Goal: Task Accomplishment & Management: Use online tool/utility

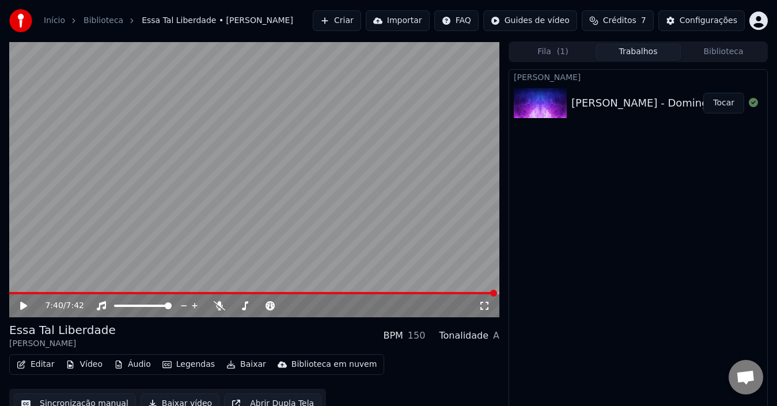
click at [42, 365] on button "Editar" at bounding box center [35, 365] width 47 height 16
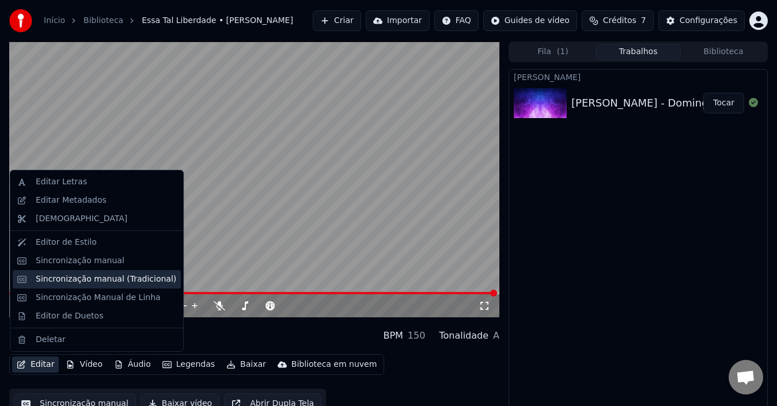
click at [114, 278] on div "Sincronização manual (Tradicional)" at bounding box center [106, 280] width 141 height 12
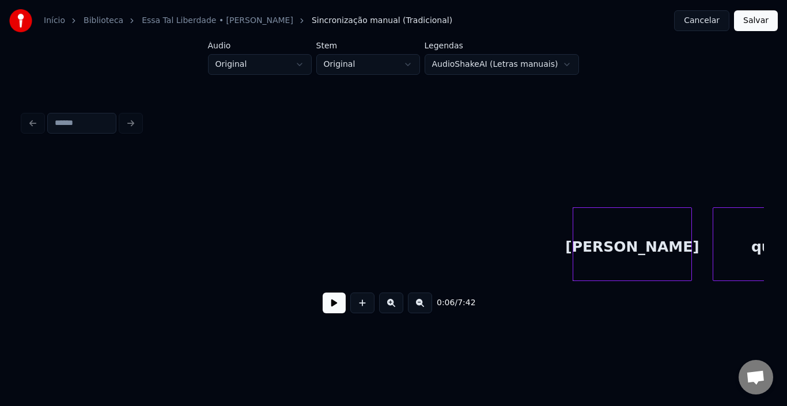
click at [329, 311] on button at bounding box center [334, 303] width 23 height 21
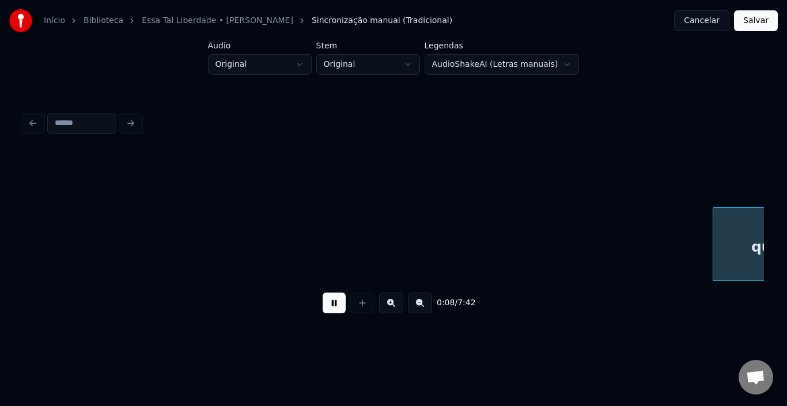
scroll to position [0, 743]
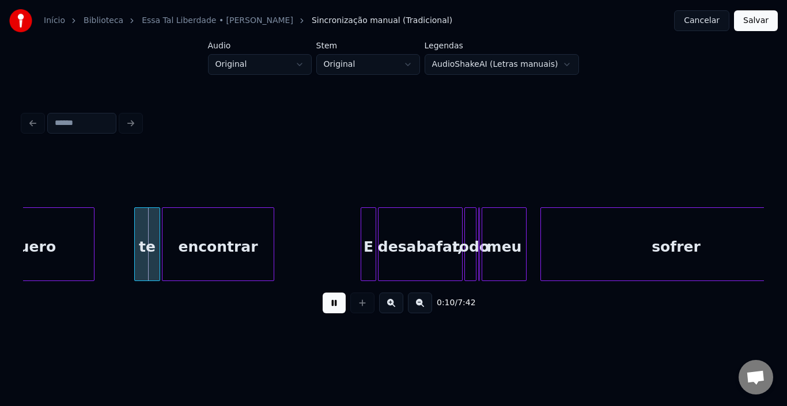
click at [334, 304] on button at bounding box center [334, 303] width 23 height 21
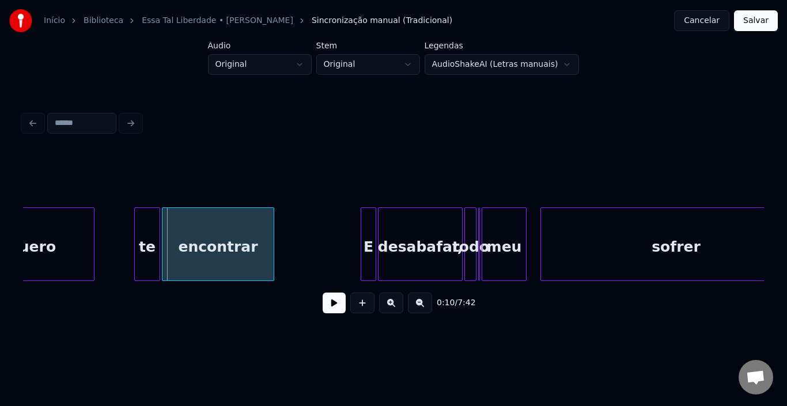
scroll to position [0, 511]
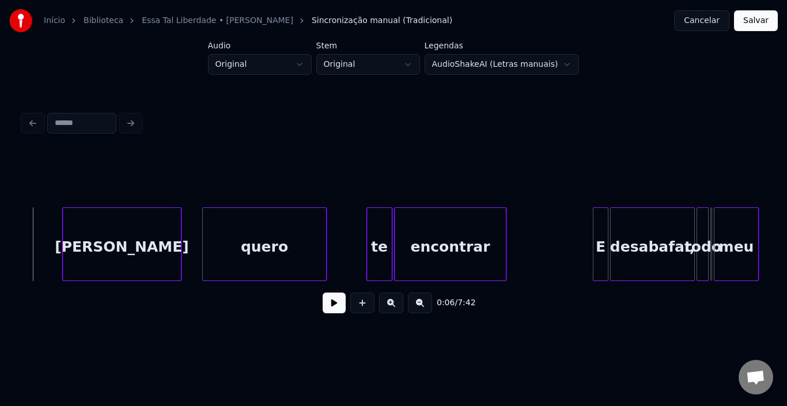
scroll to position [0, 488]
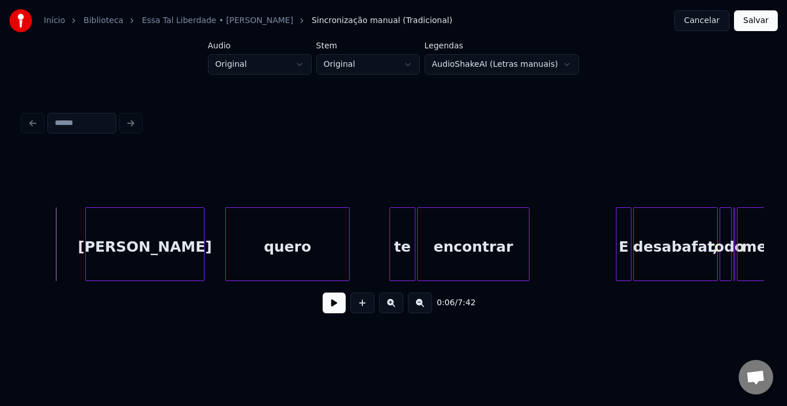
click at [346, 309] on div "0:06 / 7:42" at bounding box center [393, 302] width 723 height 25
click at [337, 311] on button at bounding box center [334, 303] width 23 height 21
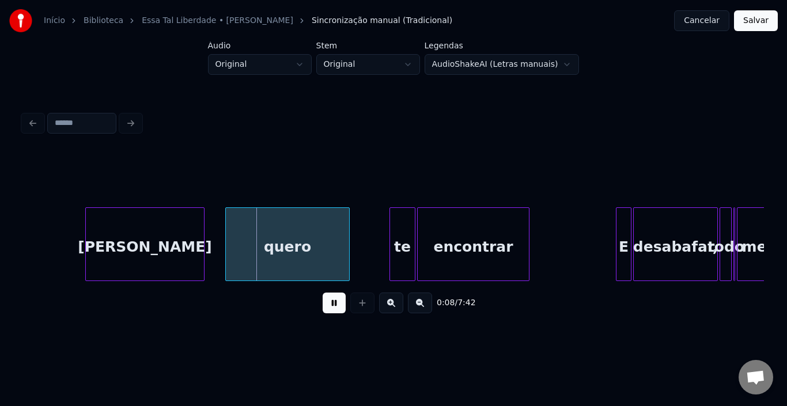
click at [324, 308] on button at bounding box center [334, 303] width 23 height 21
click at [325, 305] on button at bounding box center [334, 303] width 23 height 21
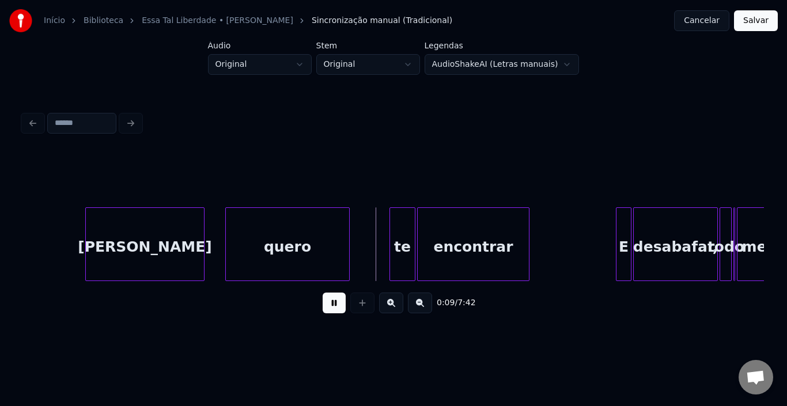
click at [325, 305] on button at bounding box center [334, 303] width 23 height 21
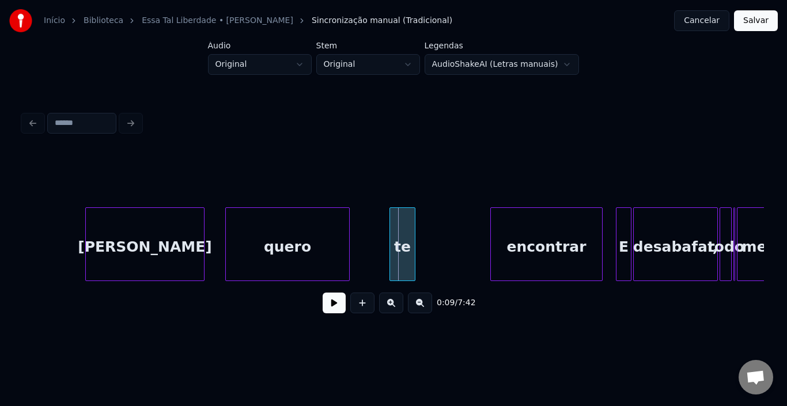
click at [549, 229] on div "encontrar" at bounding box center [546, 247] width 111 height 78
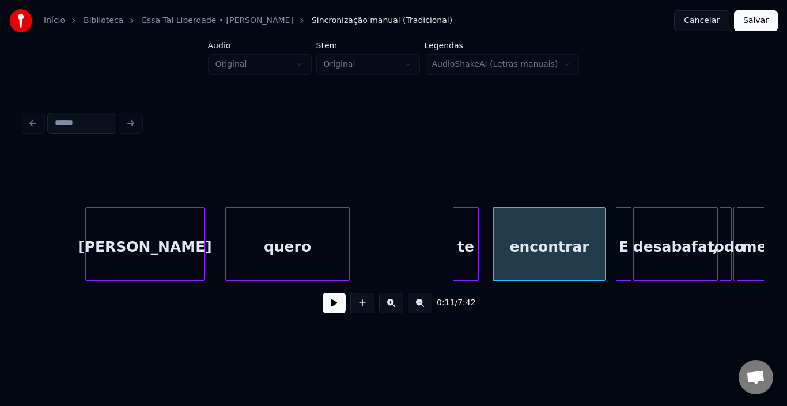
click at [469, 229] on div "te" at bounding box center [466, 247] width 25 height 78
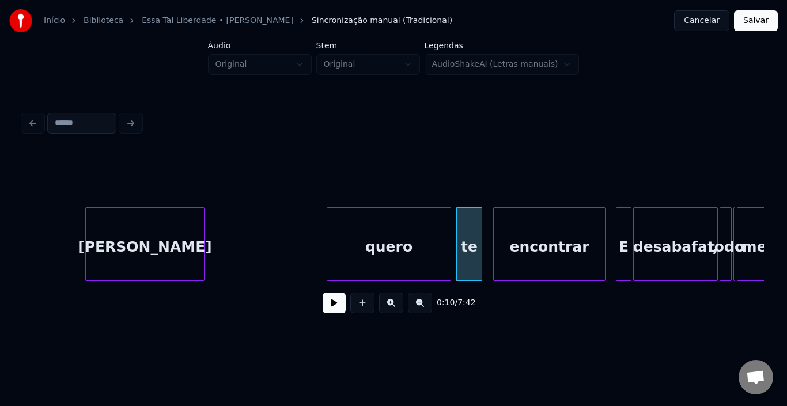
click at [395, 240] on div "quero" at bounding box center [388, 247] width 123 height 78
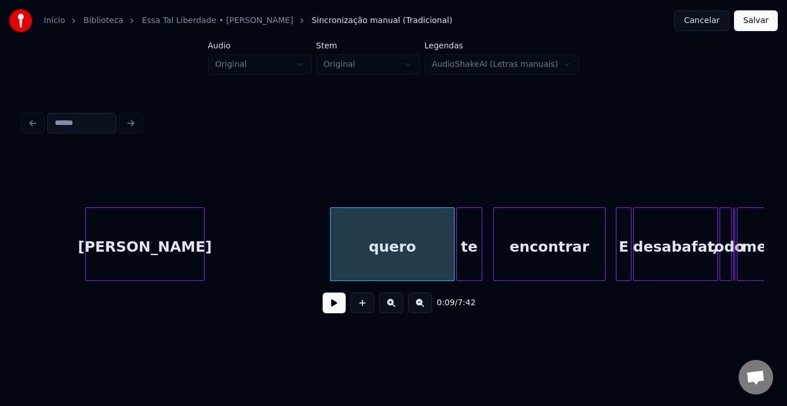
click at [85, 224] on div "[PERSON_NAME]" at bounding box center [144, 244] width 119 height 74
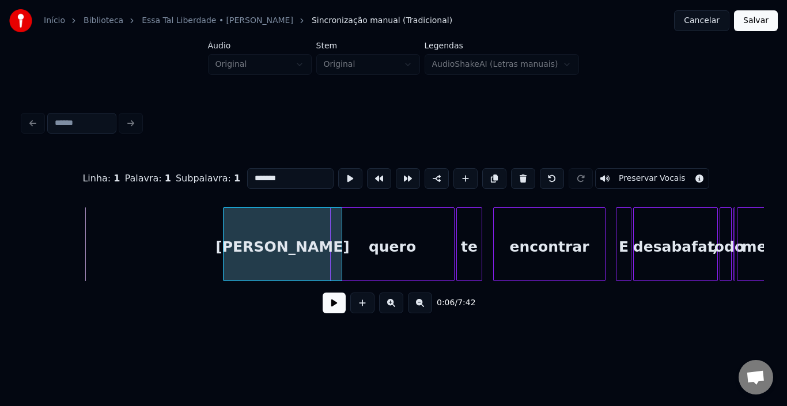
click at [273, 238] on div "[PERSON_NAME]" at bounding box center [283, 247] width 118 height 78
click at [333, 307] on button at bounding box center [334, 303] width 23 height 21
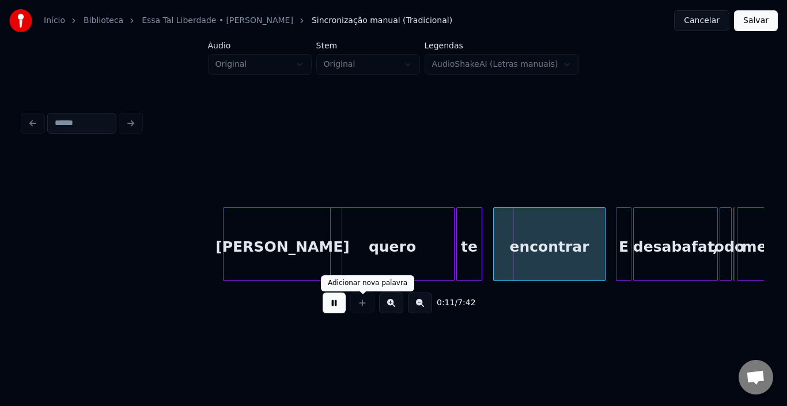
click at [338, 312] on button at bounding box center [334, 303] width 23 height 21
click at [367, 243] on div "quero" at bounding box center [392, 247] width 123 height 78
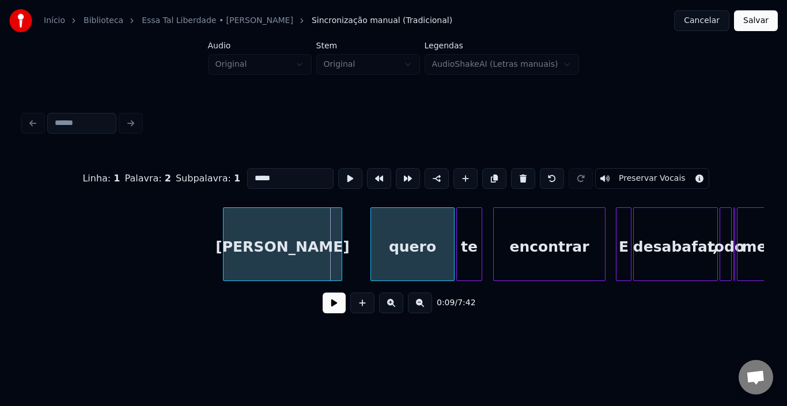
click at [371, 240] on div at bounding box center [372, 244] width 3 height 73
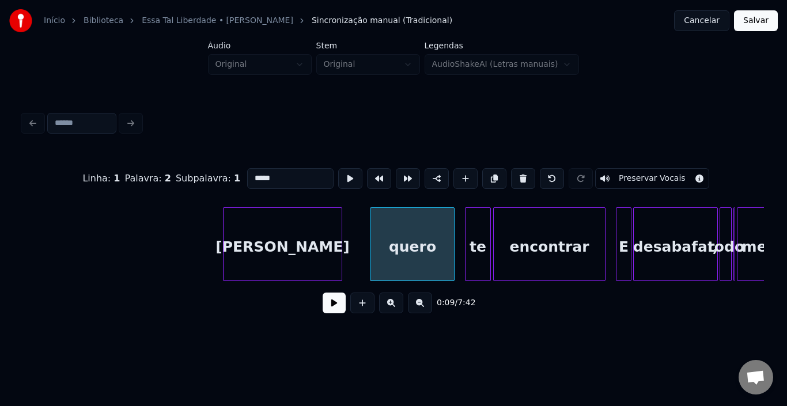
click at [475, 243] on div "te" at bounding box center [478, 247] width 25 height 78
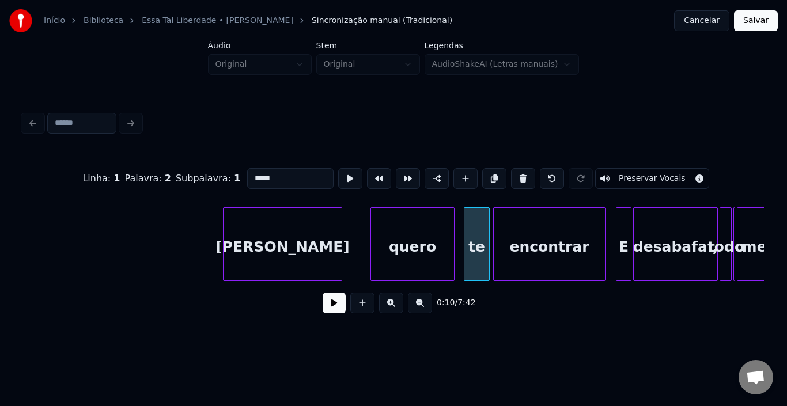
click at [299, 247] on div "[PERSON_NAME]" at bounding box center [283, 247] width 118 height 78
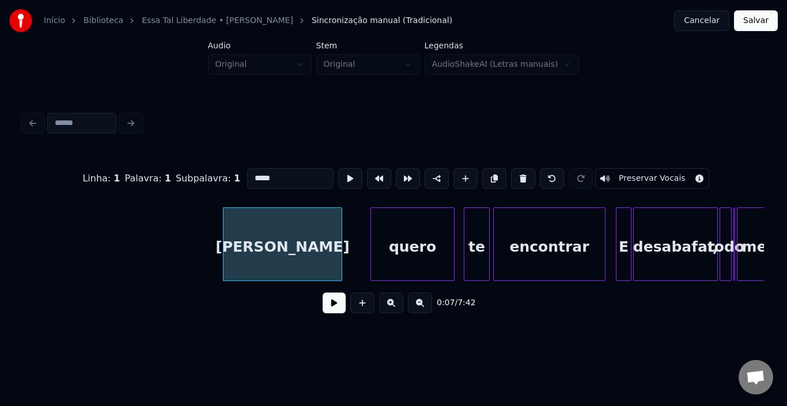
type input "*******"
click at [331, 308] on button at bounding box center [334, 303] width 23 height 21
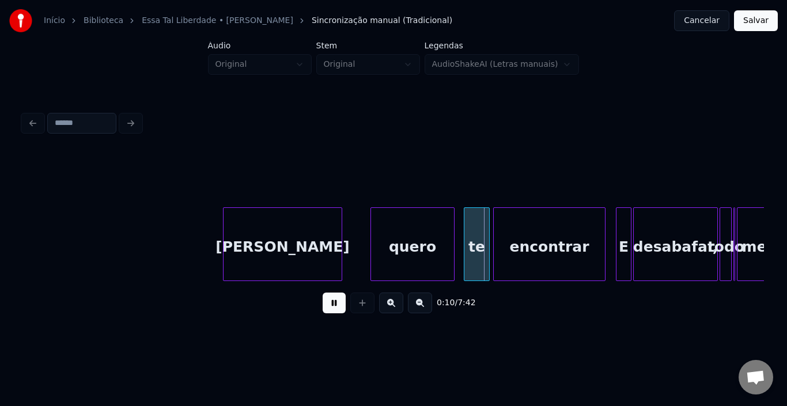
click at [331, 308] on button at bounding box center [334, 303] width 23 height 21
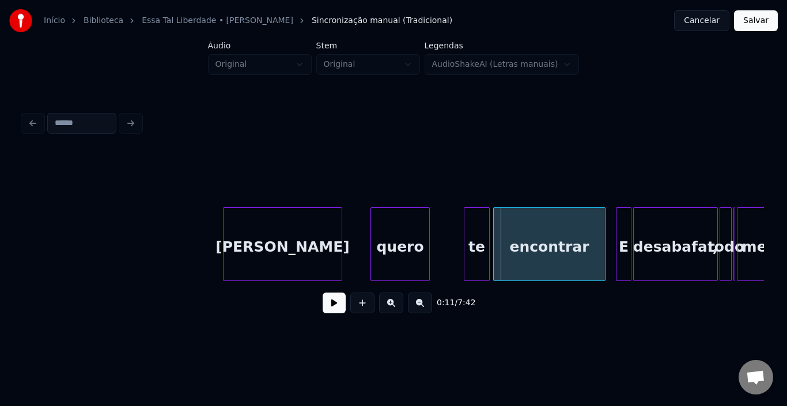
click at [426, 231] on div at bounding box center [427, 244] width 3 height 73
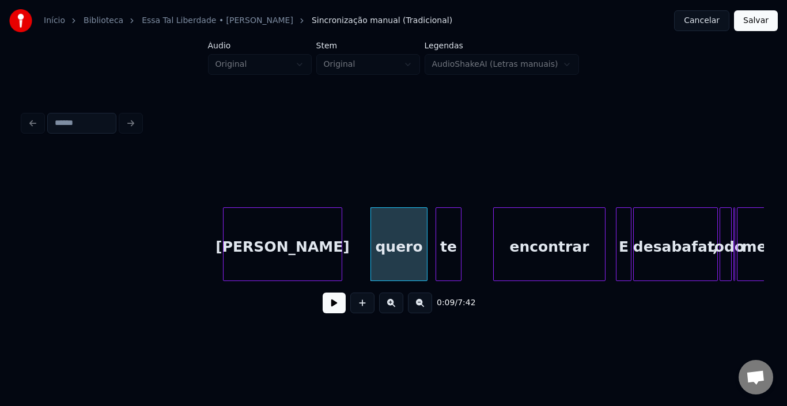
click at [448, 231] on div "te" at bounding box center [448, 247] width 25 height 78
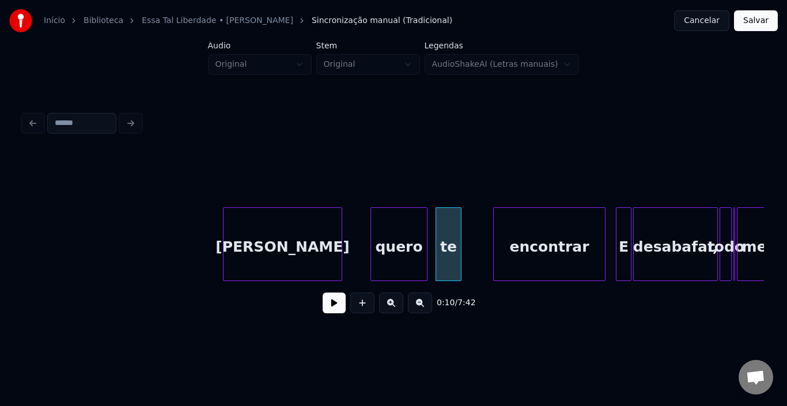
click at [375, 231] on div "quero" at bounding box center [399, 247] width 56 height 78
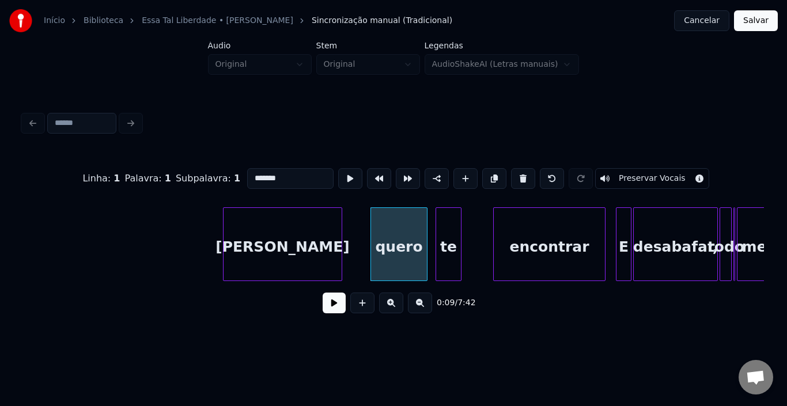
type input "*****"
click at [331, 304] on button at bounding box center [334, 303] width 23 height 21
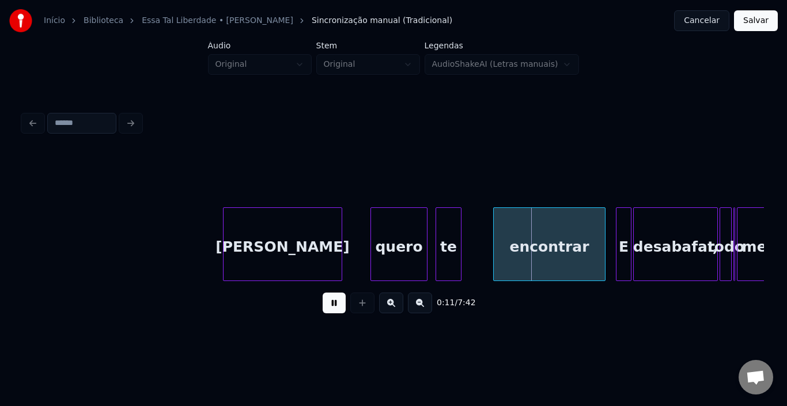
click at [331, 304] on button at bounding box center [334, 303] width 23 height 21
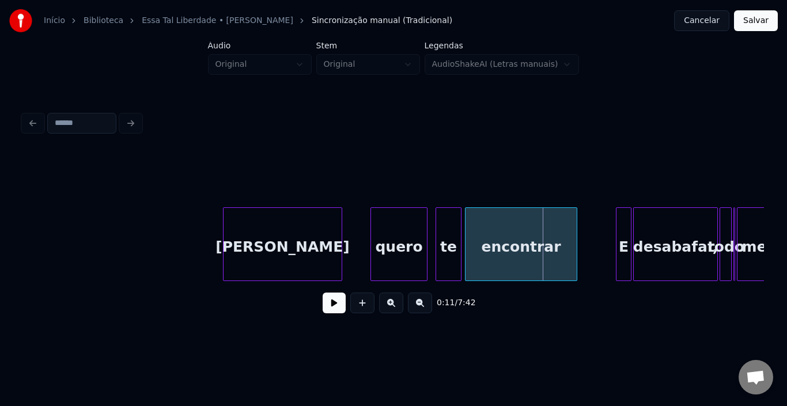
click at [471, 238] on div "encontrar" at bounding box center [521, 247] width 111 height 78
click at [542, 240] on div at bounding box center [541, 244] width 3 height 73
click at [335, 313] on button at bounding box center [334, 303] width 23 height 21
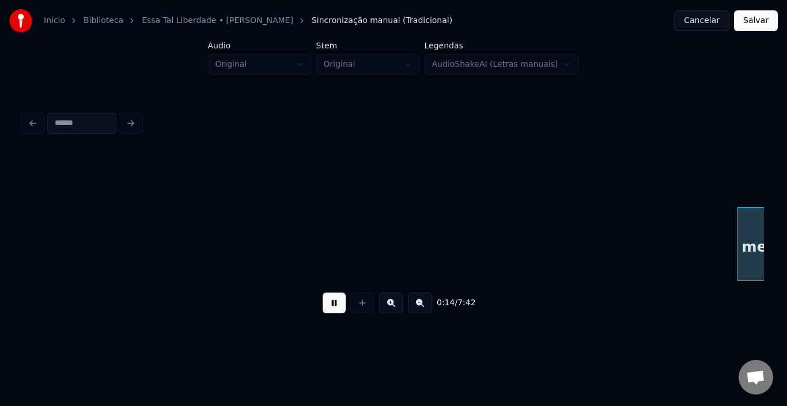
scroll to position [0, 1229]
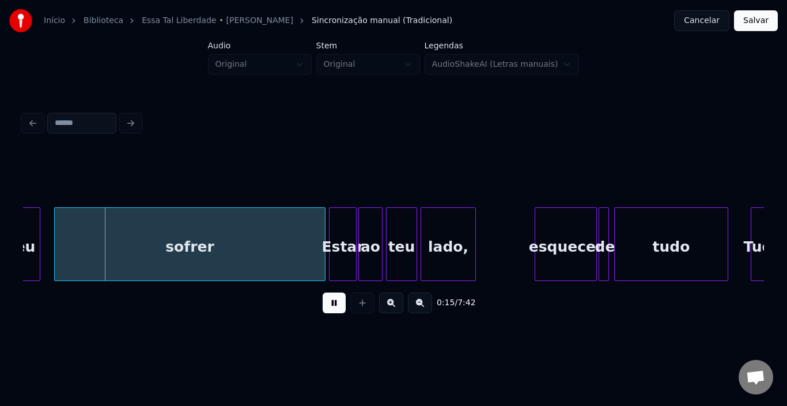
click at [335, 313] on button at bounding box center [334, 303] width 23 height 21
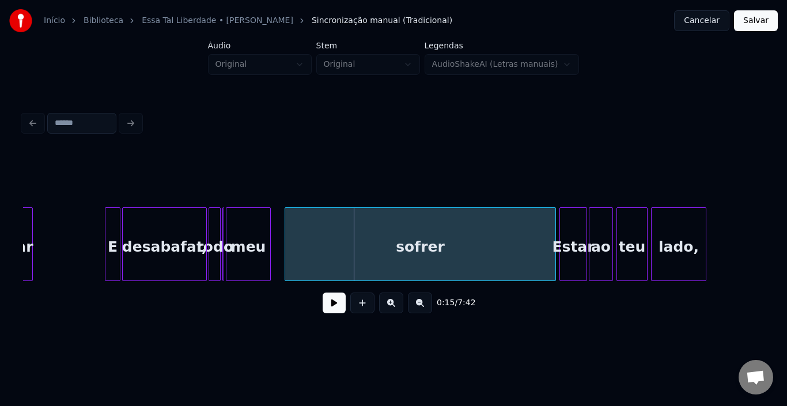
scroll to position [0, 953]
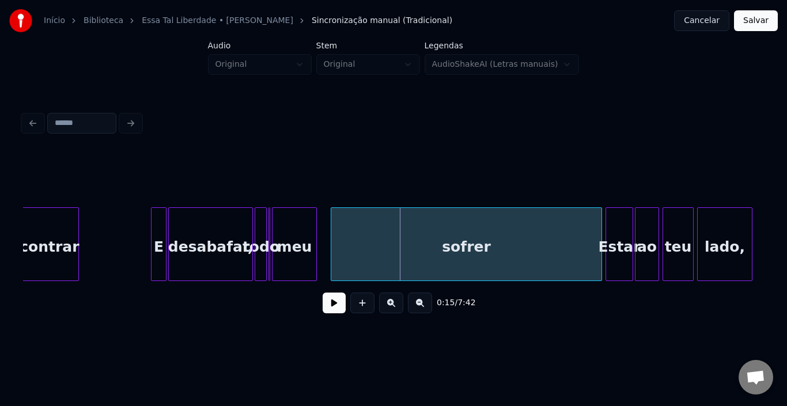
click at [195, 251] on div "desabafar," at bounding box center [211, 247] width 84 height 78
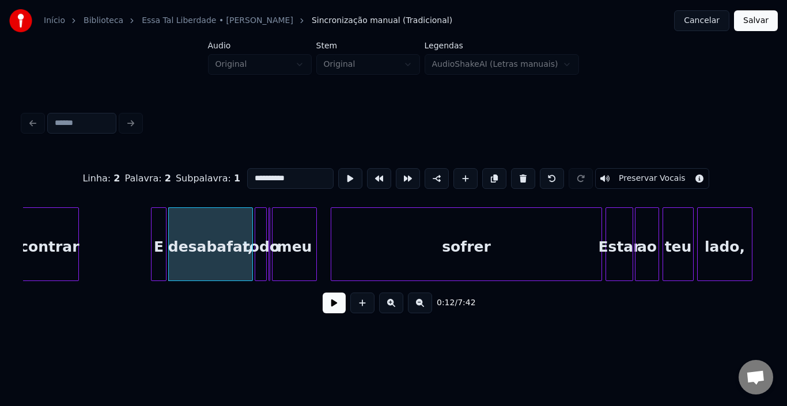
click at [325, 306] on button at bounding box center [334, 303] width 23 height 21
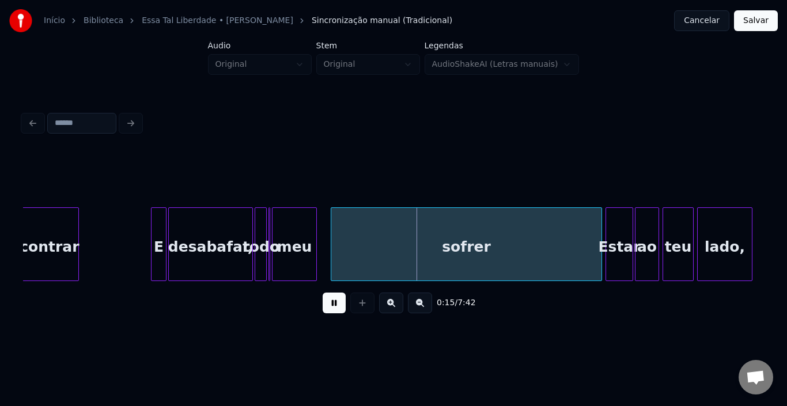
click at [325, 306] on button at bounding box center [334, 303] width 23 height 21
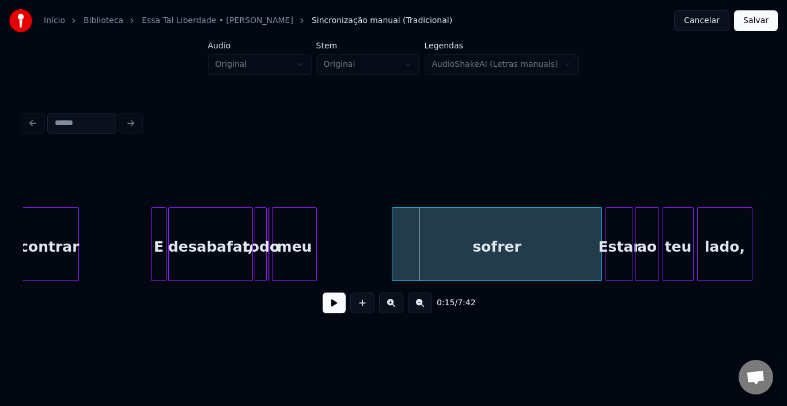
click at [392, 237] on div at bounding box center [393, 244] width 3 height 73
click at [358, 232] on div "meu" at bounding box center [338, 247] width 44 height 78
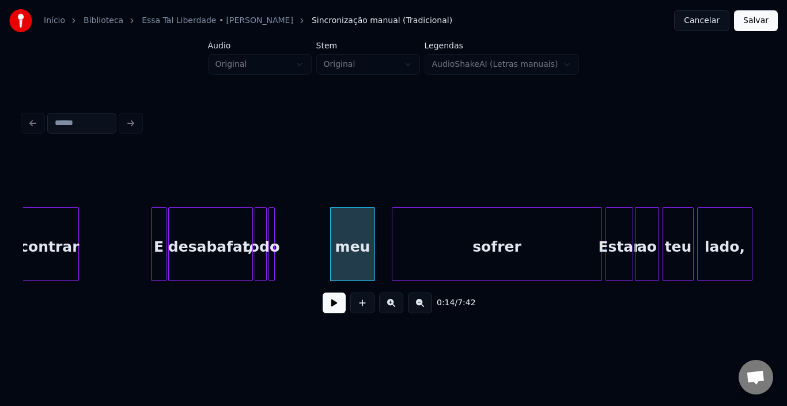
click at [273, 231] on div at bounding box center [272, 244] width 3 height 73
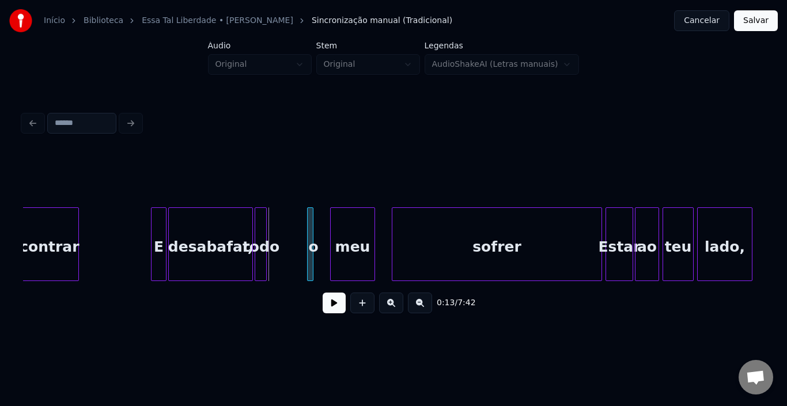
click at [316, 231] on div "o" at bounding box center [314, 247] width 12 height 78
click at [280, 232] on div "todo" at bounding box center [282, 247] width 12 height 78
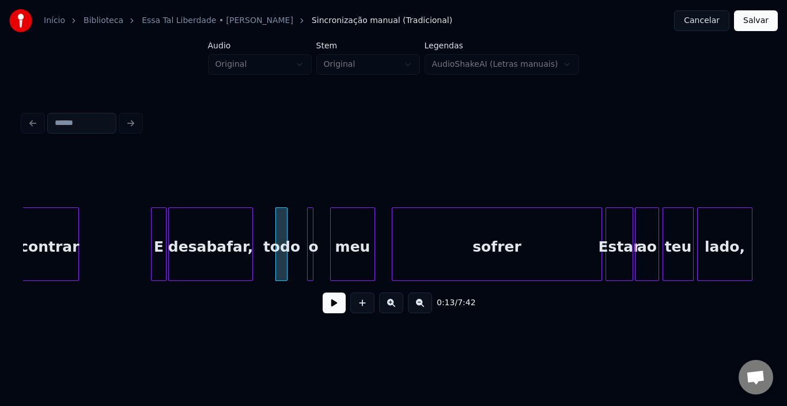
click at [192, 232] on div "desabafar," at bounding box center [211, 247] width 84 height 78
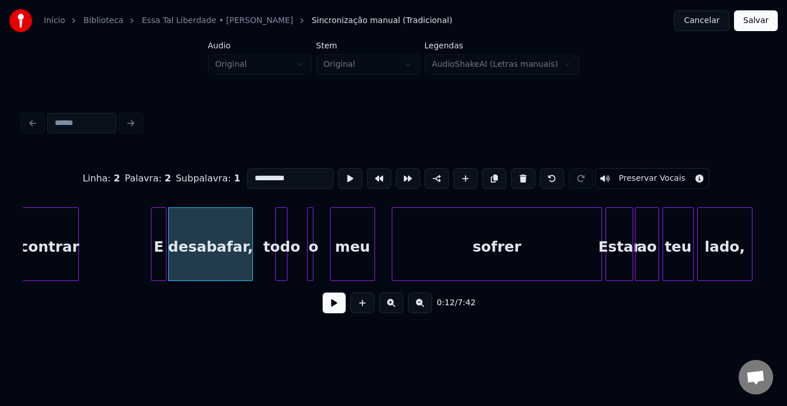
click at [324, 301] on button at bounding box center [334, 303] width 23 height 21
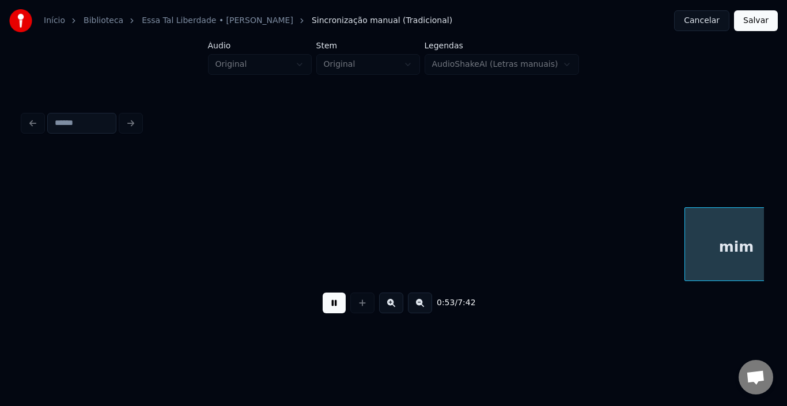
scroll to position [0, 4659]
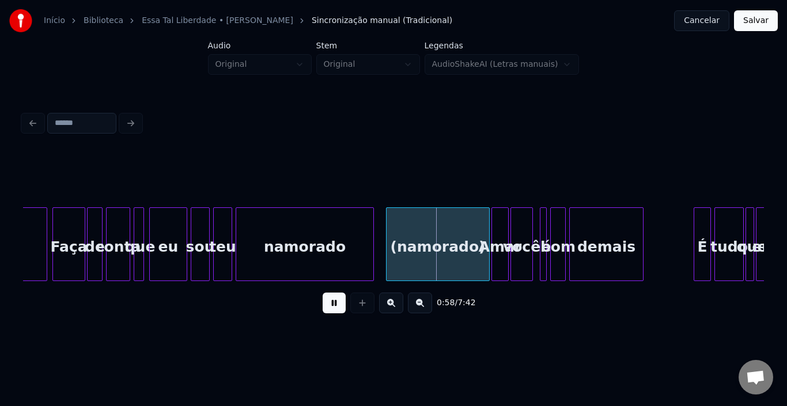
click at [326, 302] on button at bounding box center [334, 303] width 23 height 21
click at [347, 241] on div at bounding box center [346, 244] width 3 height 73
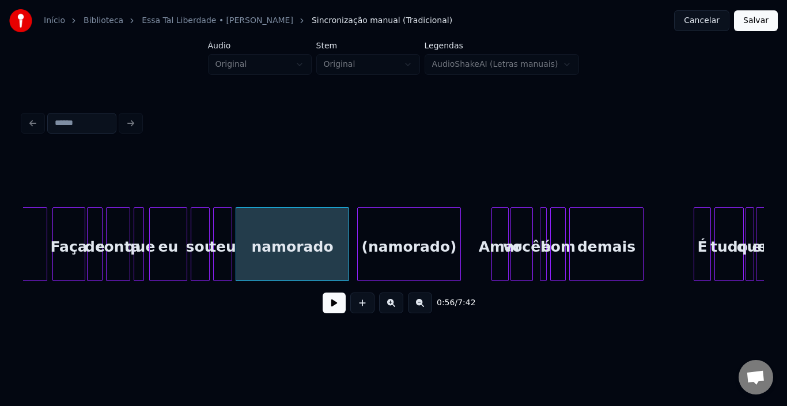
click at [382, 242] on div "(namorado)" at bounding box center [409, 247] width 103 height 78
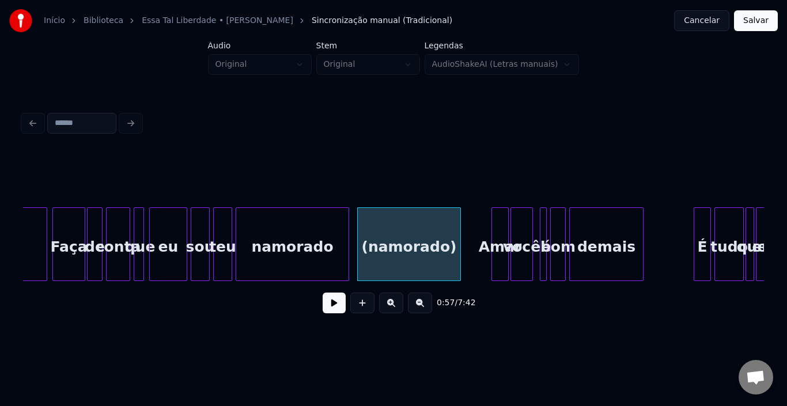
click at [290, 245] on div "namorado" at bounding box center [292, 247] width 112 height 78
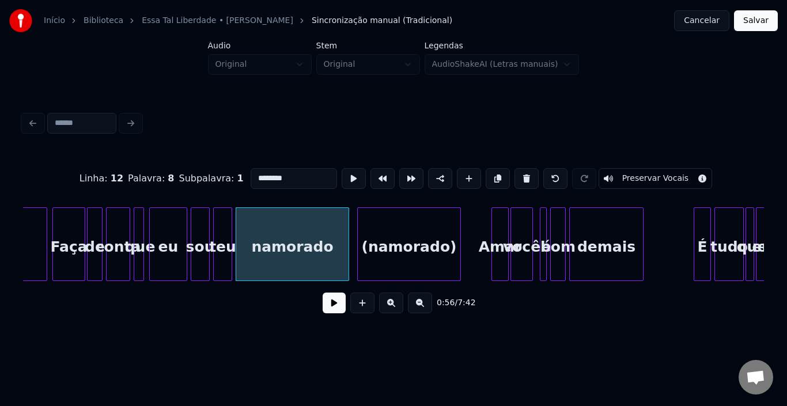
click at [339, 305] on button at bounding box center [334, 303] width 23 height 21
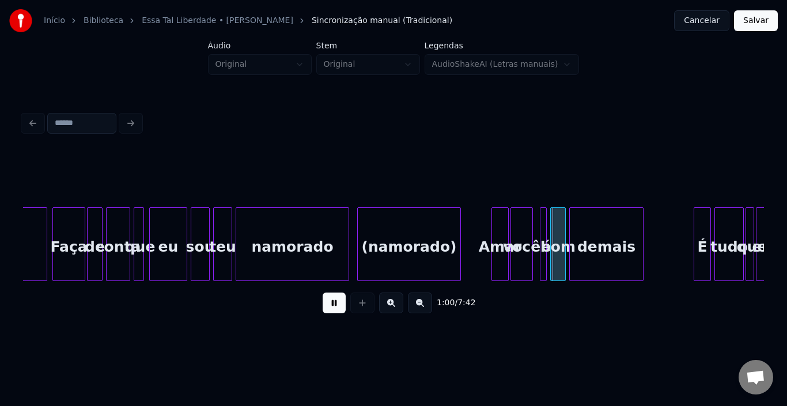
click at [335, 308] on button at bounding box center [334, 303] width 23 height 21
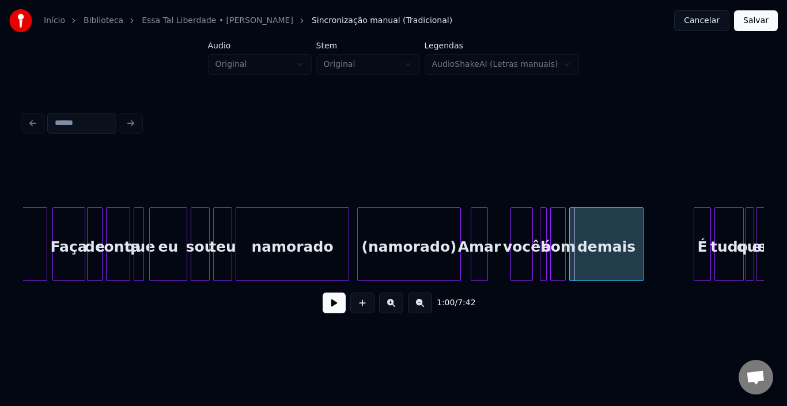
click at [480, 235] on div "Amar" at bounding box center [479, 247] width 16 height 78
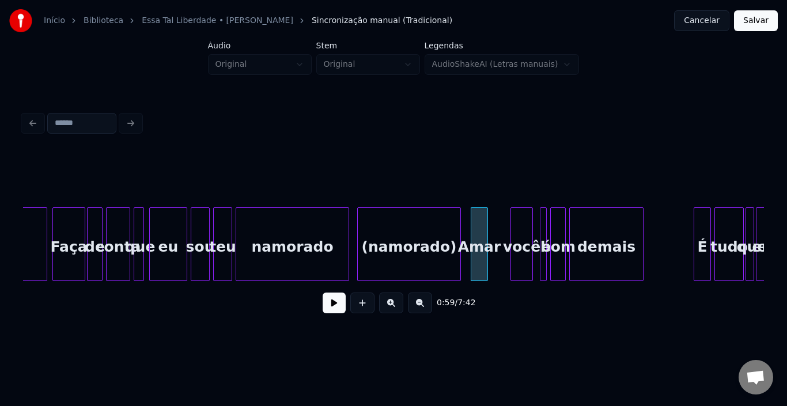
click at [338, 308] on button at bounding box center [334, 303] width 23 height 21
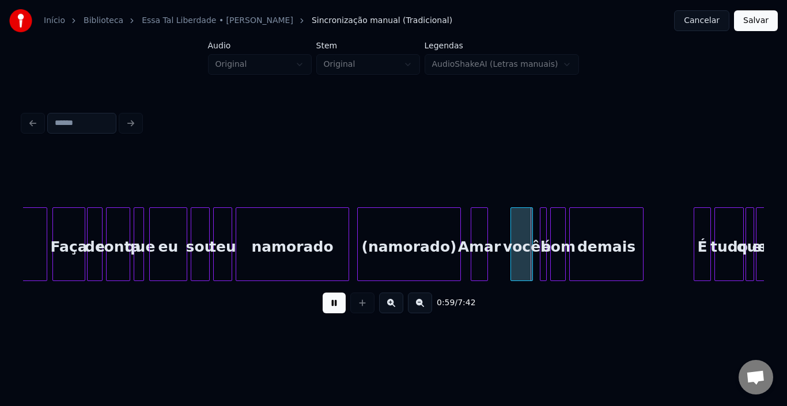
click at [338, 308] on button at bounding box center [334, 303] width 23 height 21
click at [505, 233] on div "você" at bounding box center [504, 247] width 21 height 78
click at [551, 234] on div "bom" at bounding box center [558, 247] width 14 height 78
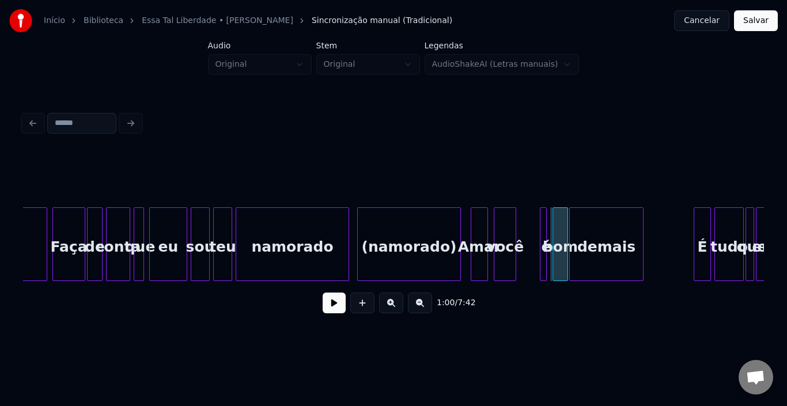
click at [553, 233] on div "bom" at bounding box center [560, 247] width 14 height 78
click at [527, 233] on div "é" at bounding box center [530, 244] width 7 height 74
click at [548, 234] on div "bom" at bounding box center [549, 247] width 14 height 78
click at [522, 234] on div "é" at bounding box center [525, 244] width 7 height 74
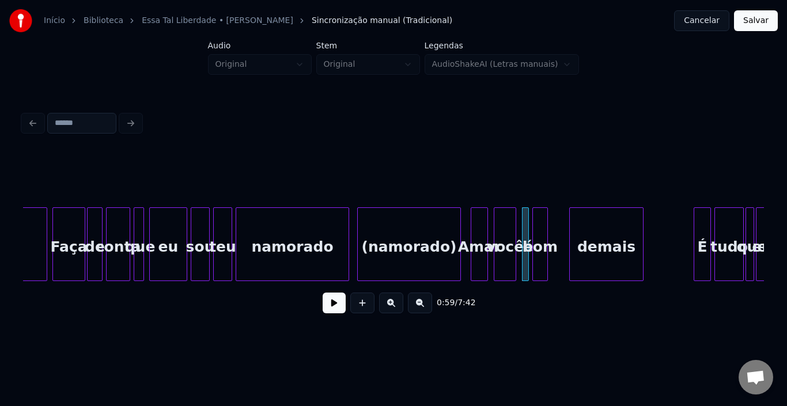
click at [540, 229] on div "bom" at bounding box center [540, 247] width 14 height 78
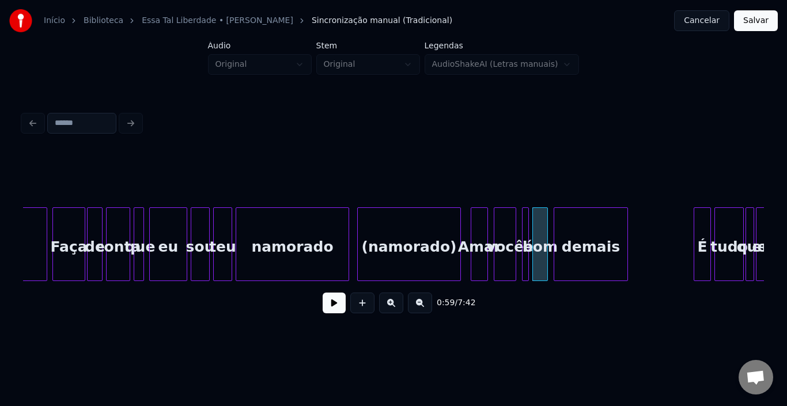
click at [565, 228] on div "demais" at bounding box center [590, 247] width 73 height 78
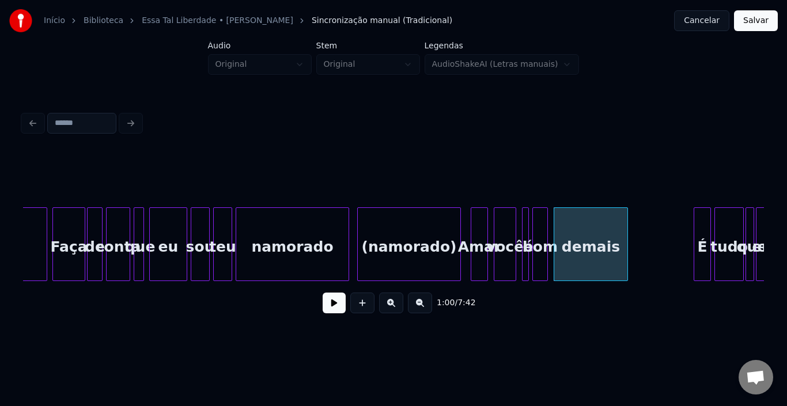
click at [432, 241] on div "(namorado)" at bounding box center [409, 247] width 103 height 78
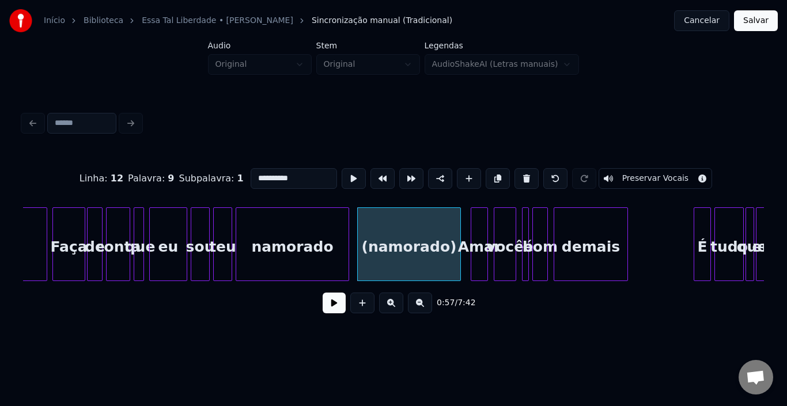
click at [339, 306] on button at bounding box center [334, 303] width 23 height 21
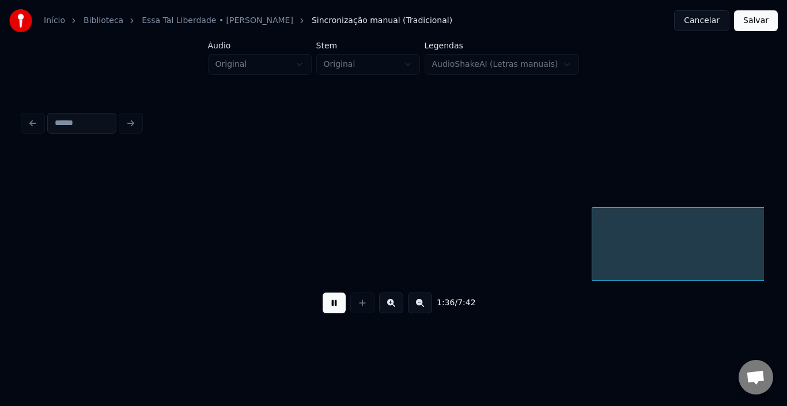
scroll to position [0, 8366]
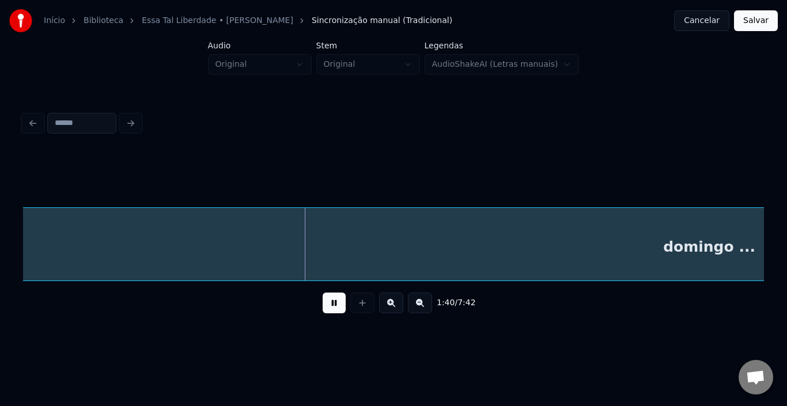
click at [336, 309] on button at bounding box center [334, 303] width 23 height 21
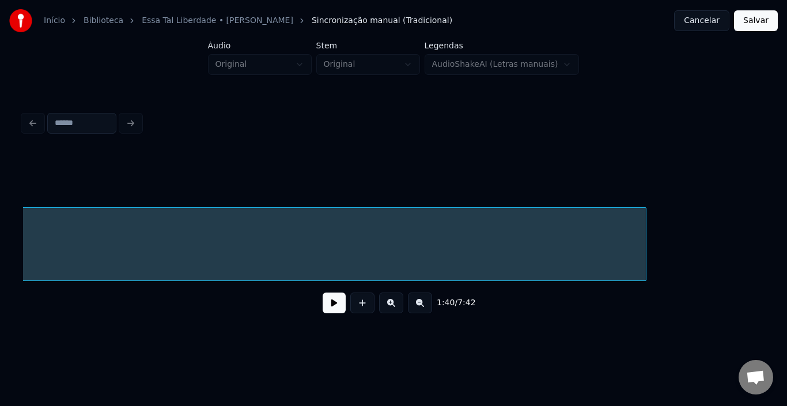
scroll to position [0, 9334]
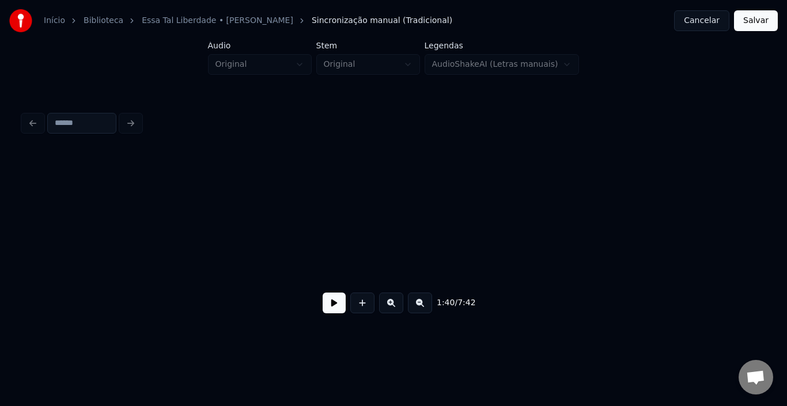
click at [18, 238] on div "Início Biblioteca Essa Tal Liberdade • [PERSON_NAME] Sincronização manual (Trad…" at bounding box center [393, 168] width 787 height 337
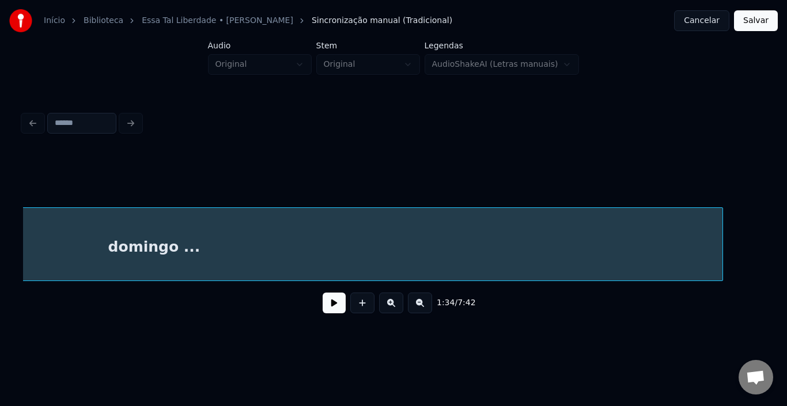
scroll to position [0, 8700]
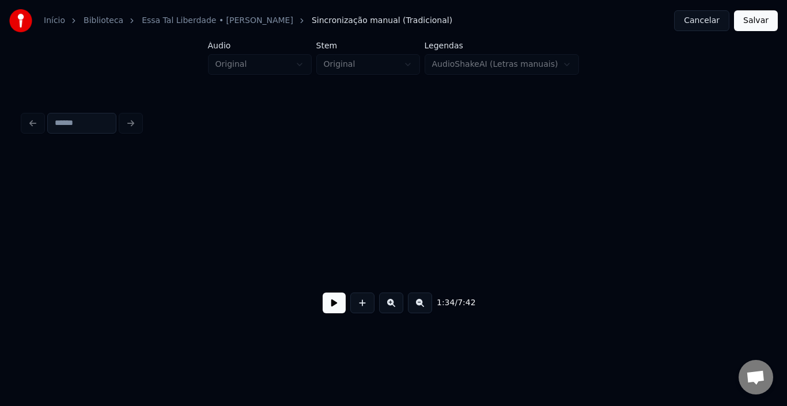
click at [0, 243] on div "Início Biblioteca Essa Tal Liberdade • [PERSON_NAME] Sincronização manual (Trad…" at bounding box center [393, 168] width 787 height 337
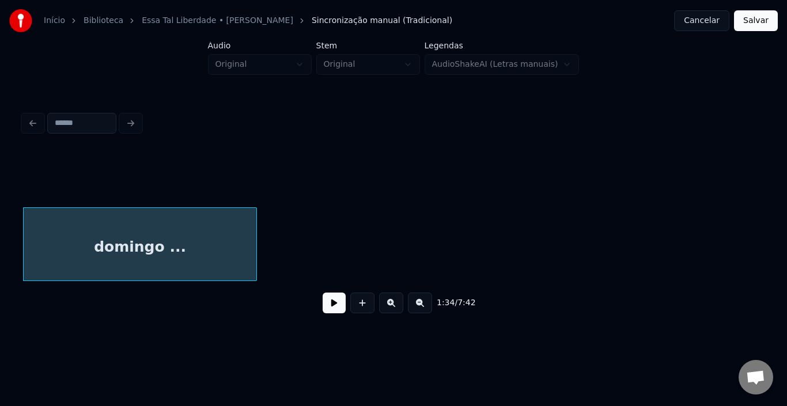
click at [253, 248] on div at bounding box center [254, 244] width 3 height 73
click at [335, 307] on button at bounding box center [334, 303] width 23 height 21
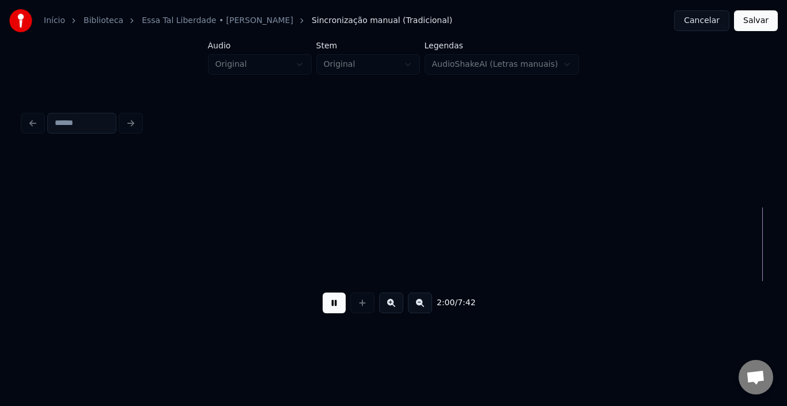
scroll to position [0, 10417]
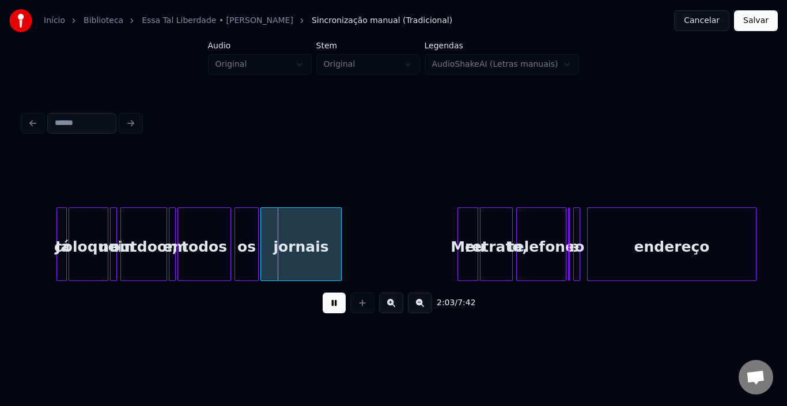
click at [337, 311] on button at bounding box center [334, 303] width 23 height 21
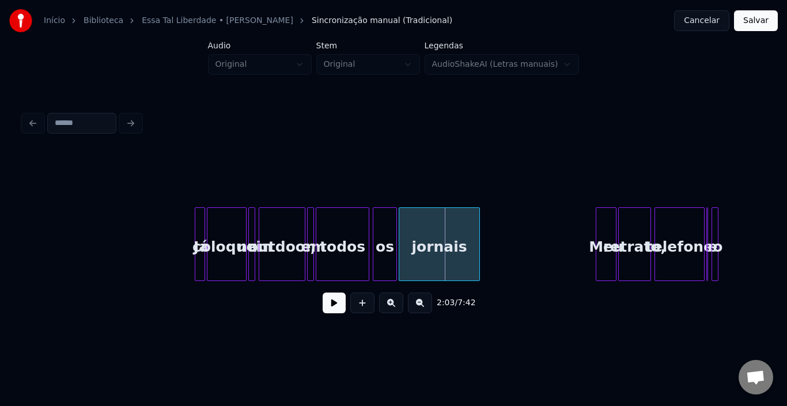
scroll to position [0, 10210]
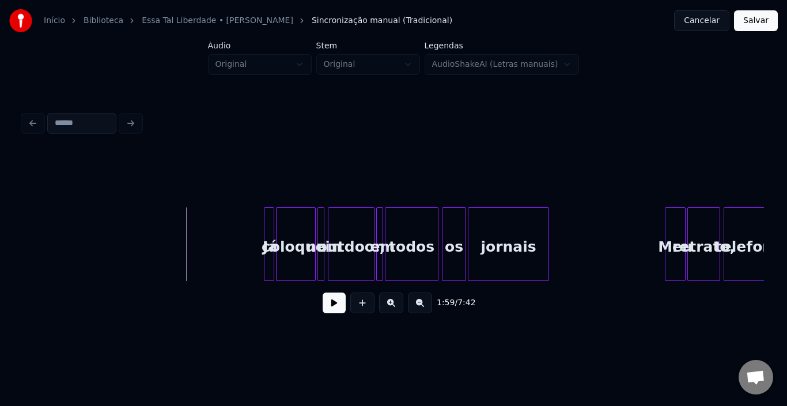
click at [333, 307] on button at bounding box center [334, 303] width 23 height 21
click at [334, 305] on button at bounding box center [334, 303] width 23 height 21
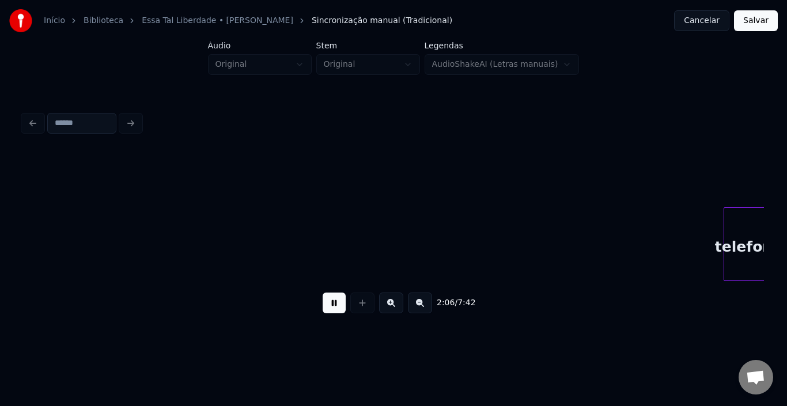
scroll to position [0, 10951]
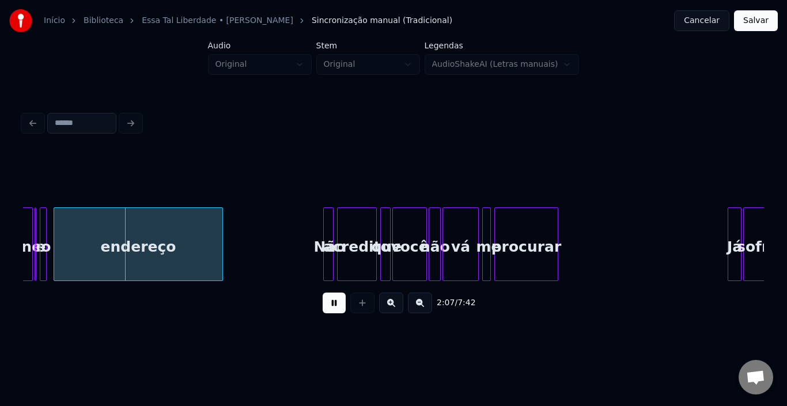
click at [335, 311] on button at bounding box center [334, 303] width 23 height 21
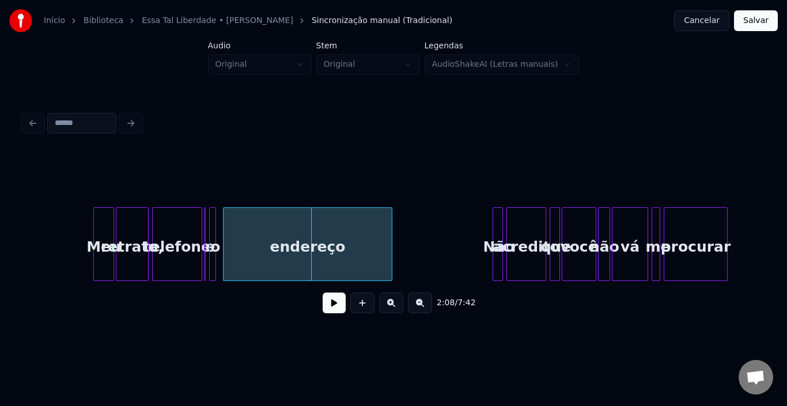
scroll to position [0, 10686]
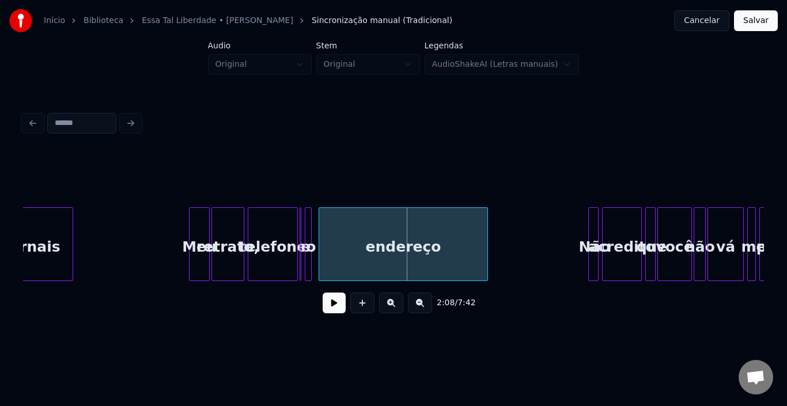
click at [191, 249] on div at bounding box center [191, 244] width 3 height 73
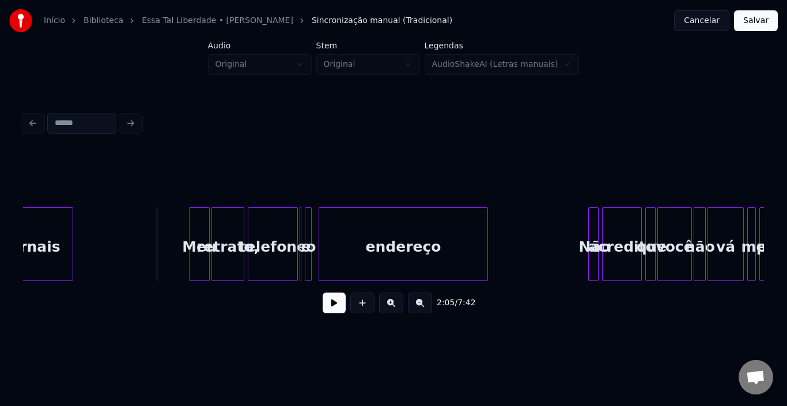
click at [337, 311] on button at bounding box center [334, 303] width 23 height 21
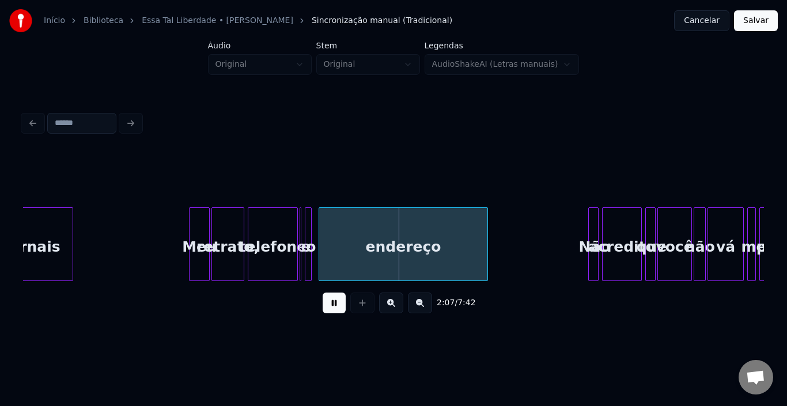
click at [337, 311] on button at bounding box center [334, 303] width 23 height 21
click at [195, 239] on div "Meu" at bounding box center [200, 247] width 20 height 78
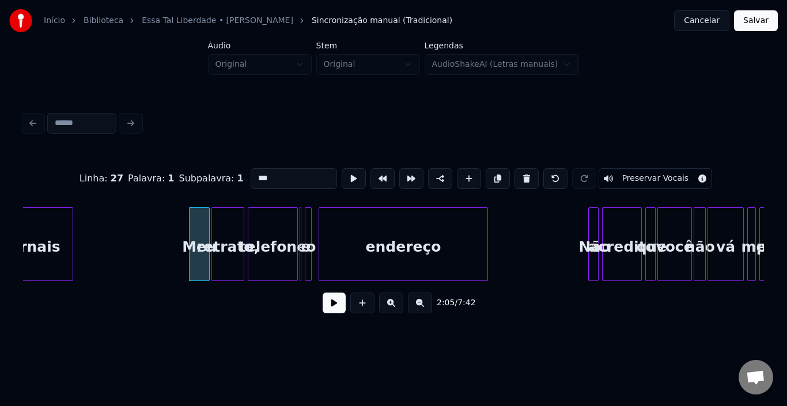
click at [221, 237] on div "retrato," at bounding box center [228, 247] width 32 height 78
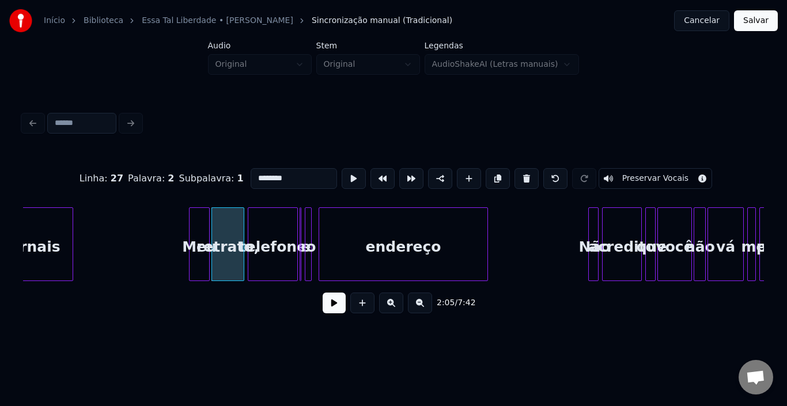
click at [244, 236] on div "retrato," at bounding box center [228, 247] width 32 height 78
click at [275, 236] on div "telefone" at bounding box center [272, 247] width 49 height 78
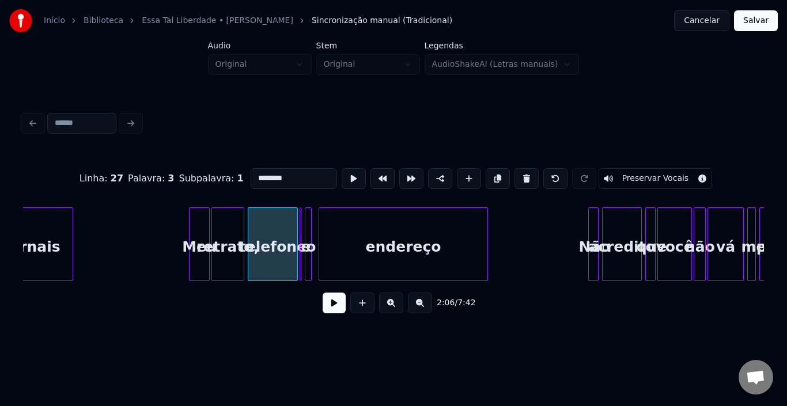
click at [201, 237] on div "Meu" at bounding box center [200, 247] width 20 height 78
type input "***"
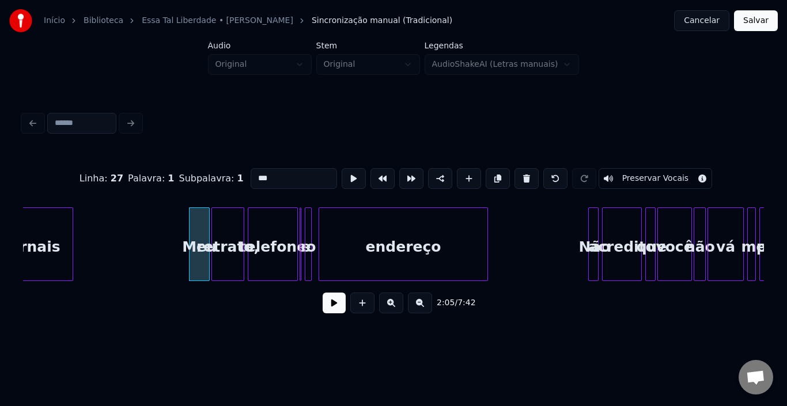
click at [344, 311] on button at bounding box center [334, 303] width 23 height 21
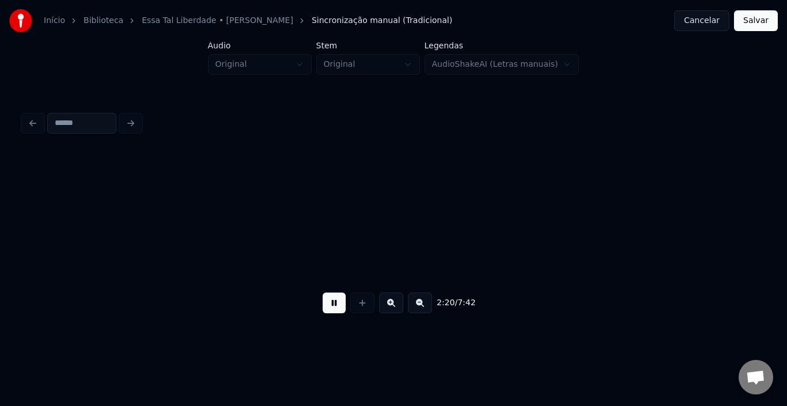
scroll to position [0, 12171]
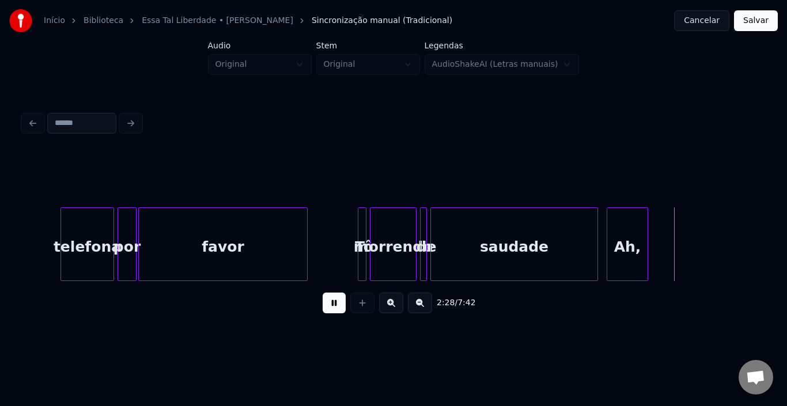
click at [341, 306] on button at bounding box center [334, 303] width 23 height 21
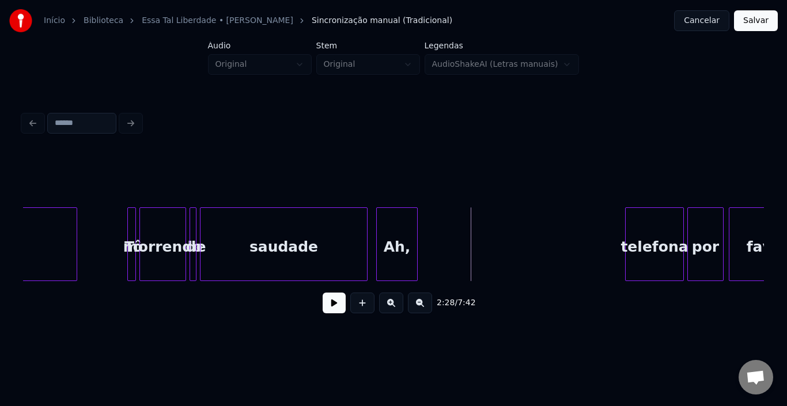
scroll to position [0, 12425]
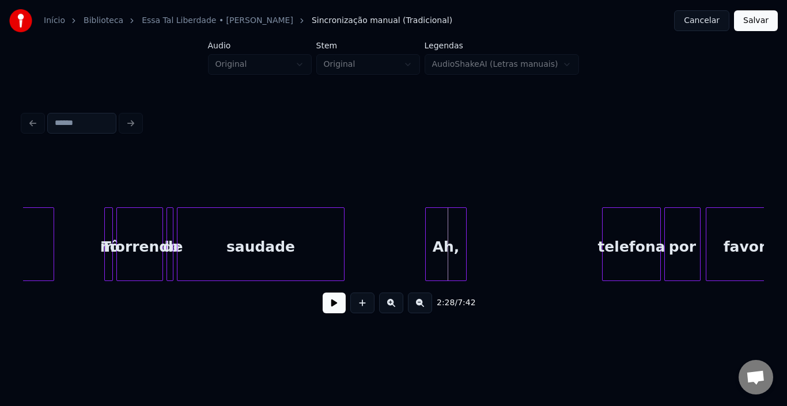
click at [447, 237] on div "Ah," at bounding box center [446, 247] width 40 height 78
click at [294, 232] on div "saudade" at bounding box center [260, 247] width 167 height 78
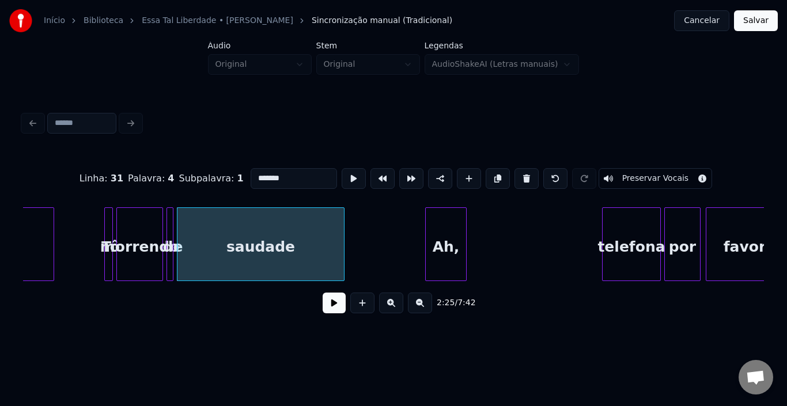
click at [339, 307] on button at bounding box center [334, 303] width 23 height 21
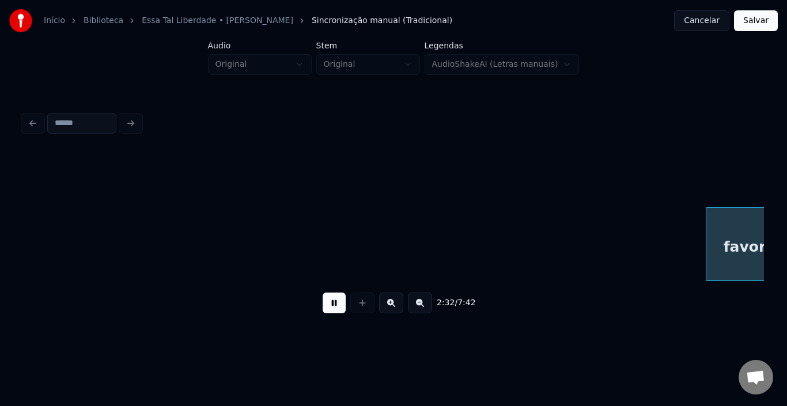
scroll to position [0, 13166]
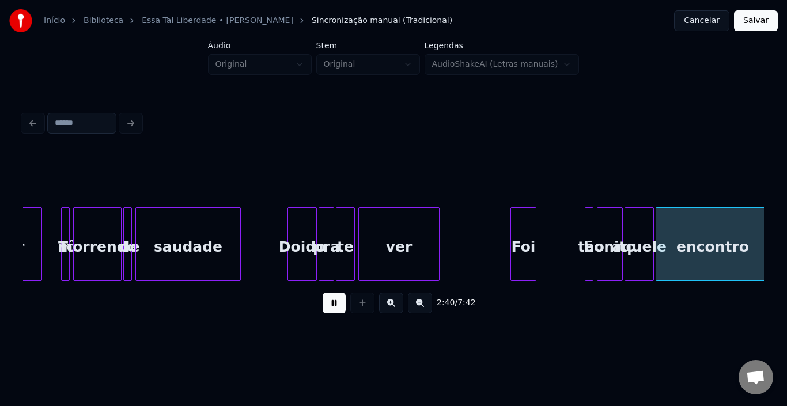
click at [333, 310] on button at bounding box center [334, 303] width 23 height 21
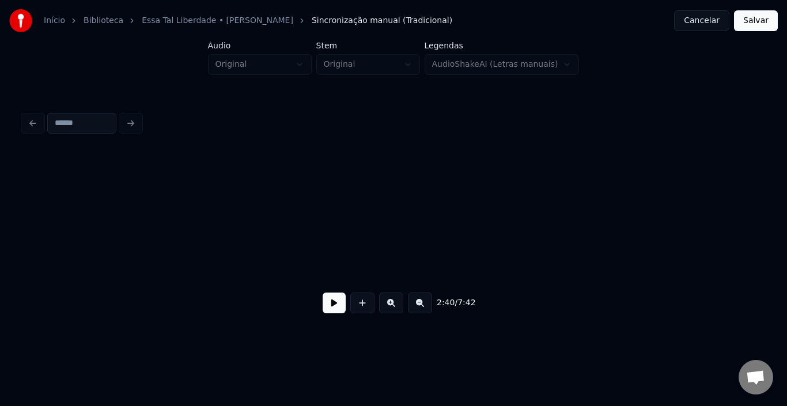
scroll to position [0, 9184]
click at [339, 307] on button at bounding box center [334, 303] width 23 height 21
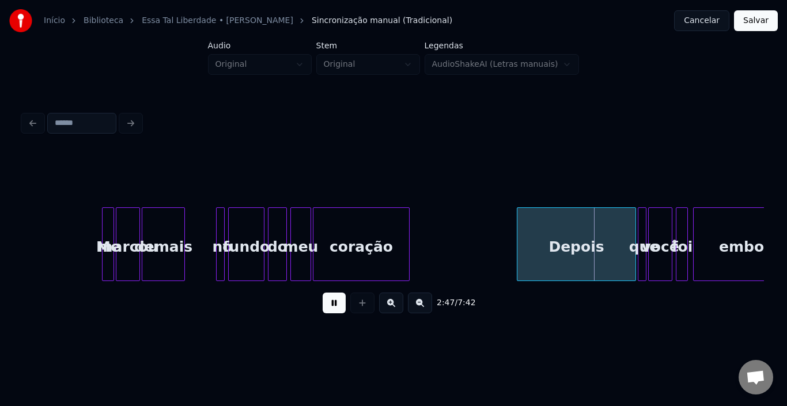
click at [339, 307] on button at bounding box center [334, 303] width 23 height 21
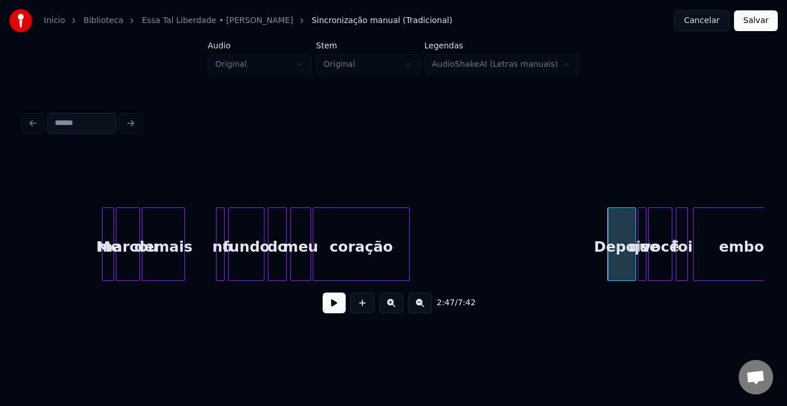
click at [611, 235] on div at bounding box center [609, 244] width 3 height 73
click at [338, 306] on button at bounding box center [334, 303] width 23 height 21
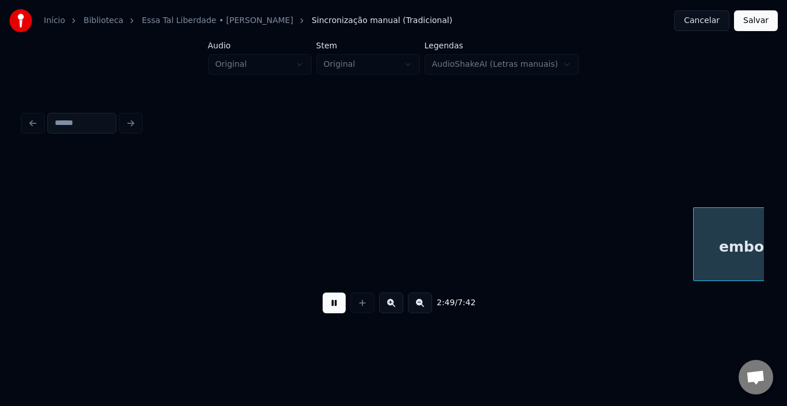
scroll to position [0, 14664]
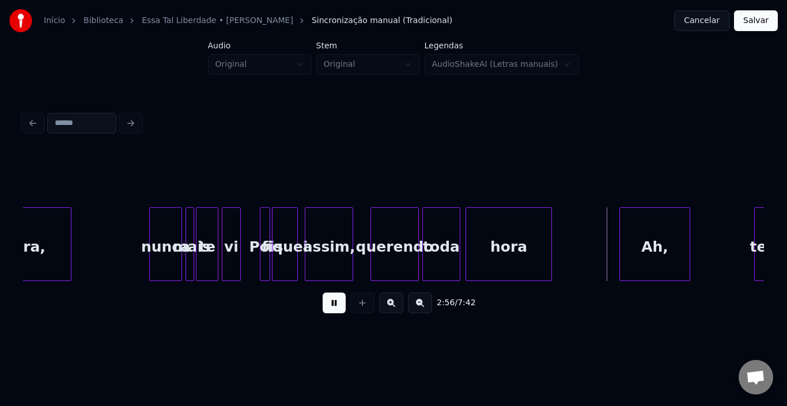
click at [338, 306] on button at bounding box center [334, 303] width 23 height 21
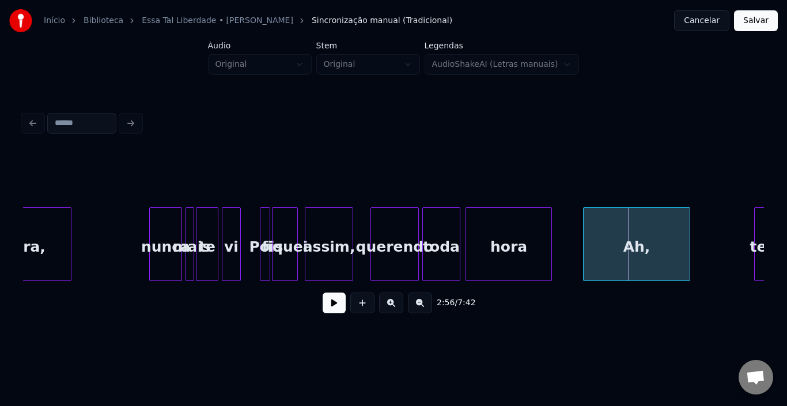
click at [585, 242] on div at bounding box center [585, 244] width 3 height 73
click at [339, 308] on button at bounding box center [334, 303] width 23 height 21
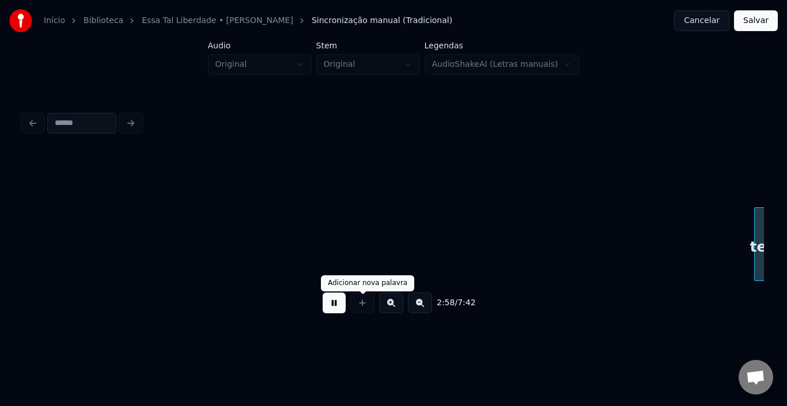
scroll to position [0, 15405]
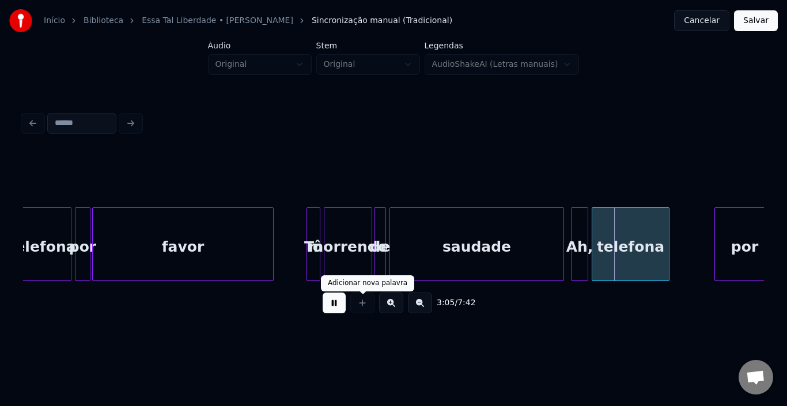
click at [339, 311] on button at bounding box center [334, 303] width 23 height 21
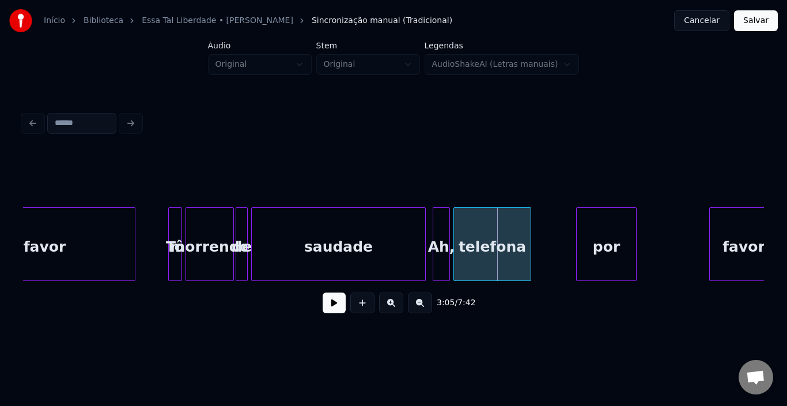
scroll to position [0, 15590]
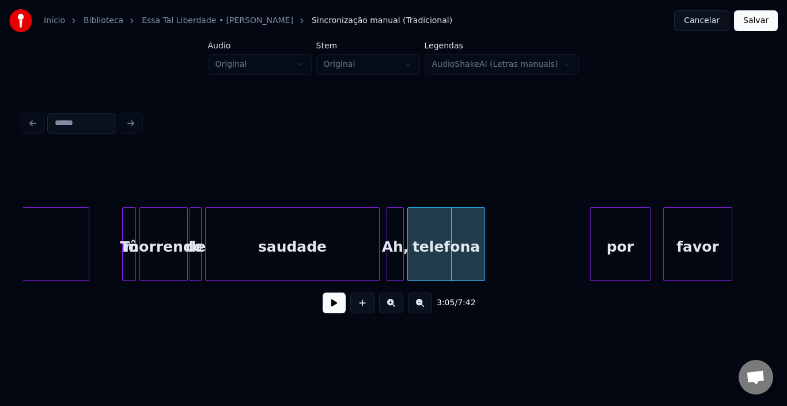
click at [621, 251] on div "por" at bounding box center [620, 247] width 59 height 78
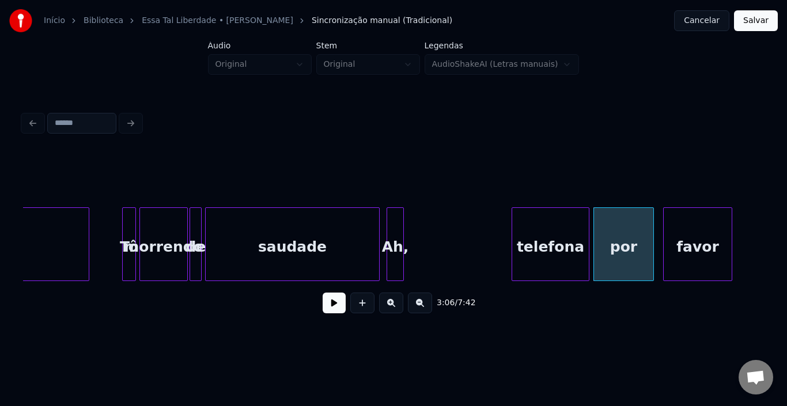
click at [569, 240] on div "telefona" at bounding box center [550, 247] width 77 height 78
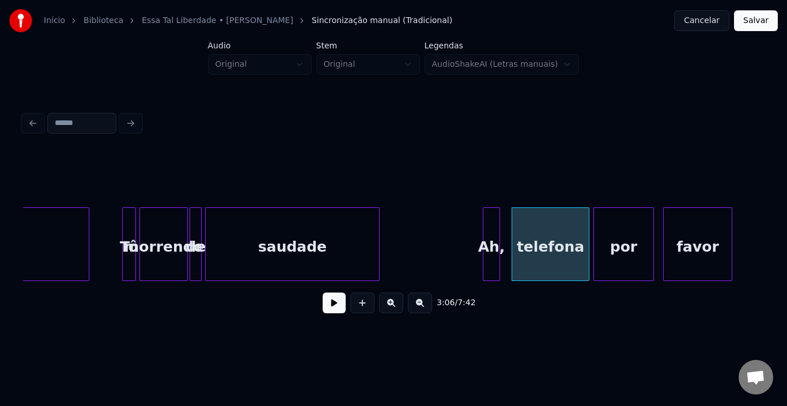
click at [496, 229] on div "Ah," at bounding box center [491, 247] width 16 height 78
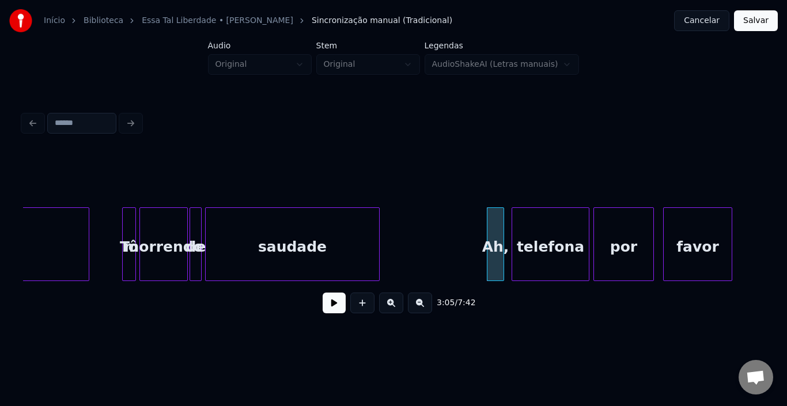
click at [366, 228] on div "saudade" at bounding box center [292, 247] width 173 height 78
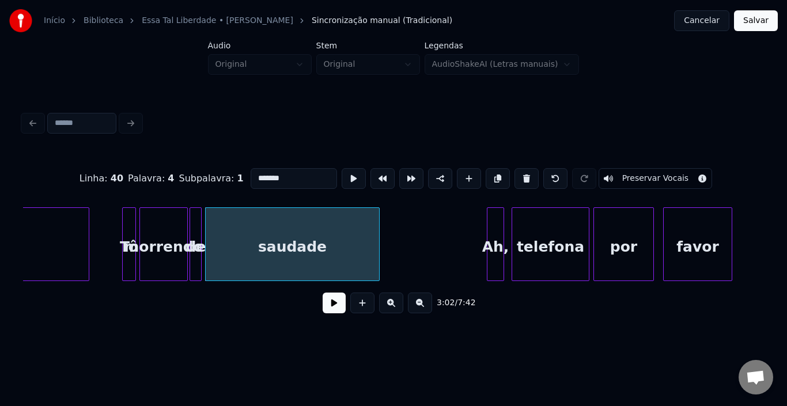
click at [324, 312] on button at bounding box center [334, 303] width 23 height 21
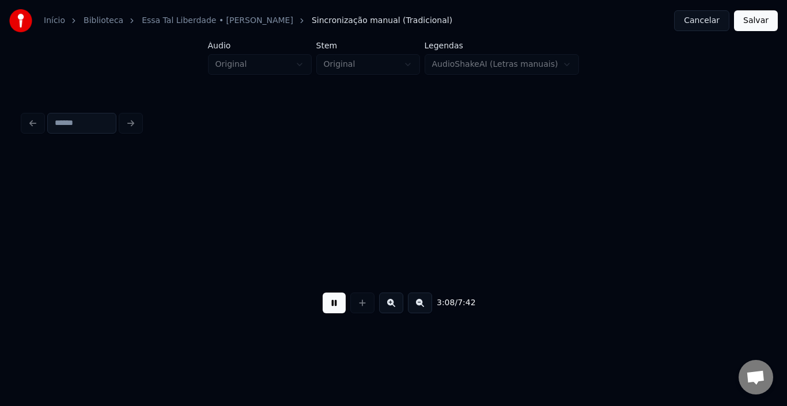
scroll to position [0, 16332]
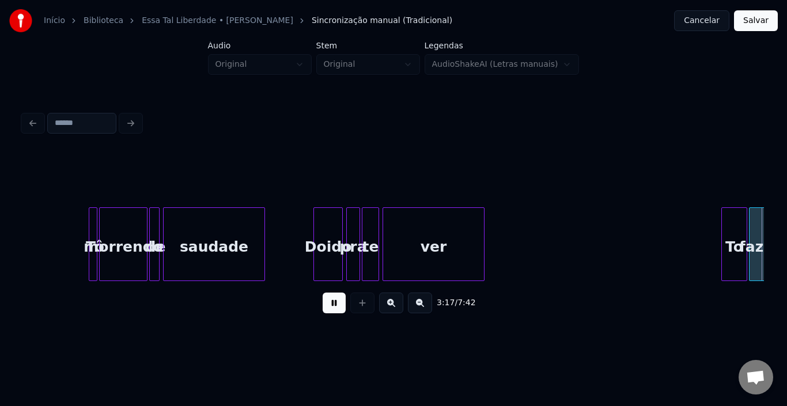
click at [324, 313] on button at bounding box center [334, 303] width 23 height 21
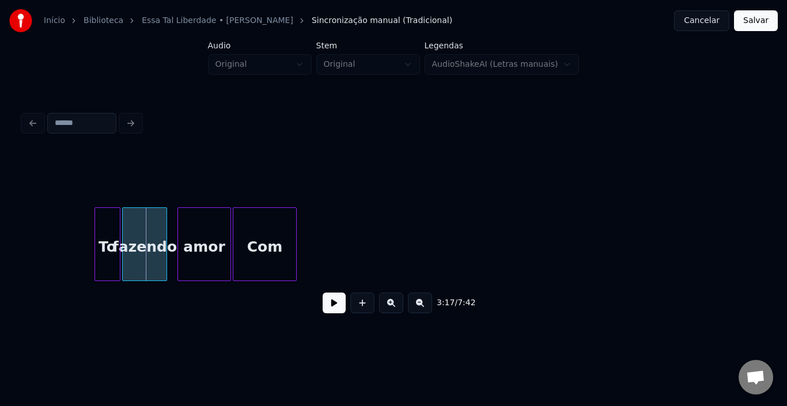
scroll to position [0, 16913]
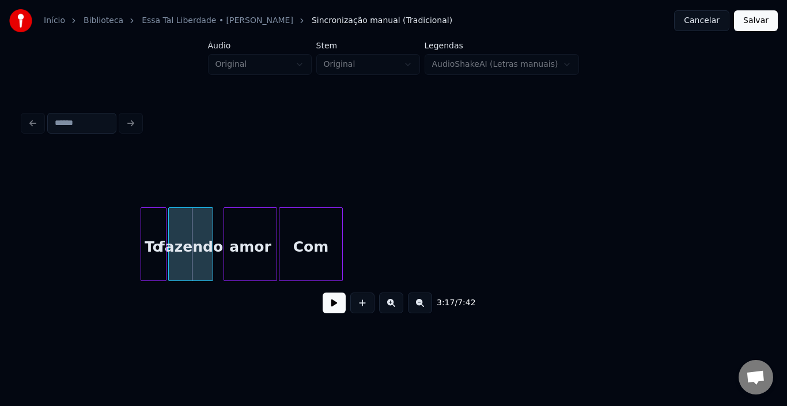
click at [341, 309] on button at bounding box center [334, 303] width 23 height 21
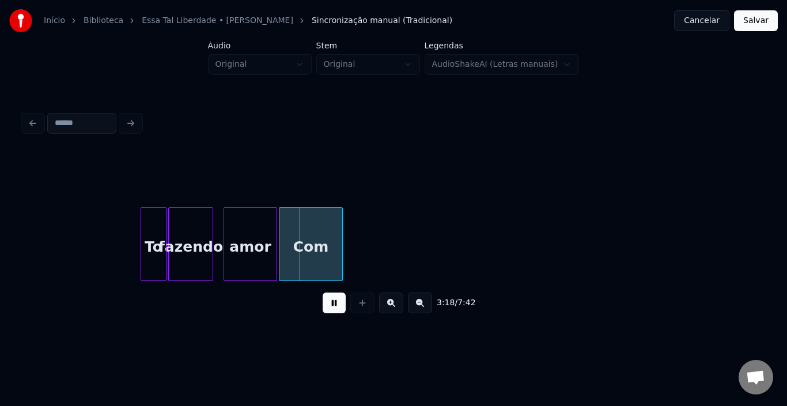
scroll to position [0, 16890]
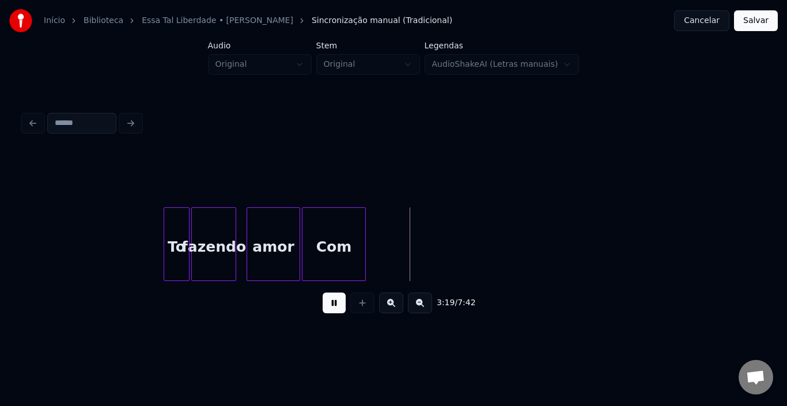
click at [325, 309] on button at bounding box center [334, 303] width 23 height 21
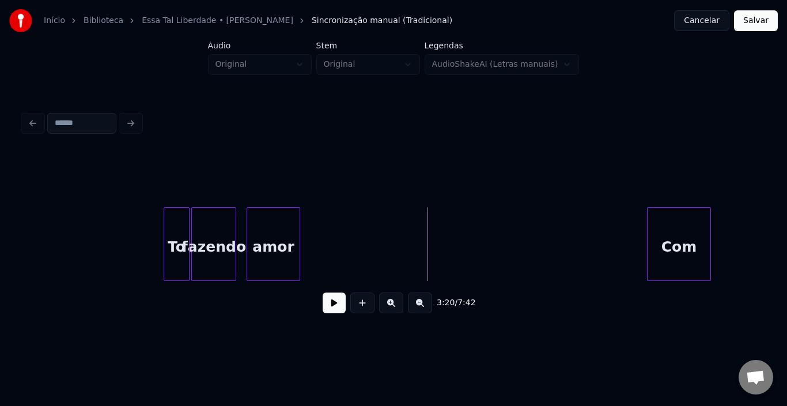
scroll to position [0, 16941]
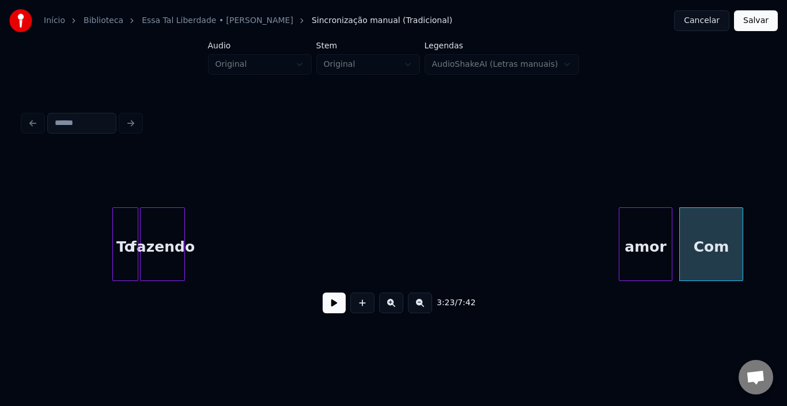
click at [636, 251] on div "amor" at bounding box center [645, 247] width 52 height 78
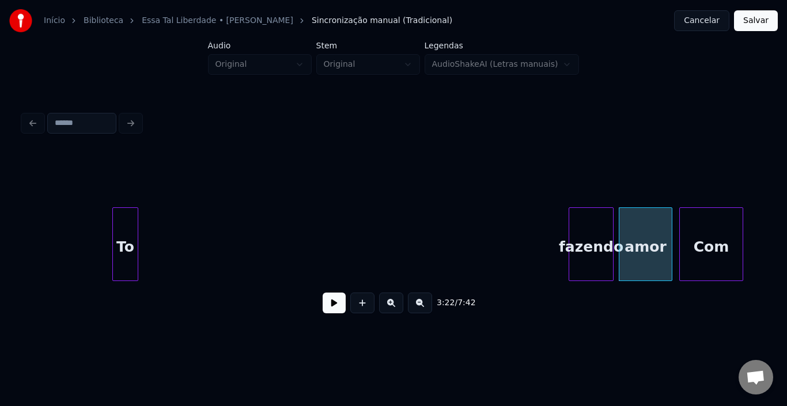
click at [600, 233] on div "fazendo" at bounding box center [591, 247] width 44 height 78
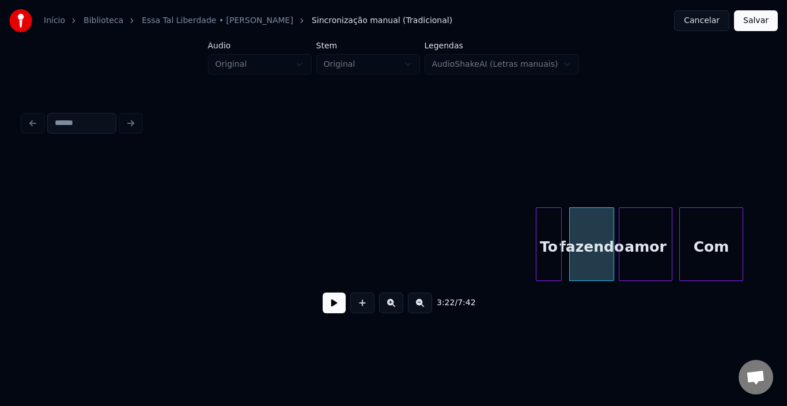
click at [553, 243] on div "To" at bounding box center [548, 247] width 25 height 78
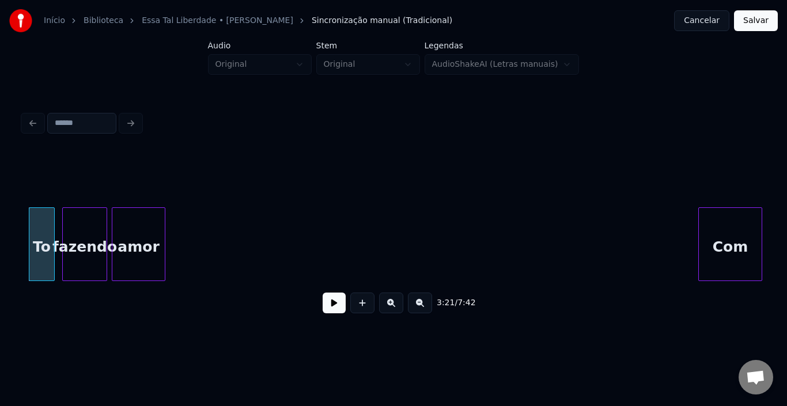
scroll to position [0, 17465]
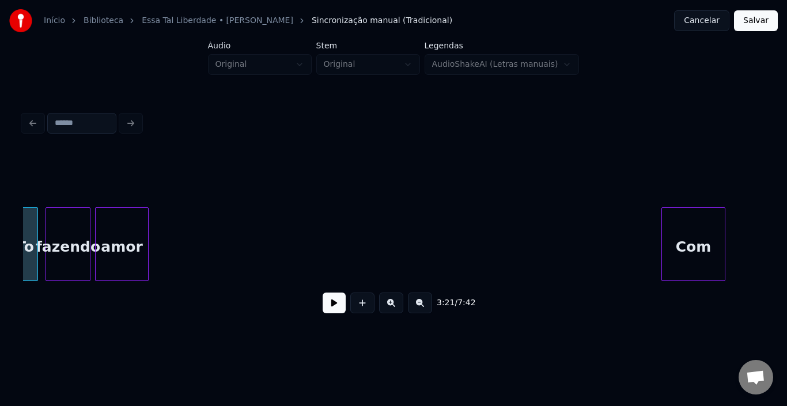
click at [721, 239] on div "Com" at bounding box center [694, 244] width 64 height 74
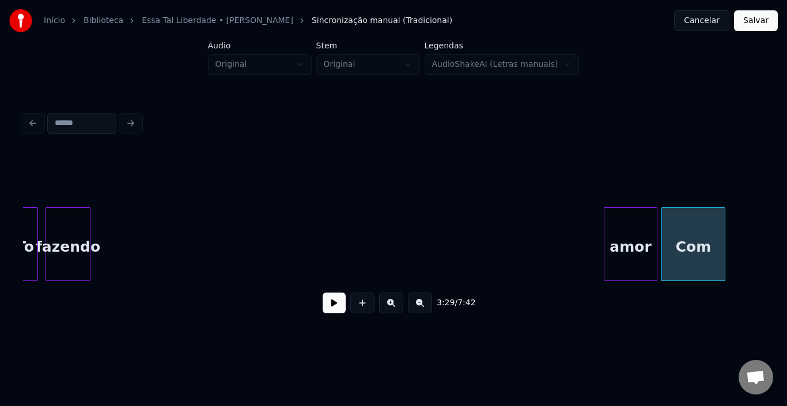
click at [638, 233] on div "amor" at bounding box center [630, 247] width 52 height 78
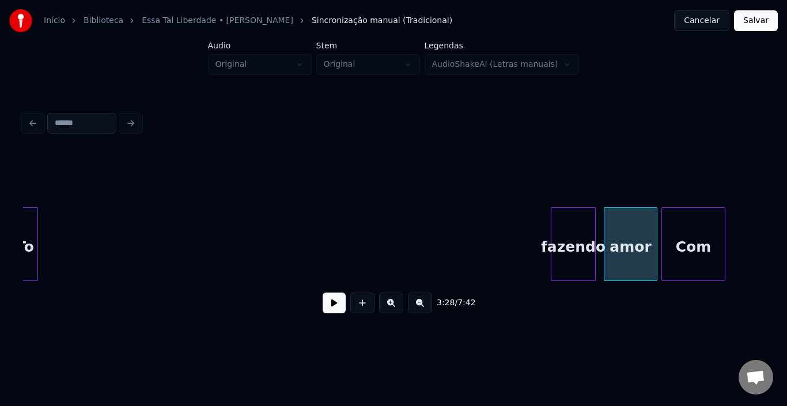
click at [562, 230] on div "fazendo" at bounding box center [573, 247] width 44 height 78
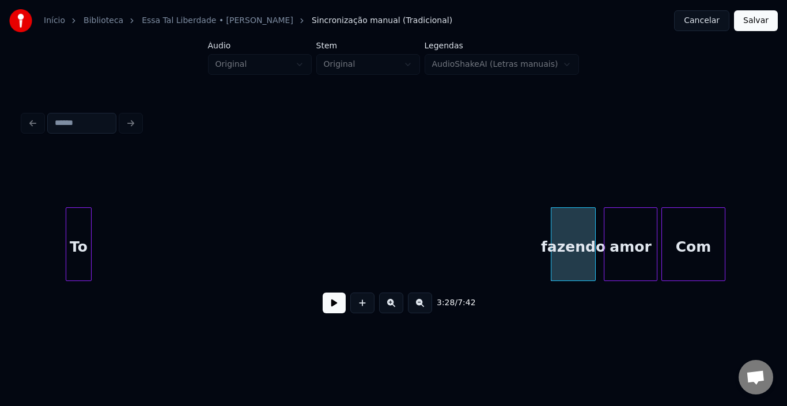
scroll to position [0, 17456]
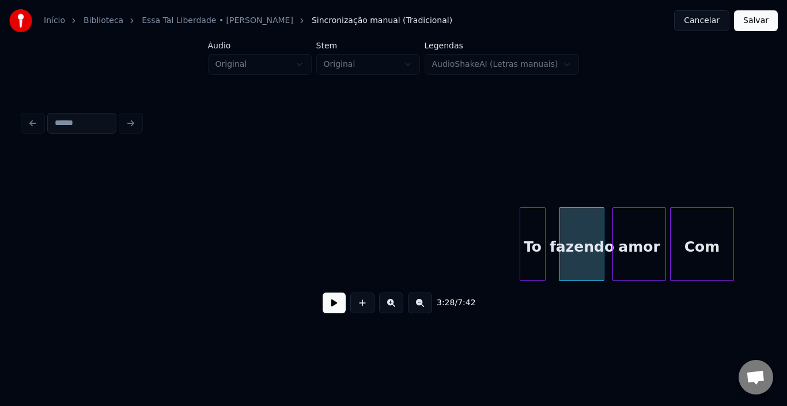
click at [534, 228] on div "To" at bounding box center [532, 247] width 25 height 78
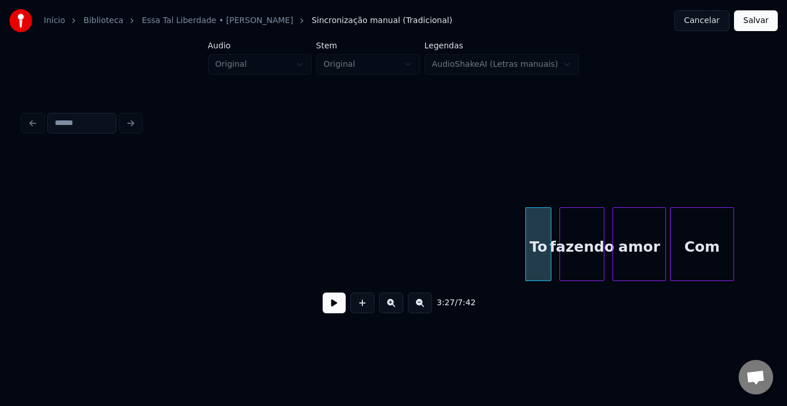
click at [334, 310] on button at bounding box center [334, 303] width 23 height 21
click at [424, 307] on button at bounding box center [420, 303] width 24 height 21
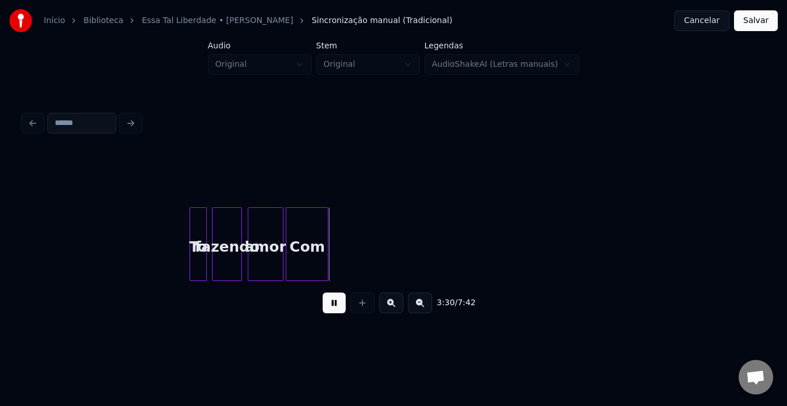
scroll to position [0, 11848]
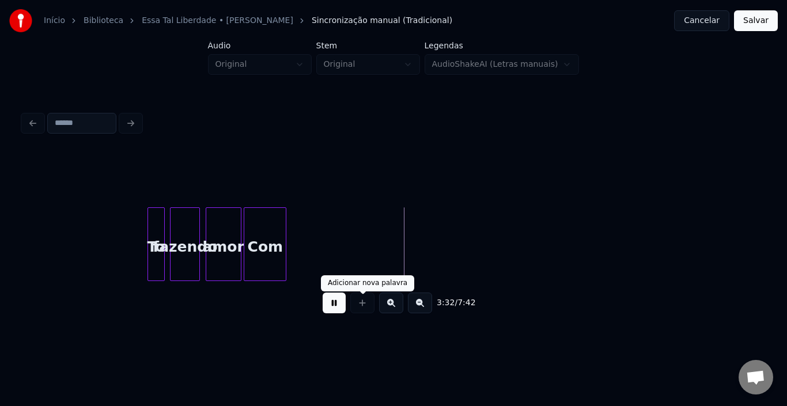
click at [332, 305] on button at bounding box center [334, 303] width 23 height 21
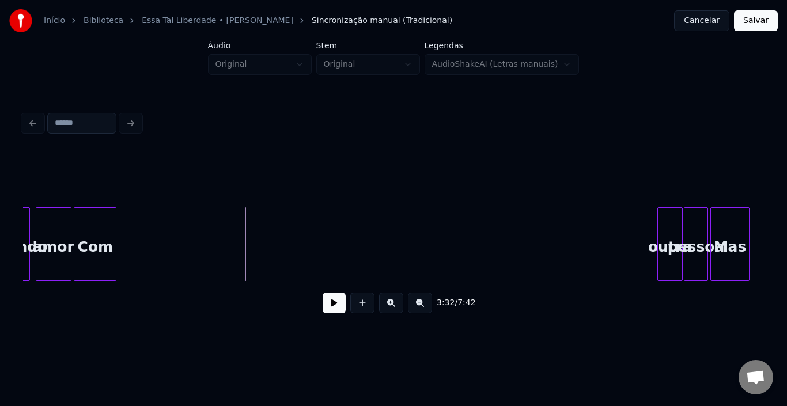
scroll to position [0, 11933]
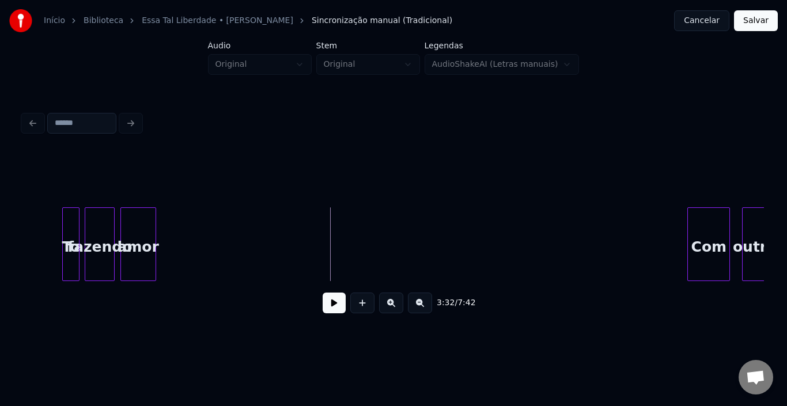
click at [714, 212] on div "Com" at bounding box center [708, 247] width 41 height 78
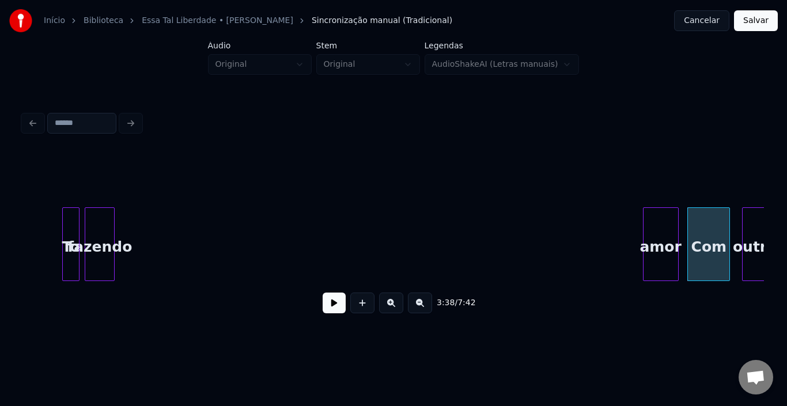
click at [666, 218] on div "amor" at bounding box center [661, 247] width 35 height 78
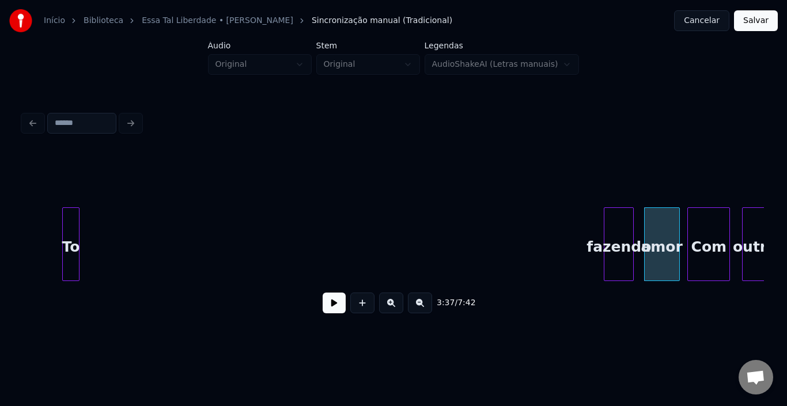
click at [619, 211] on div "fazendo" at bounding box center [618, 247] width 29 height 78
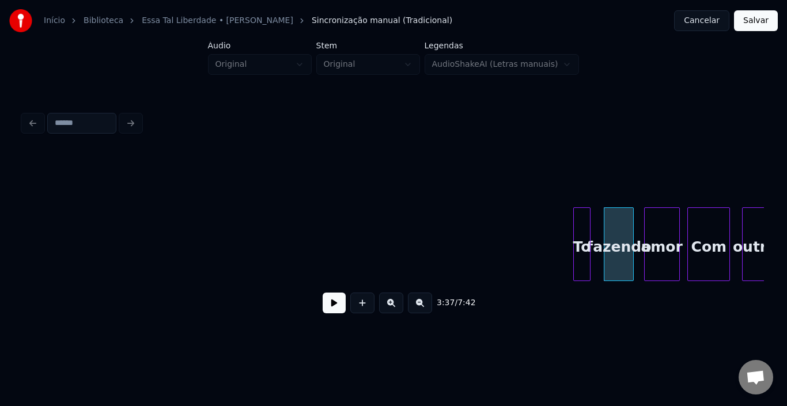
click at [581, 210] on div "To" at bounding box center [582, 247] width 16 height 78
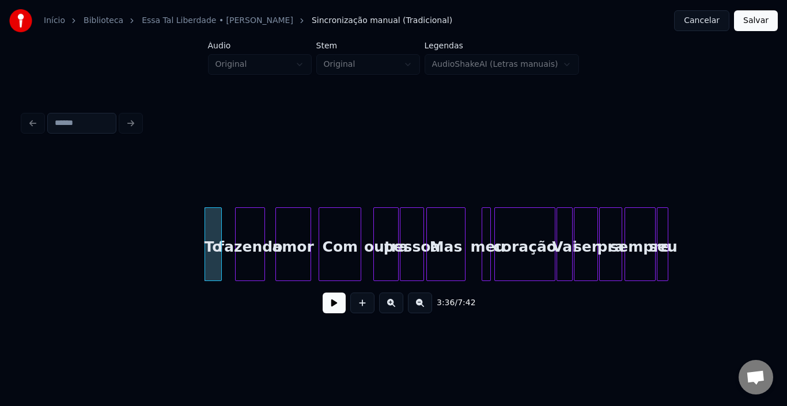
scroll to position [0, 12325]
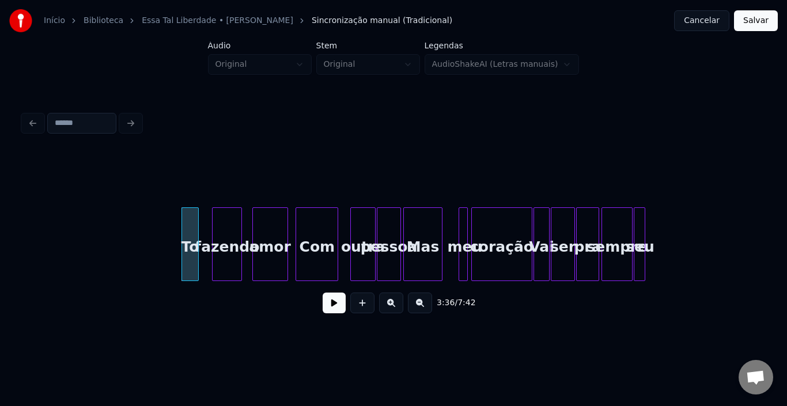
click at [327, 313] on button at bounding box center [334, 303] width 23 height 21
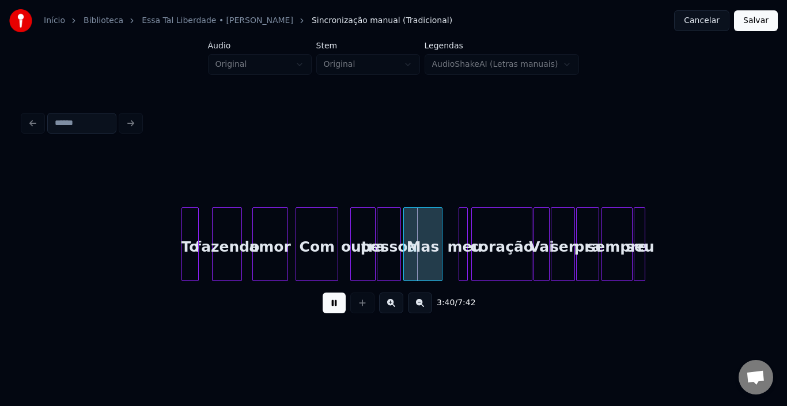
click at [327, 313] on button at bounding box center [334, 303] width 23 height 21
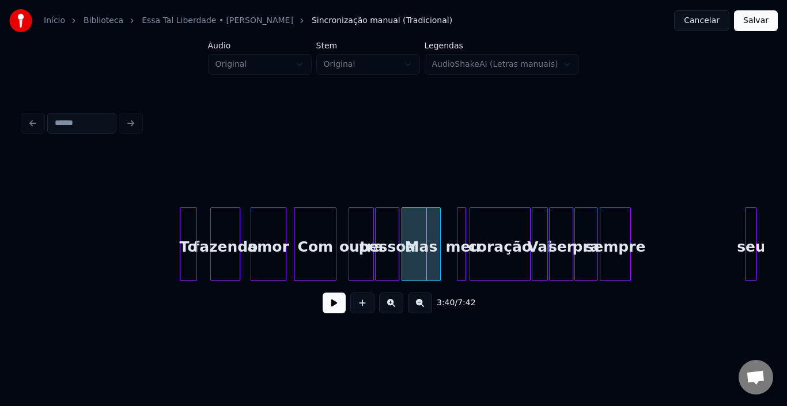
click at [757, 227] on div "seu" at bounding box center [752, 247] width 12 height 78
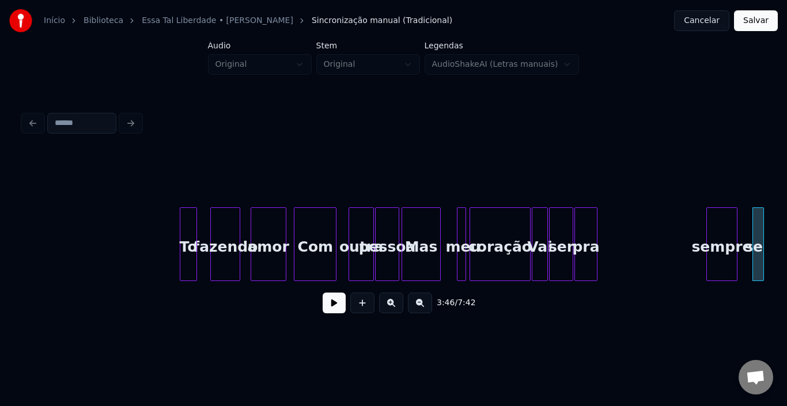
click at [728, 220] on div "sempre" at bounding box center [722, 247] width 30 height 78
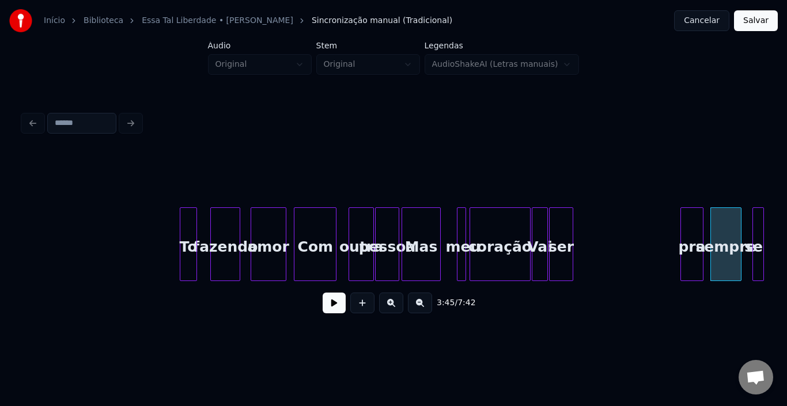
click at [689, 217] on div "pra" at bounding box center [692, 247] width 22 height 78
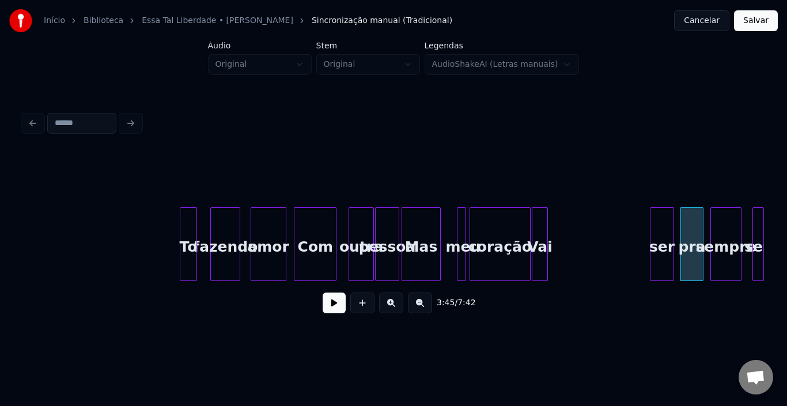
click at [661, 215] on div "ser" at bounding box center [662, 247] width 23 height 78
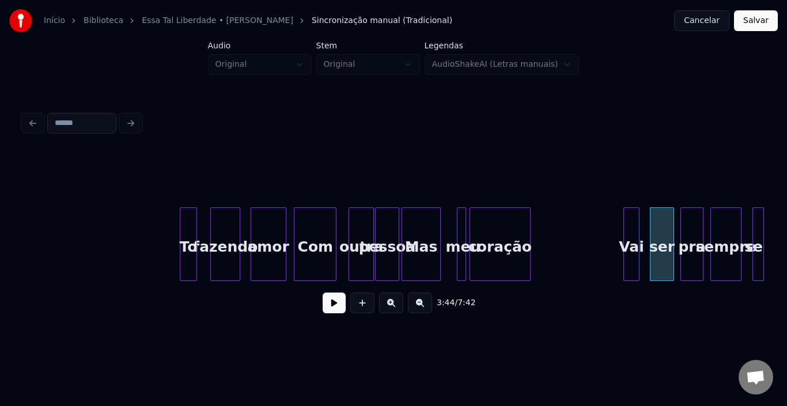
click at [634, 214] on div "Vai" at bounding box center [631, 247] width 15 height 78
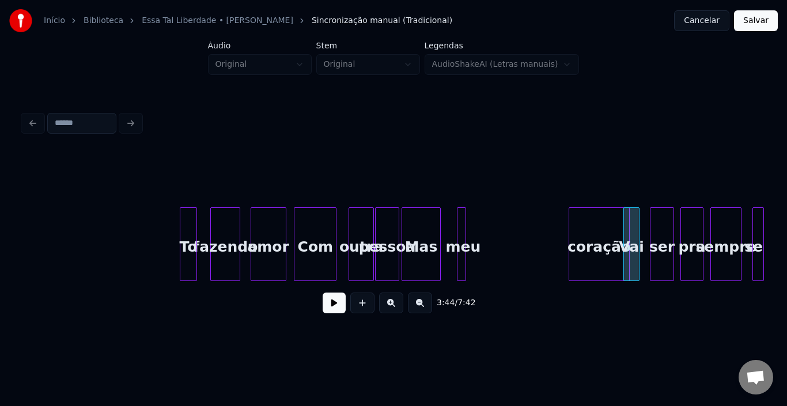
click at [604, 219] on div "coração" at bounding box center [599, 247] width 60 height 78
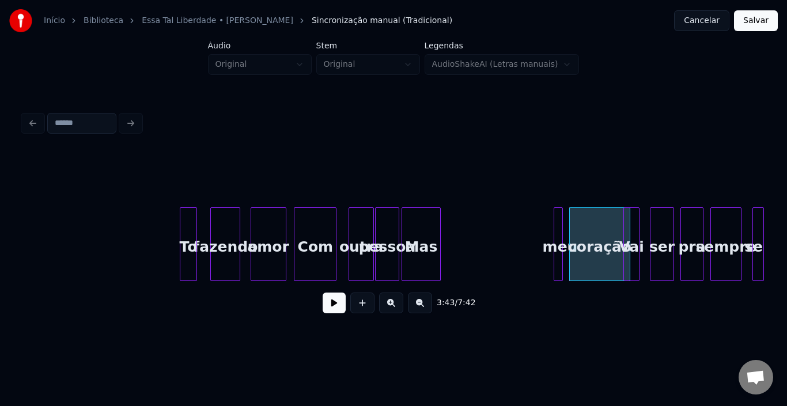
click at [554, 222] on div "meu" at bounding box center [558, 244] width 9 height 74
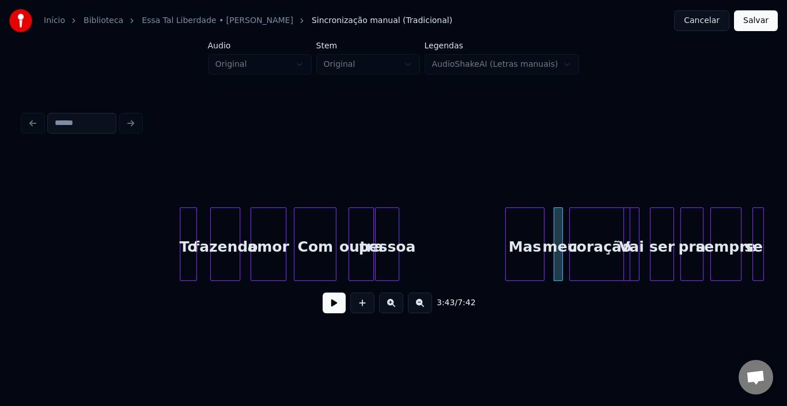
click at [529, 222] on div "Mas" at bounding box center [525, 247] width 38 height 78
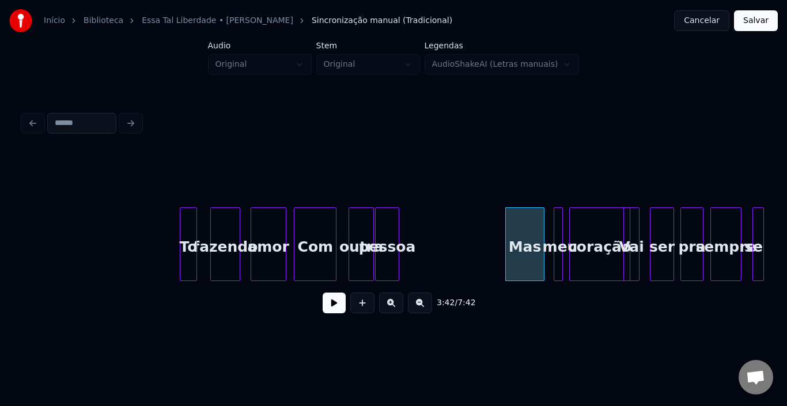
click at [331, 308] on button at bounding box center [334, 303] width 23 height 21
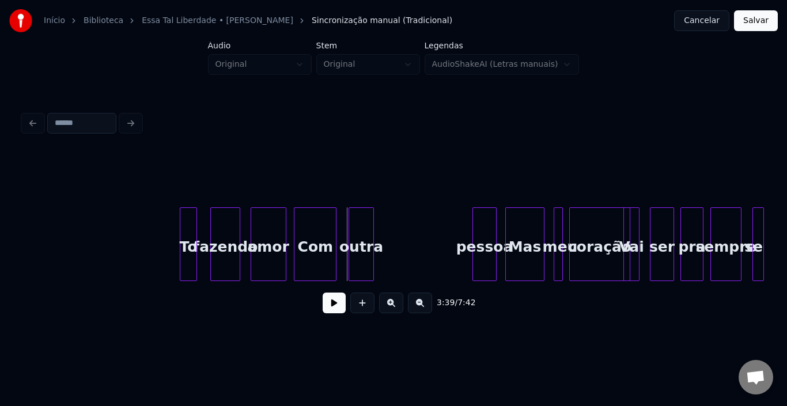
click at [483, 221] on div "pessoa" at bounding box center [484, 247] width 23 height 78
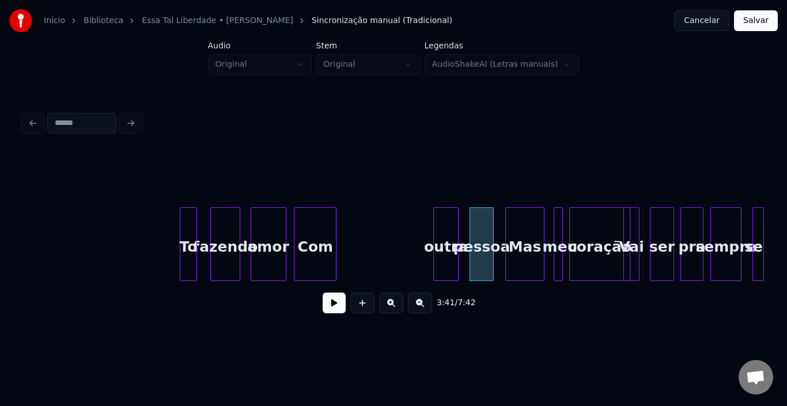
click at [451, 221] on div "outra" at bounding box center [446, 247] width 24 height 78
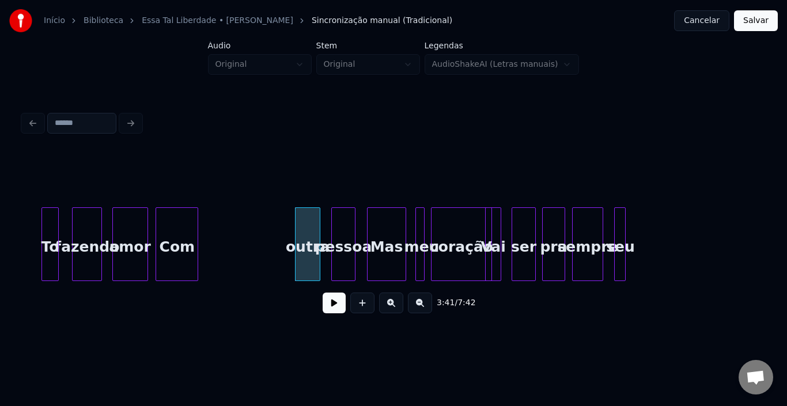
scroll to position [0, 12488]
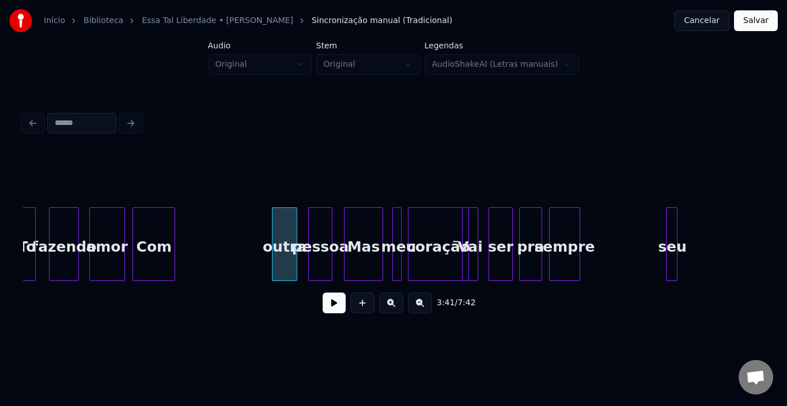
click at [676, 216] on div "seu" at bounding box center [673, 247] width 12 height 78
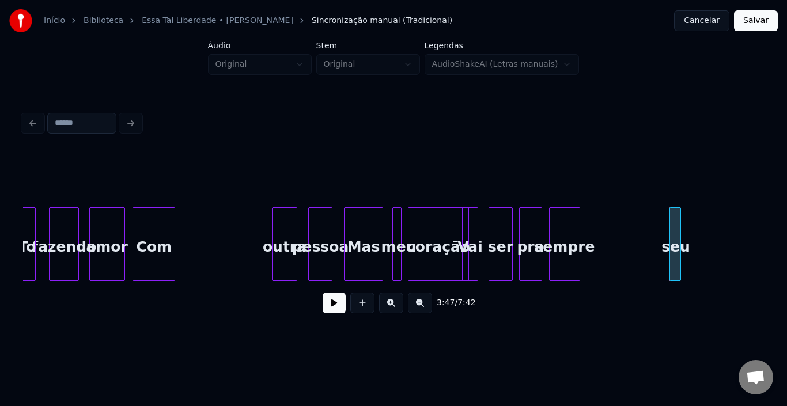
click at [553, 217] on div at bounding box center [551, 244] width 3 height 73
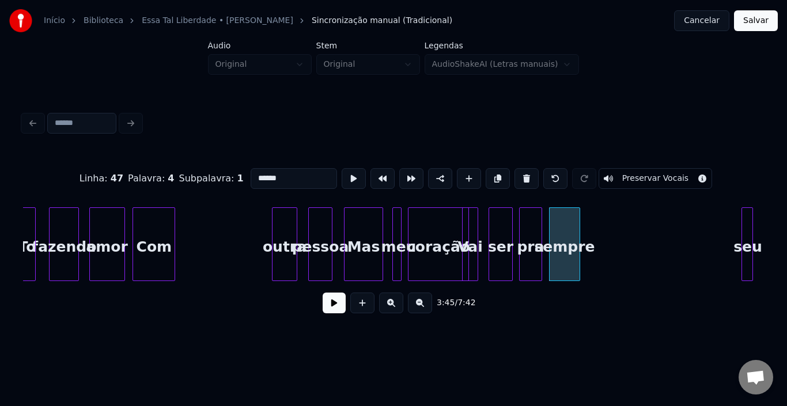
click at [746, 227] on div "seu" at bounding box center [748, 247] width 12 height 78
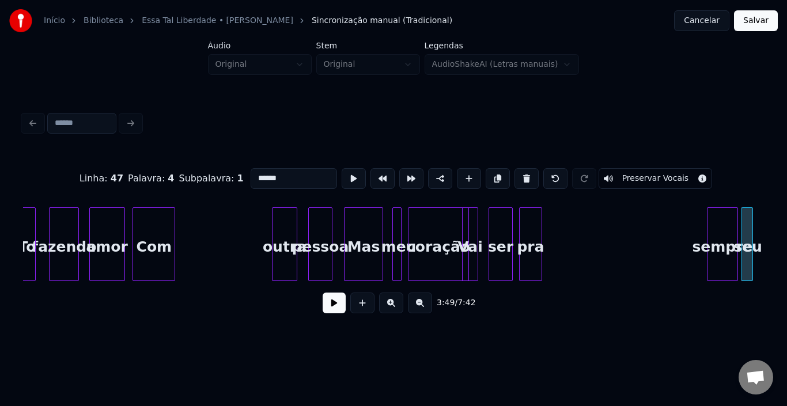
click at [720, 223] on div "sempre" at bounding box center [723, 247] width 30 height 78
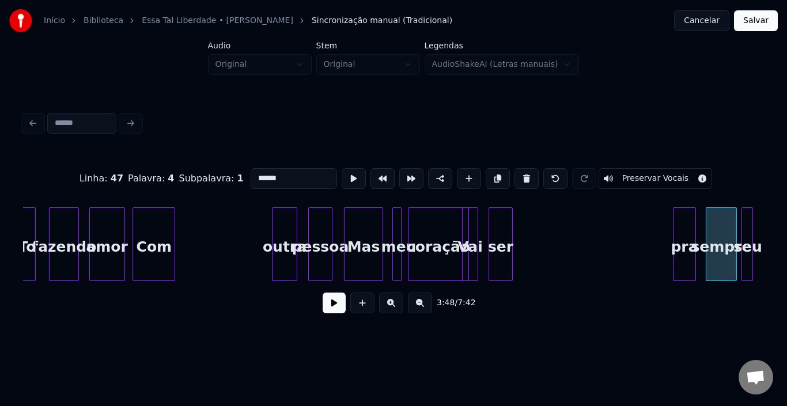
click at [681, 224] on div "pra" at bounding box center [685, 247] width 22 height 78
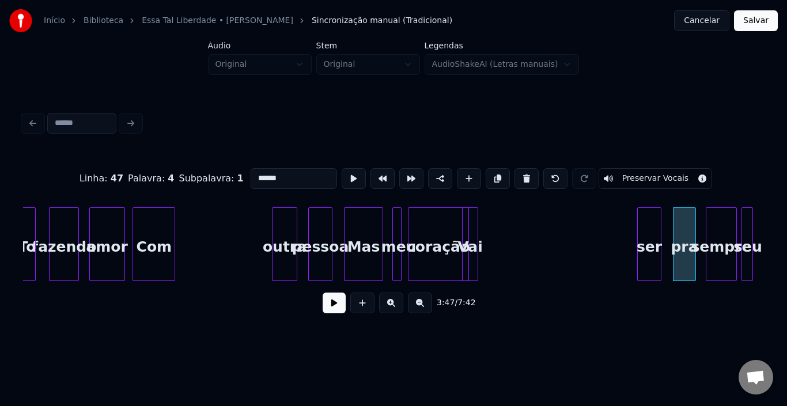
click at [649, 219] on div "ser" at bounding box center [649, 247] width 23 height 78
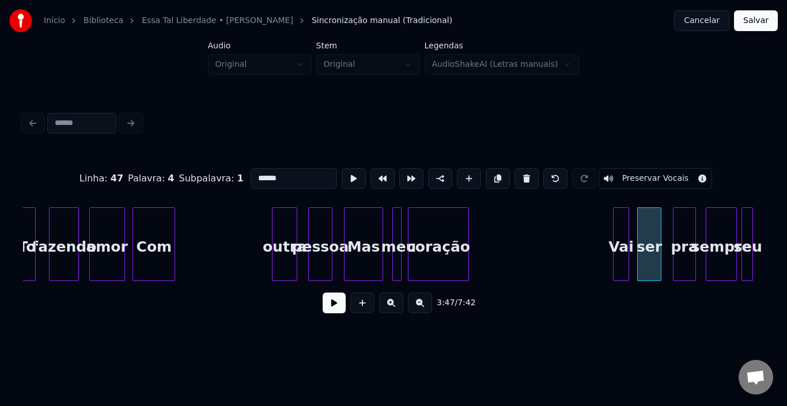
click at [621, 221] on div "Vai" at bounding box center [621, 247] width 15 height 78
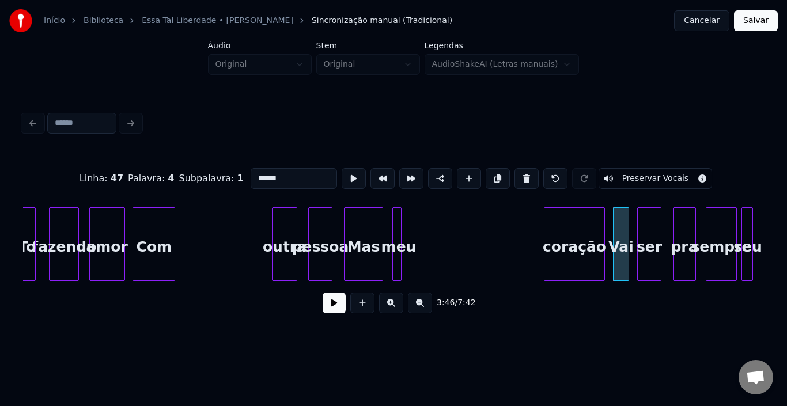
click at [584, 219] on div "coração" at bounding box center [575, 247] width 60 height 78
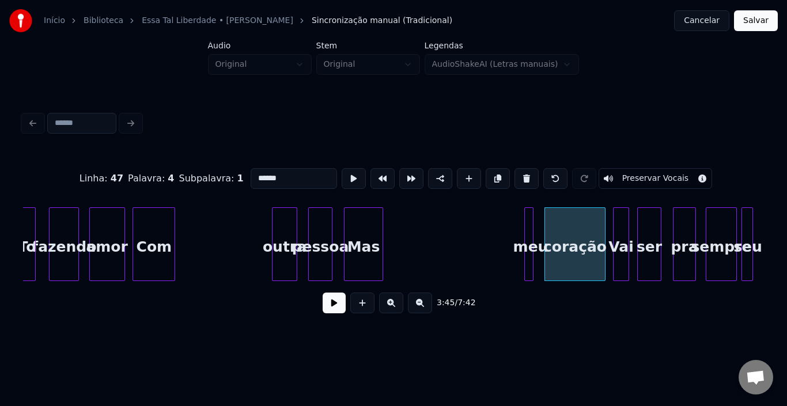
click at [528, 222] on div "meu" at bounding box center [531, 247] width 12 height 78
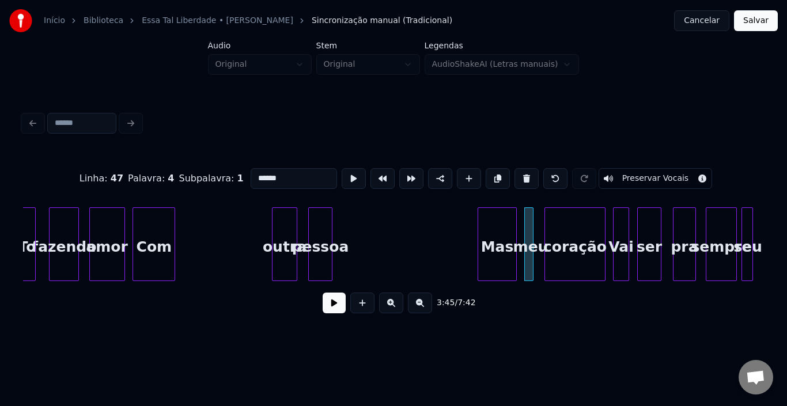
click at [494, 221] on div "Mas" at bounding box center [497, 247] width 38 height 78
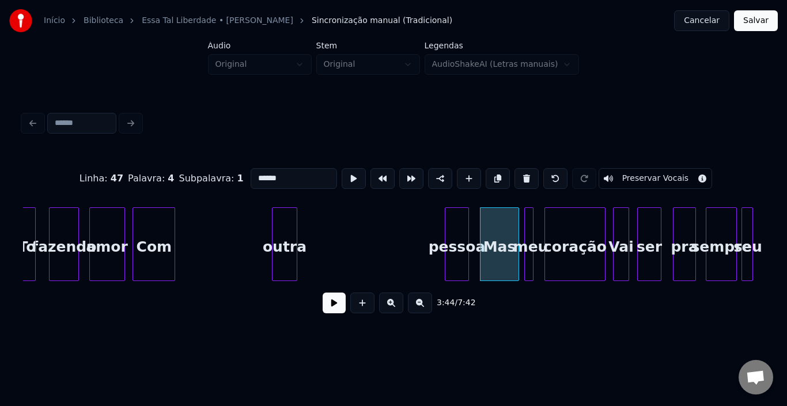
click at [463, 217] on div "pessoa" at bounding box center [456, 247] width 23 height 78
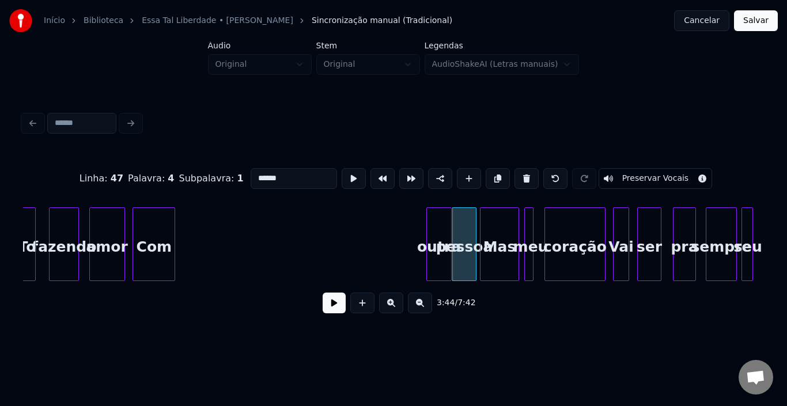
click at [441, 222] on div "outra" at bounding box center [439, 247] width 24 height 78
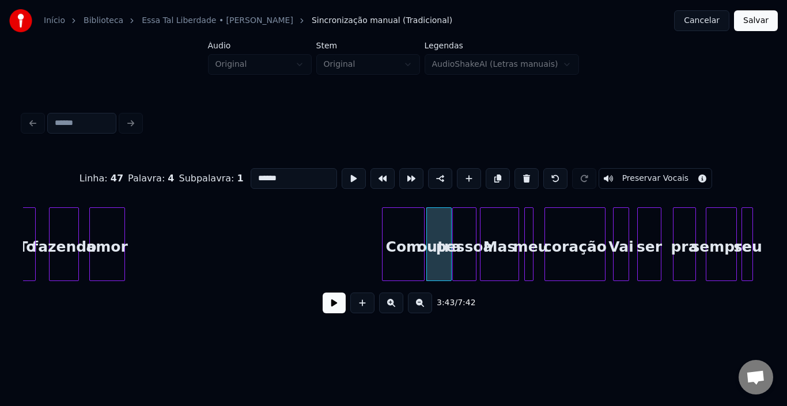
click at [404, 217] on div "Com" at bounding box center [403, 247] width 41 height 78
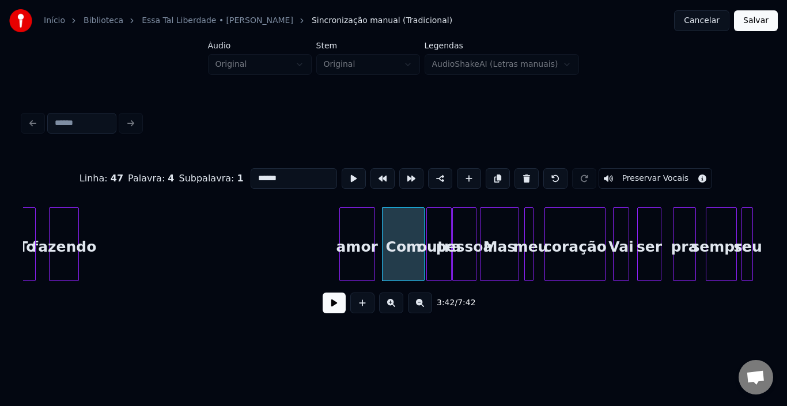
click at [352, 217] on div "amor" at bounding box center [357, 247] width 35 height 78
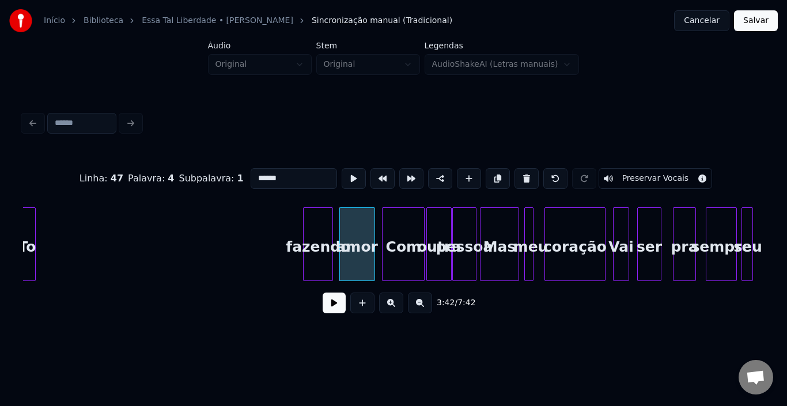
click at [321, 231] on div "fazendo" at bounding box center [318, 247] width 29 height 78
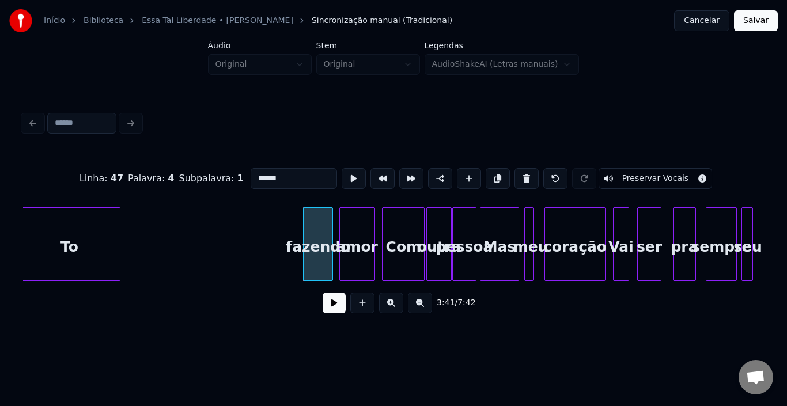
click at [120, 224] on div at bounding box center [117, 244] width 3 height 73
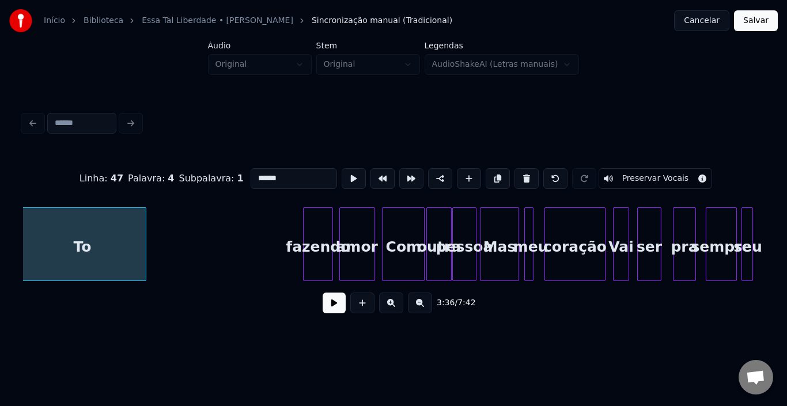
scroll to position [0, 12484]
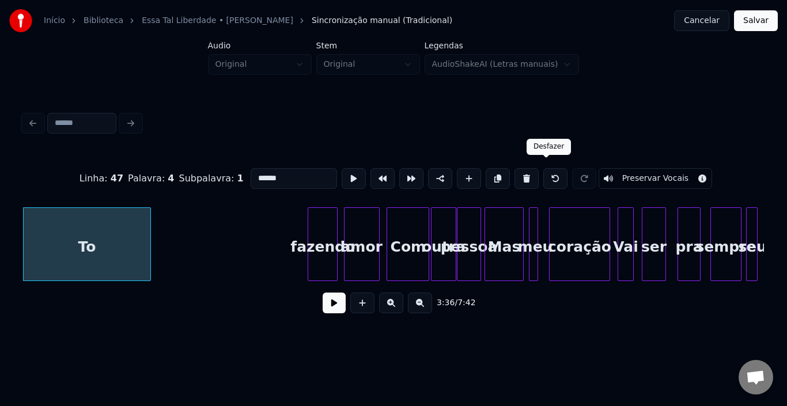
click at [546, 176] on button at bounding box center [555, 178] width 24 height 21
type input "**"
click at [573, 172] on button at bounding box center [584, 178] width 24 height 21
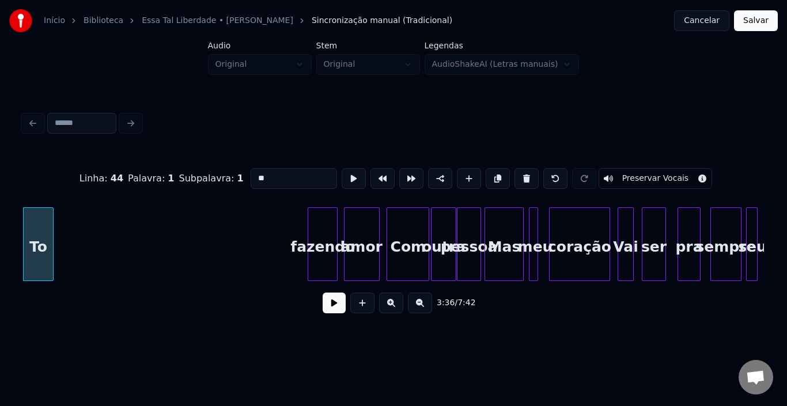
click at [51, 236] on div at bounding box center [51, 244] width 3 height 73
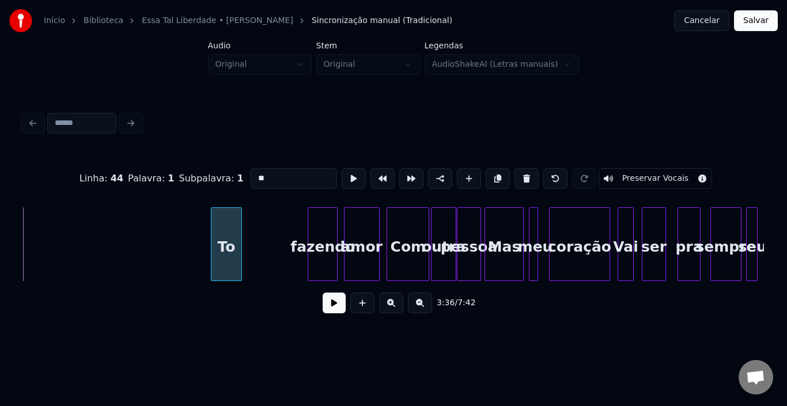
click at [230, 218] on div "To" at bounding box center [226, 247] width 30 height 78
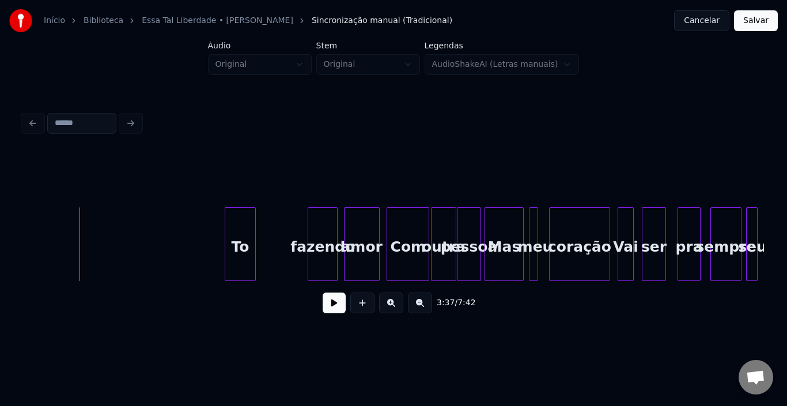
click at [328, 303] on button at bounding box center [334, 303] width 23 height 21
click at [212, 224] on div "To" at bounding box center [216, 247] width 30 height 78
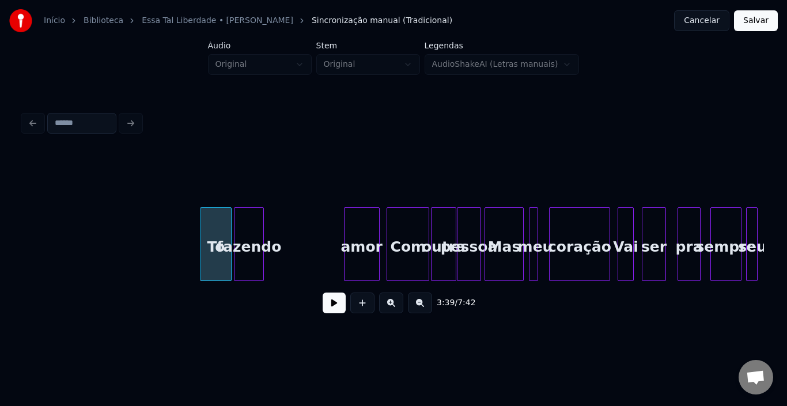
click at [251, 224] on div "fazendo" at bounding box center [249, 247] width 29 height 78
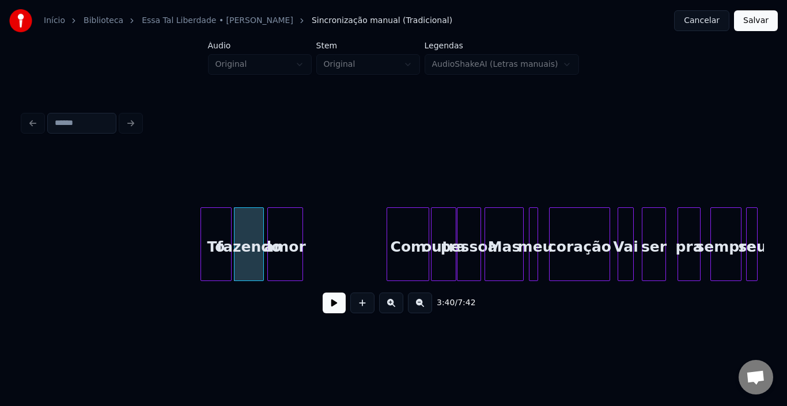
click at [285, 231] on div "amor" at bounding box center [285, 247] width 35 height 78
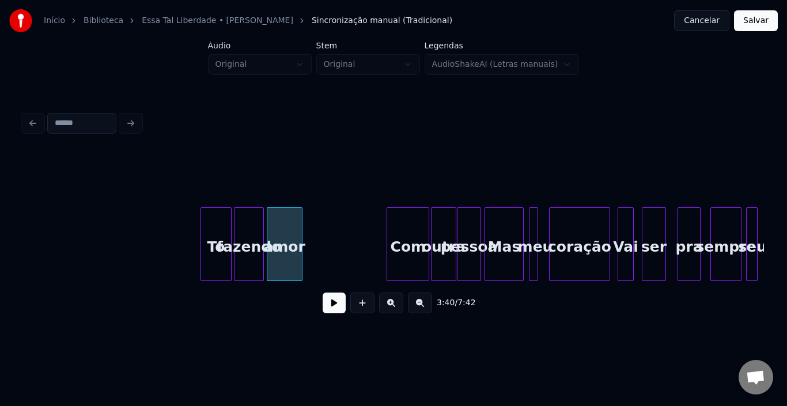
click at [322, 306] on div "3:39 / 7:42" at bounding box center [393, 302] width 723 height 25
click at [342, 308] on button at bounding box center [334, 303] width 23 height 21
click at [339, 309] on button at bounding box center [334, 303] width 23 height 21
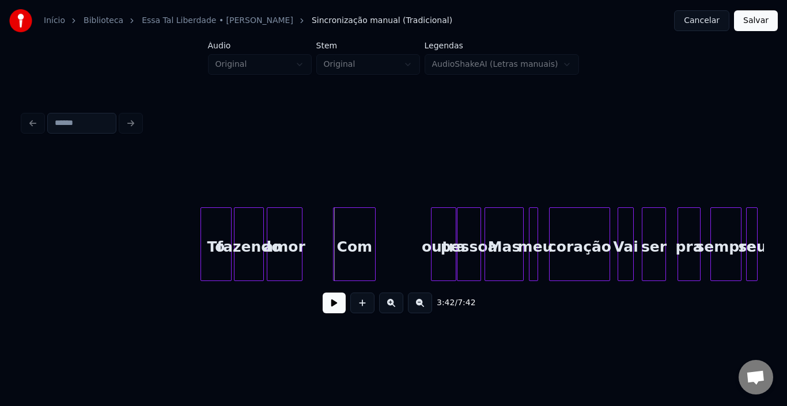
click at [353, 222] on div "Com" at bounding box center [354, 247] width 41 height 78
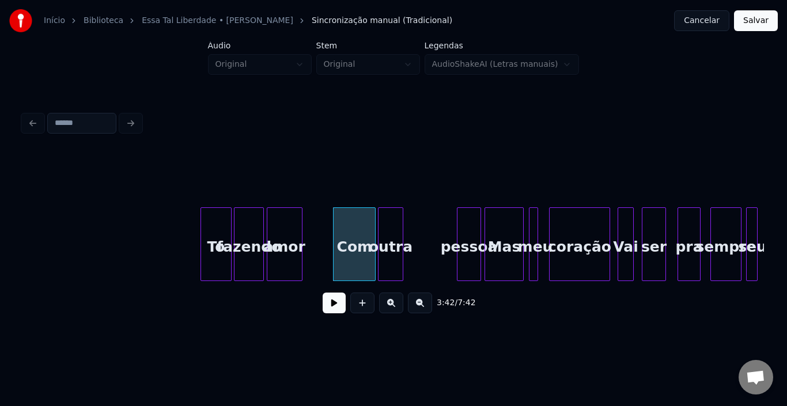
click at [392, 217] on div "outra" at bounding box center [391, 247] width 24 height 78
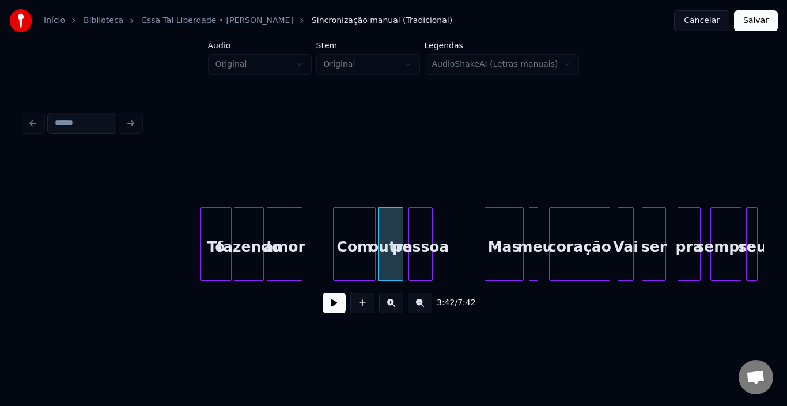
click at [417, 228] on div "pessoa" at bounding box center [420, 247] width 23 height 78
click at [341, 231] on div "Com" at bounding box center [354, 247] width 41 height 78
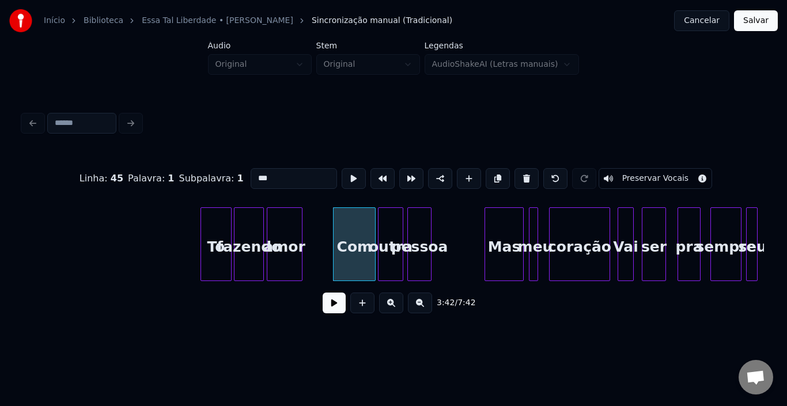
click at [335, 305] on button at bounding box center [334, 303] width 23 height 21
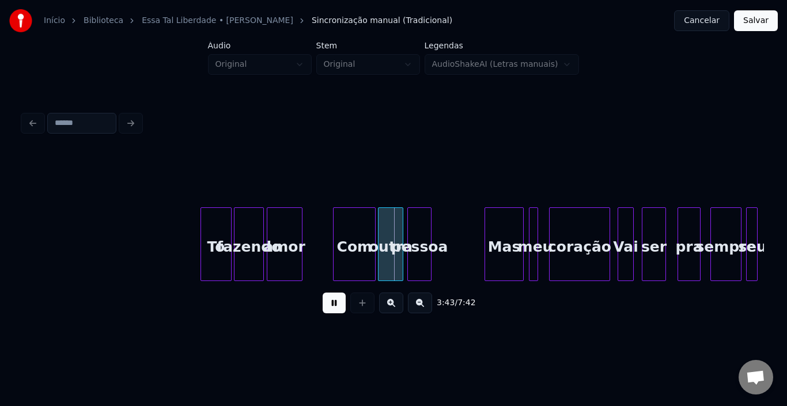
click at [335, 305] on button at bounding box center [334, 303] width 23 height 21
click at [344, 224] on div "Com" at bounding box center [343, 247] width 41 height 78
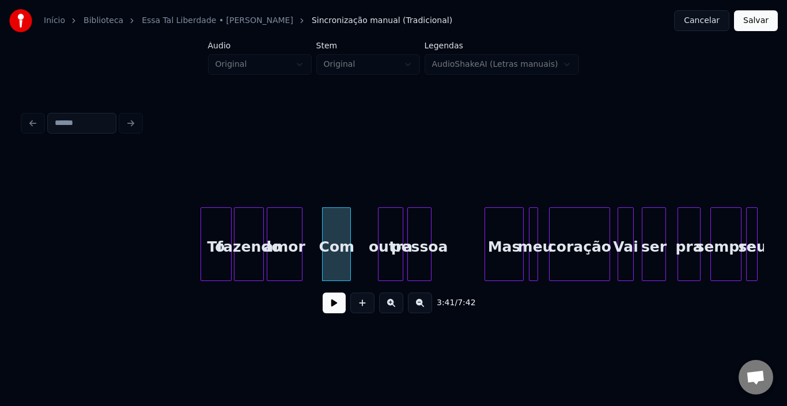
click at [350, 232] on div at bounding box center [348, 244] width 3 height 73
click at [365, 231] on div "outra" at bounding box center [368, 247] width 24 height 78
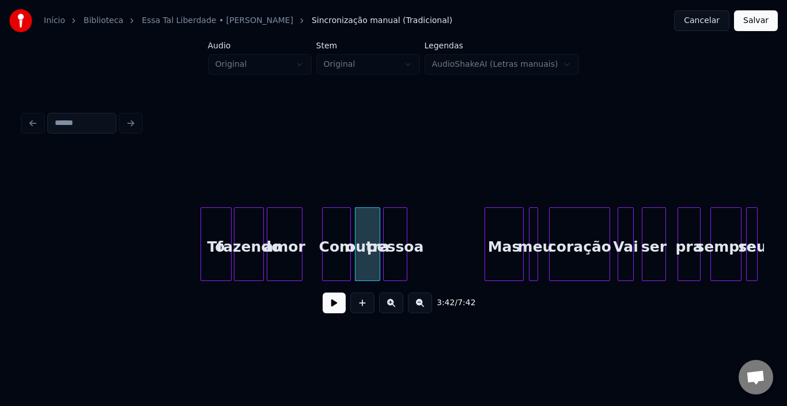
click at [391, 231] on div "pessoa" at bounding box center [395, 247] width 23 height 78
click at [331, 235] on div "Com" at bounding box center [337, 247] width 28 height 78
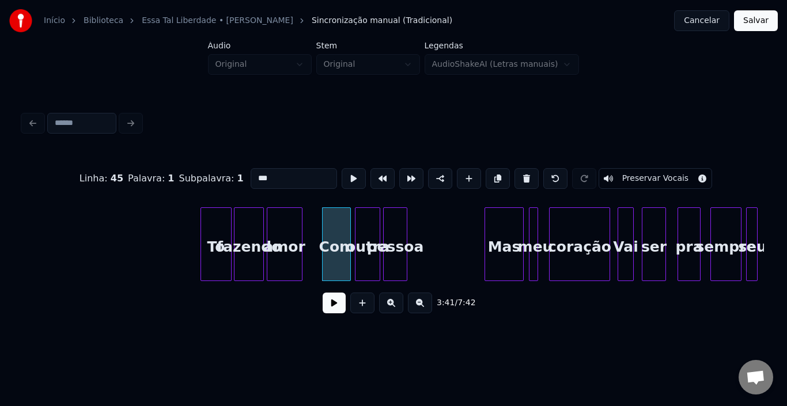
click at [334, 307] on button at bounding box center [334, 303] width 23 height 21
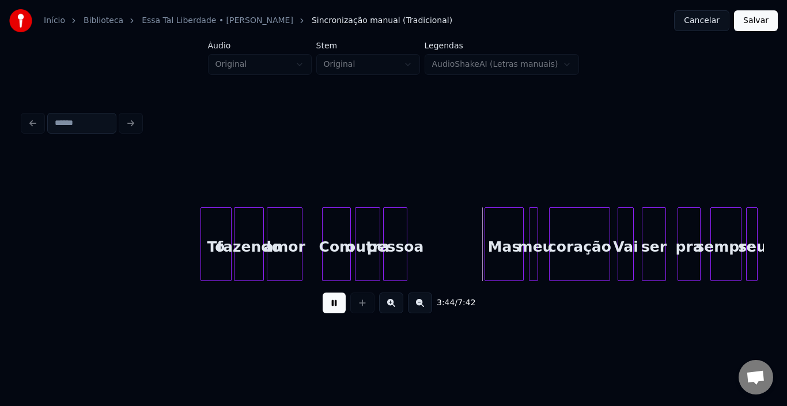
click at [334, 307] on button at bounding box center [334, 303] width 23 height 21
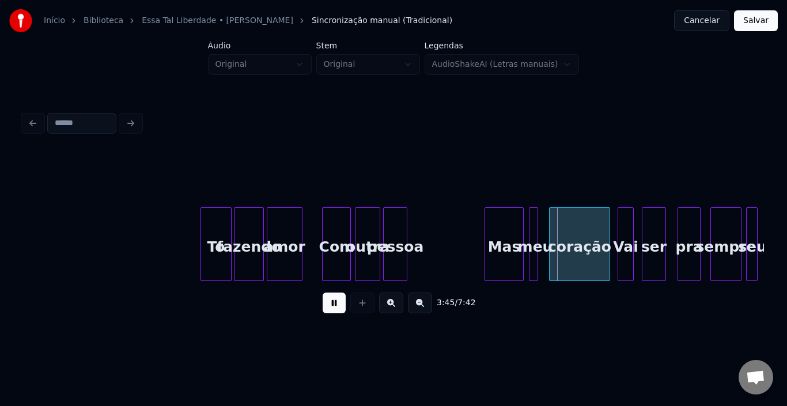
click at [334, 307] on button at bounding box center [334, 303] width 23 height 21
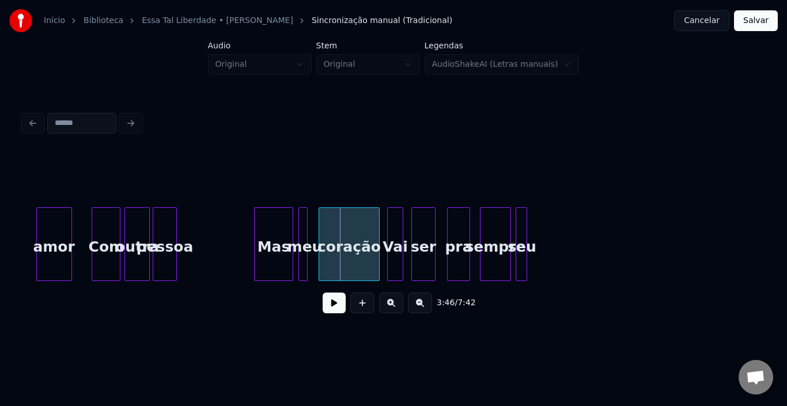
scroll to position [0, 12737]
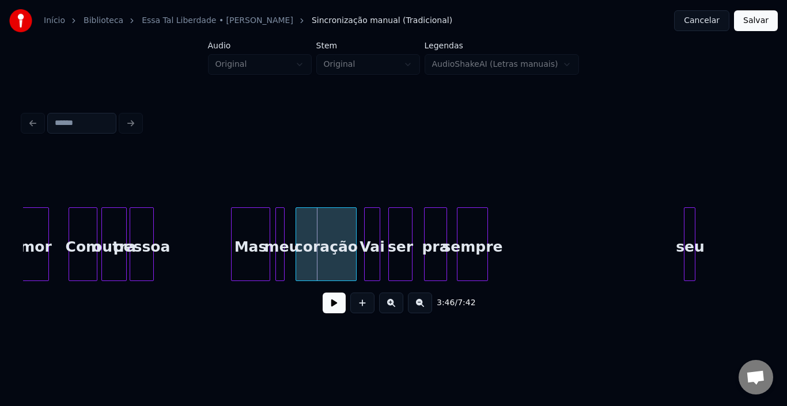
click at [695, 228] on div "seu" at bounding box center [691, 247] width 12 height 78
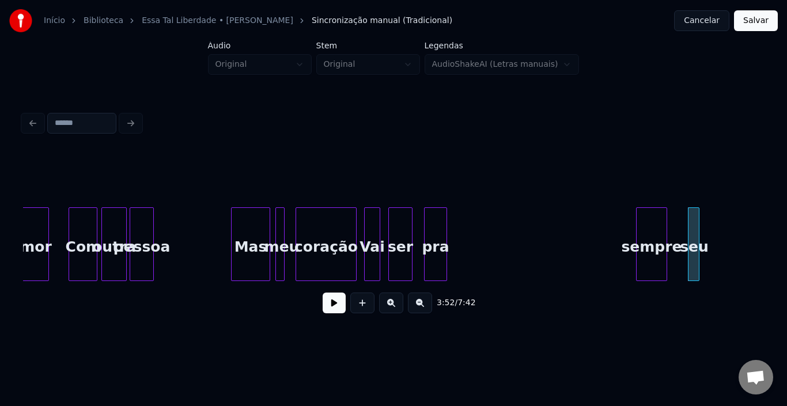
click at [660, 223] on div "sempre" at bounding box center [652, 247] width 30 height 78
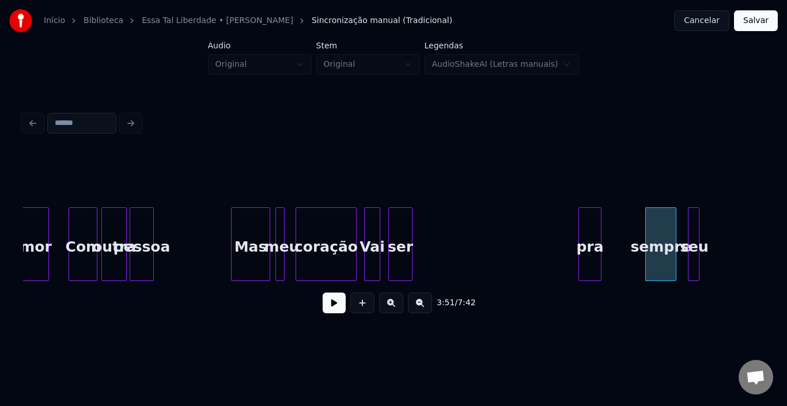
click at [601, 220] on div "pra" at bounding box center [590, 247] width 22 height 78
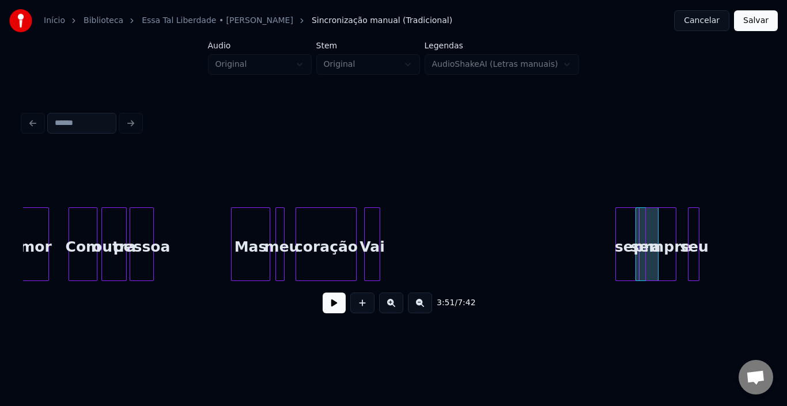
click at [628, 228] on div "ser" at bounding box center [627, 247] width 23 height 78
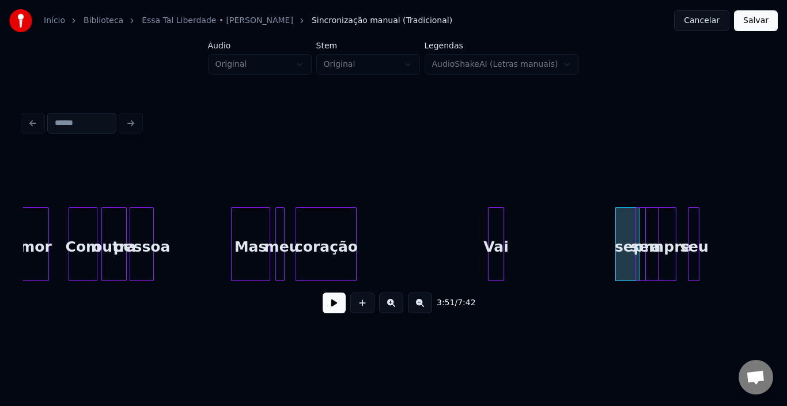
click at [504, 222] on div "Vai" at bounding box center [496, 247] width 15 height 78
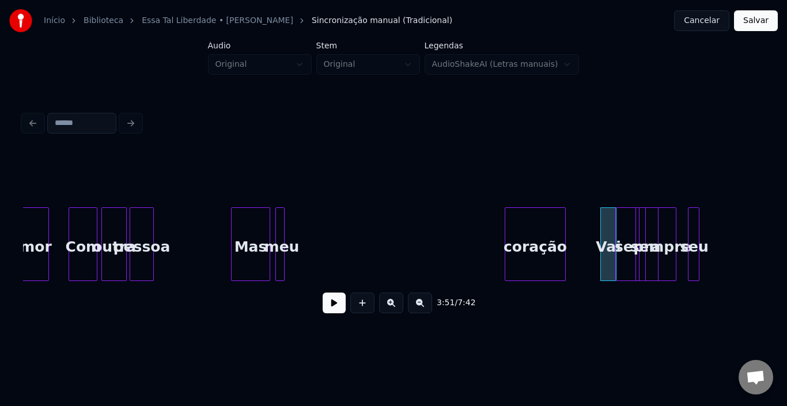
click at [545, 223] on div "coração" at bounding box center [535, 247] width 60 height 78
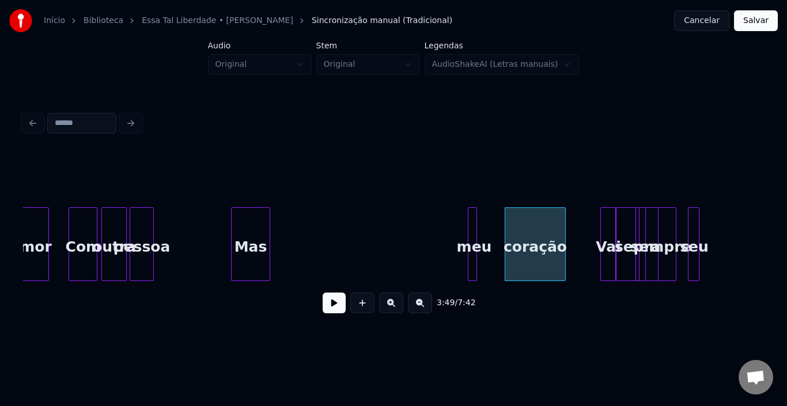
click at [478, 222] on div "meu" at bounding box center [475, 247] width 12 height 78
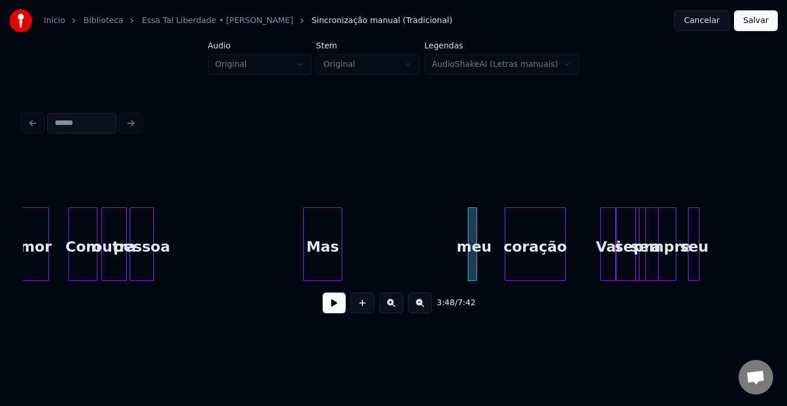
click at [327, 228] on div "Mas" at bounding box center [323, 247] width 38 height 78
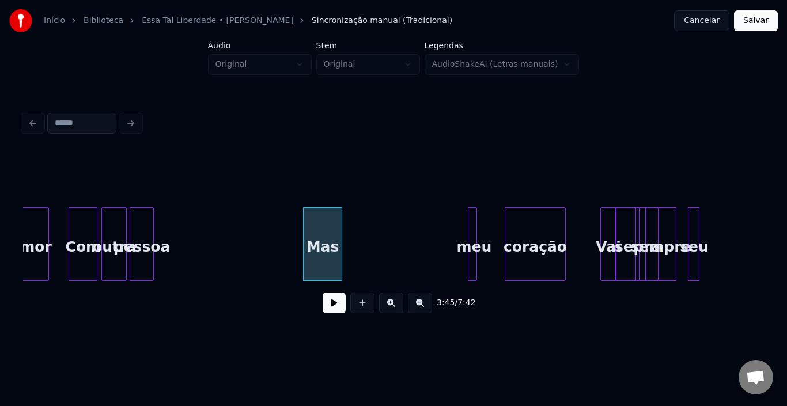
click at [332, 299] on button at bounding box center [334, 303] width 23 height 21
click at [333, 300] on button at bounding box center [334, 303] width 23 height 21
click at [307, 229] on div "Mas" at bounding box center [313, 247] width 38 height 78
click at [334, 303] on button at bounding box center [334, 303] width 23 height 21
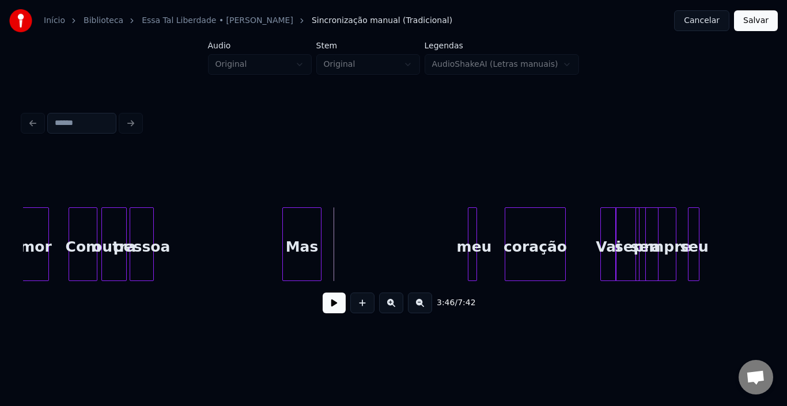
click at [301, 230] on div "Mas" at bounding box center [302, 247] width 38 height 78
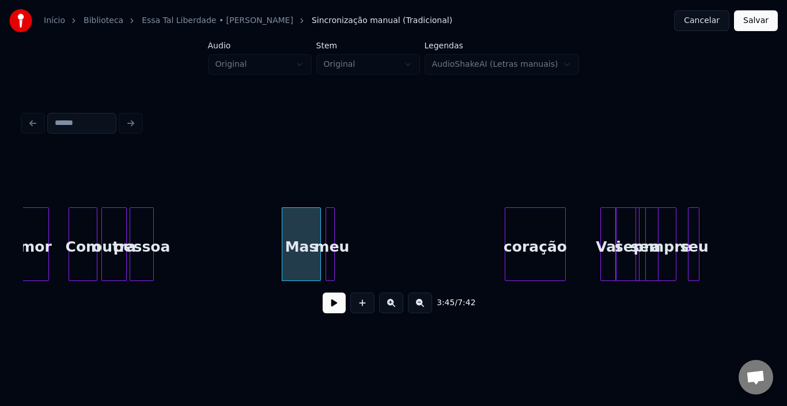
click at [334, 225] on div "meu" at bounding box center [332, 247] width 12 height 78
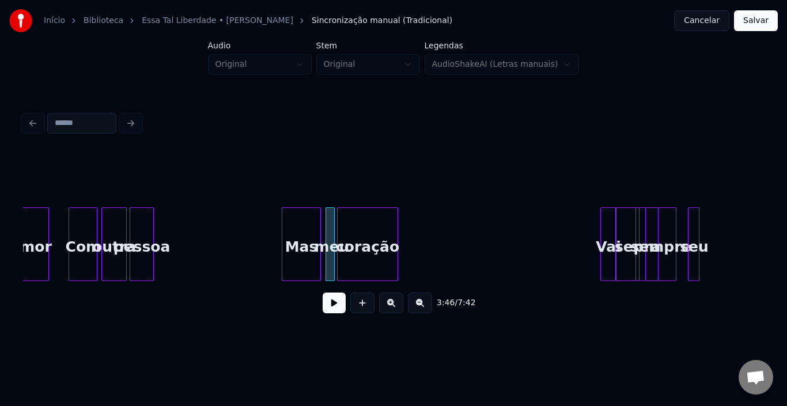
click at [357, 224] on div "coração" at bounding box center [368, 247] width 60 height 78
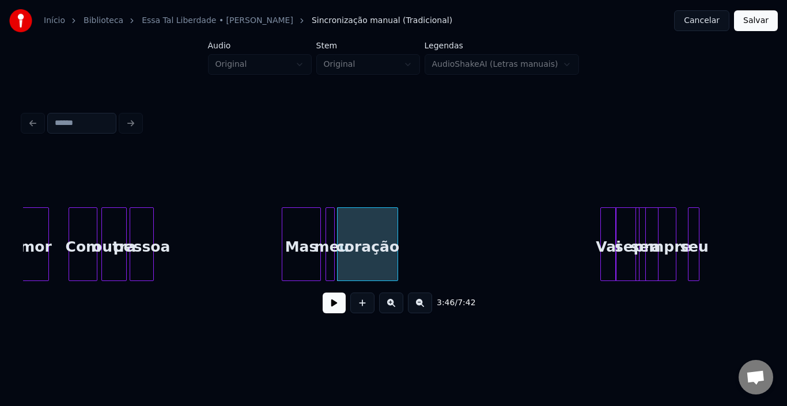
click at [292, 225] on div "Mas" at bounding box center [301, 247] width 38 height 78
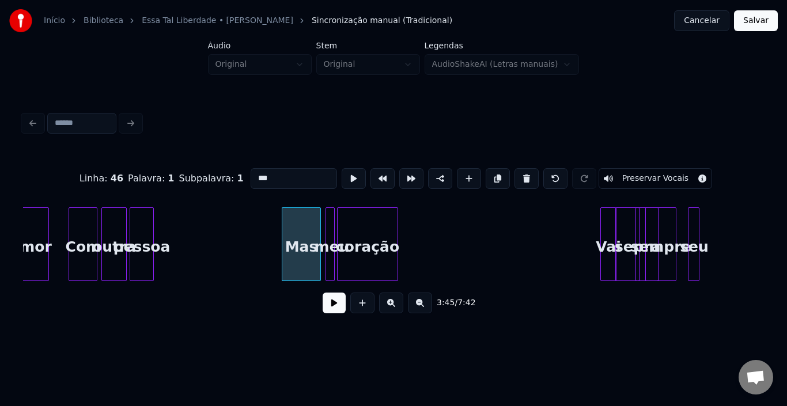
click at [332, 307] on button at bounding box center [334, 303] width 23 height 21
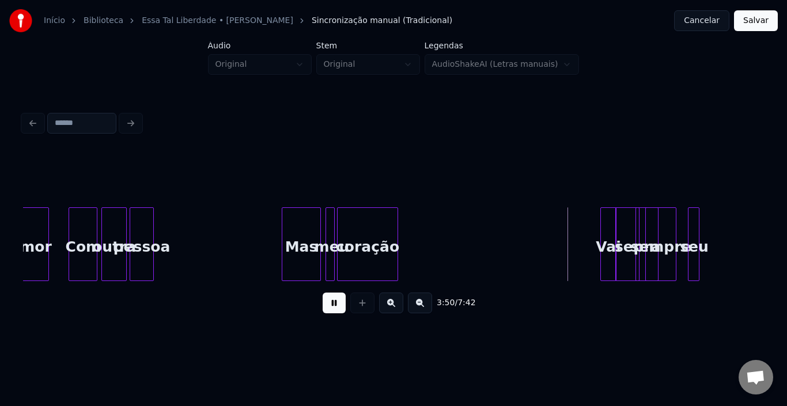
click at [332, 303] on button at bounding box center [334, 303] width 23 height 21
click at [526, 228] on div "Vai" at bounding box center [526, 247] width 15 height 78
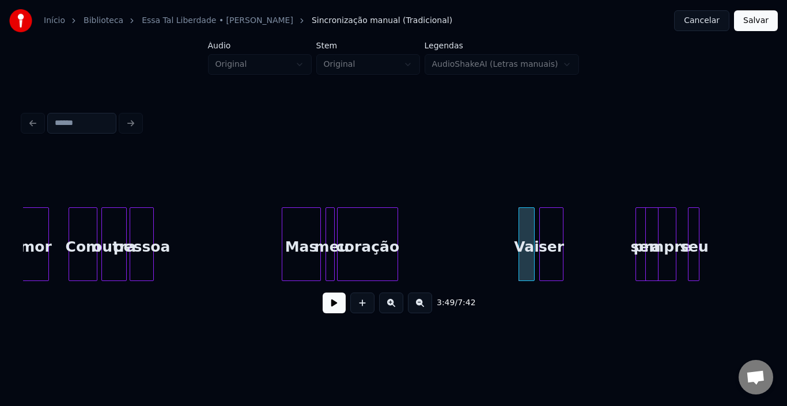
click at [550, 221] on div "ser" at bounding box center [551, 247] width 23 height 78
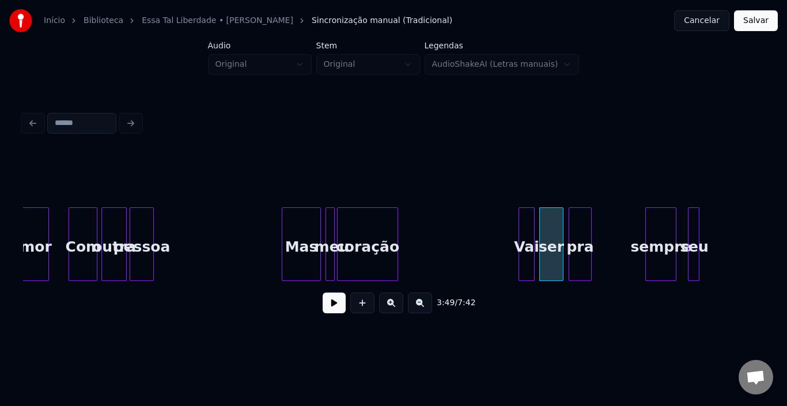
click at [577, 223] on div "pra" at bounding box center [580, 247] width 22 height 78
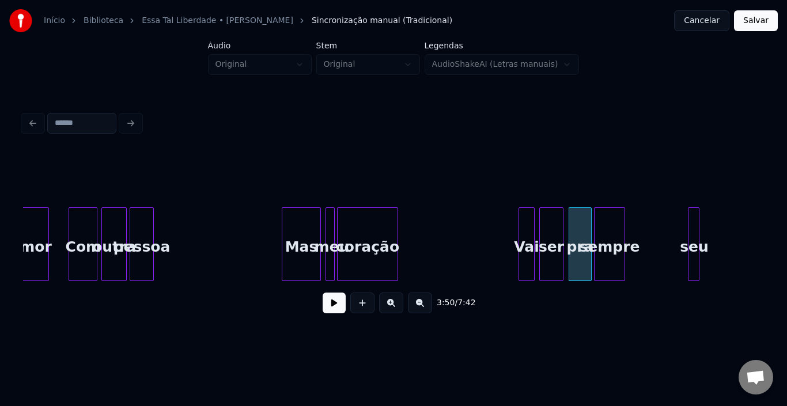
click at [610, 221] on div "sempre" at bounding box center [610, 247] width 30 height 78
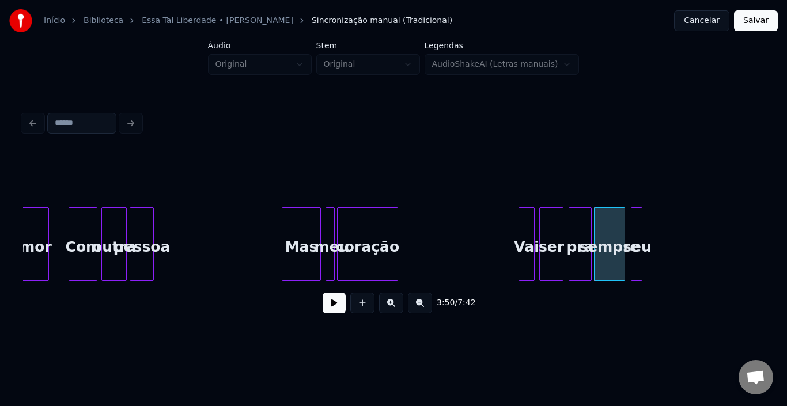
click at [636, 231] on div "seu" at bounding box center [638, 247] width 12 height 78
click at [526, 228] on div "Vai" at bounding box center [526, 247] width 15 height 78
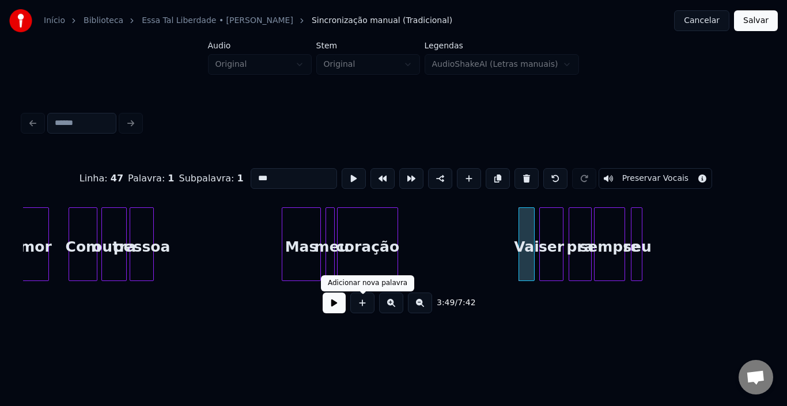
click at [331, 309] on button at bounding box center [334, 303] width 23 height 21
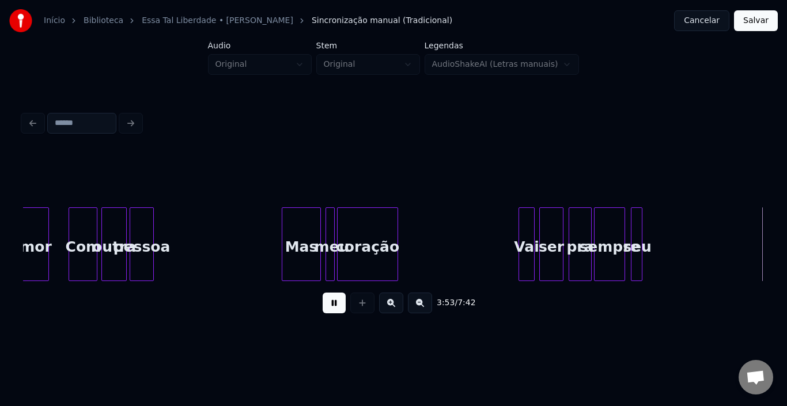
click at [643, 230] on div "amor Com outra pessoa Mas meu coração Vai ser pra sempre seu" at bounding box center [600, 244] width 26628 height 74
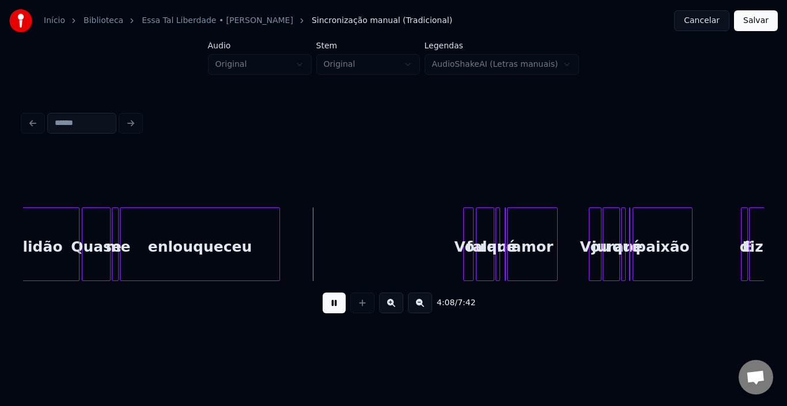
scroll to position [0, 14012]
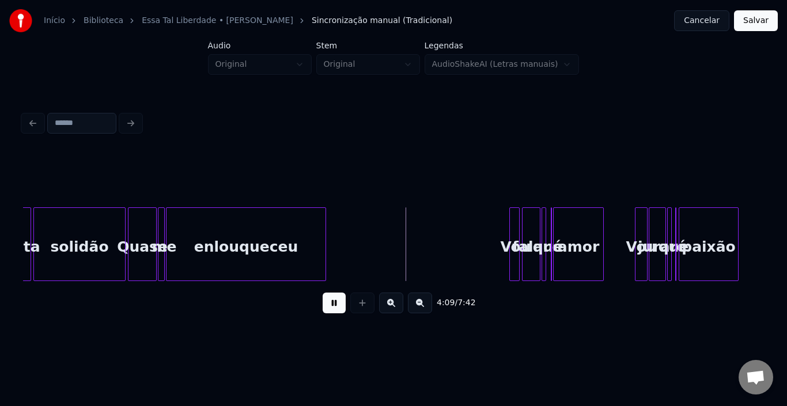
click at [334, 307] on button at bounding box center [334, 303] width 23 height 21
click at [22, 279] on div "4:09 / 7:42" at bounding box center [393, 215] width 750 height 228
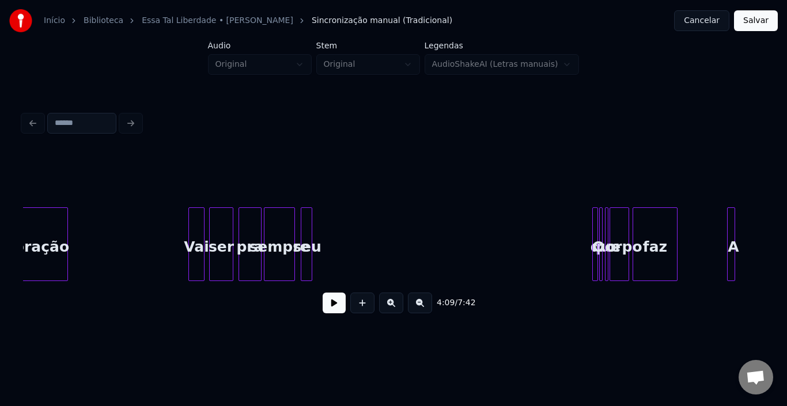
scroll to position [0, 13044]
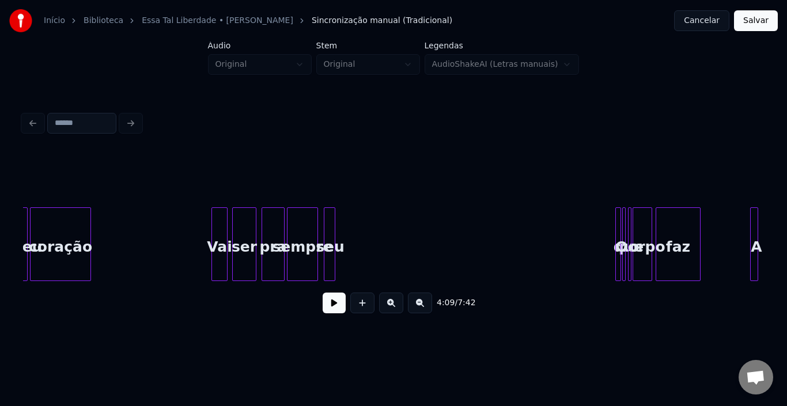
click at [311, 225] on div "sempre" at bounding box center [303, 247] width 30 height 78
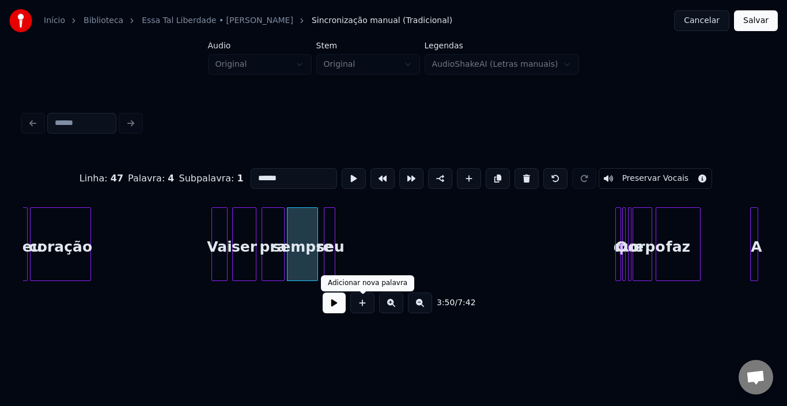
click at [337, 308] on button at bounding box center [334, 303] width 23 height 21
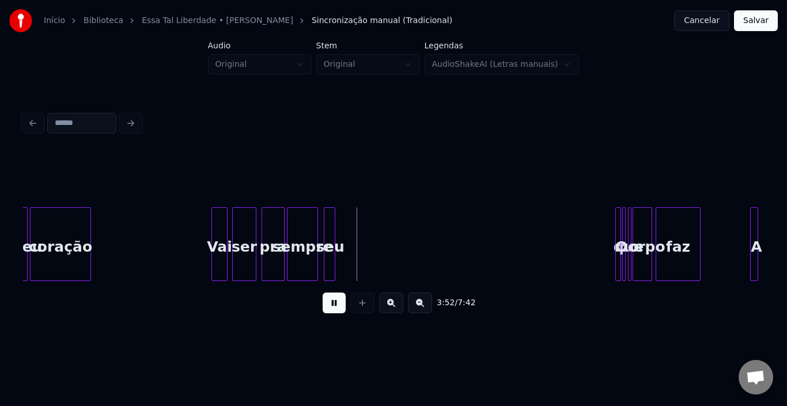
click at [335, 301] on button at bounding box center [334, 303] width 23 height 21
click at [333, 228] on div at bounding box center [332, 244] width 3 height 73
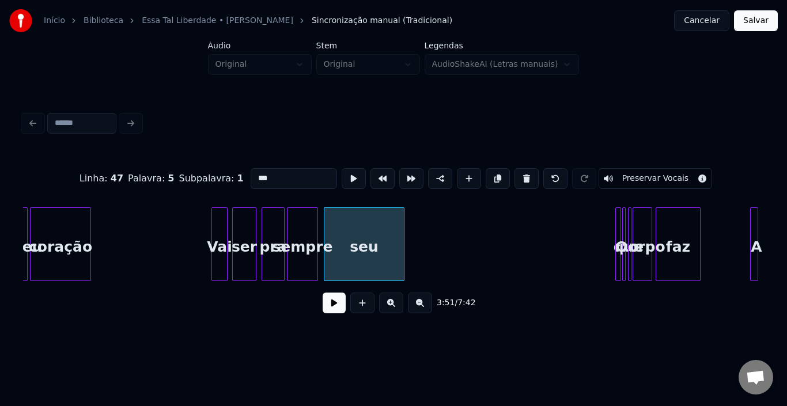
click at [402, 228] on div at bounding box center [402, 244] width 3 height 73
click at [337, 233] on div "seu" at bounding box center [364, 247] width 80 height 78
click at [337, 304] on button at bounding box center [334, 303] width 23 height 21
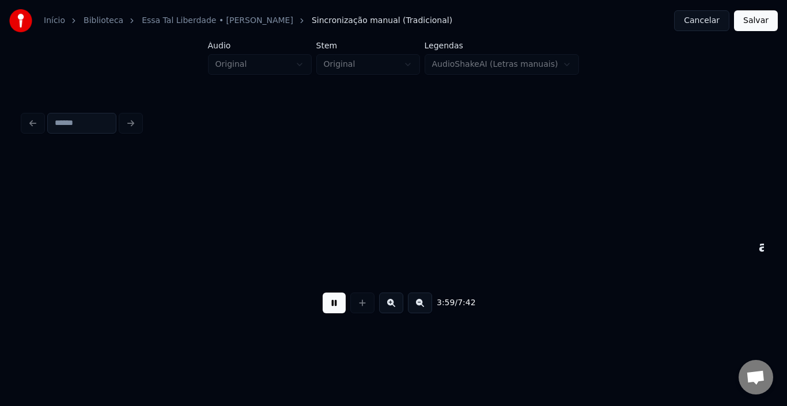
scroll to position [0, 13785]
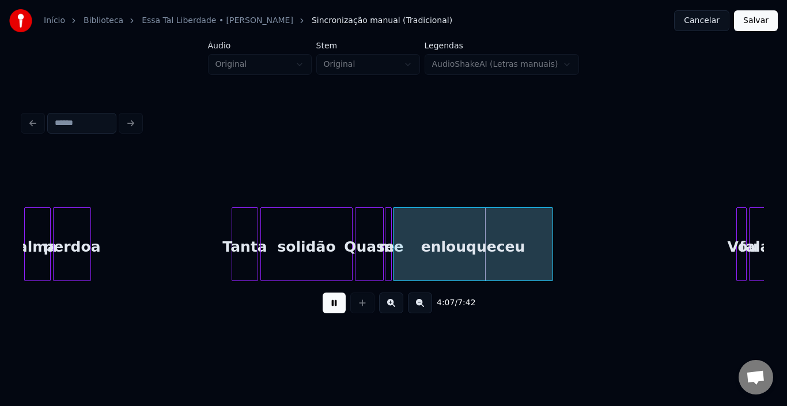
click at [339, 312] on button at bounding box center [334, 303] width 23 height 21
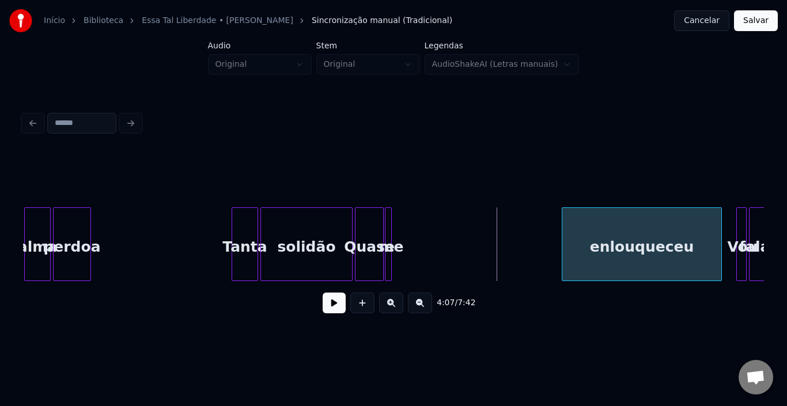
click at [645, 240] on div "enlouqueceu" at bounding box center [641, 247] width 159 height 78
click at [598, 232] on div "enlouqueceu" at bounding box center [645, 247] width 159 height 78
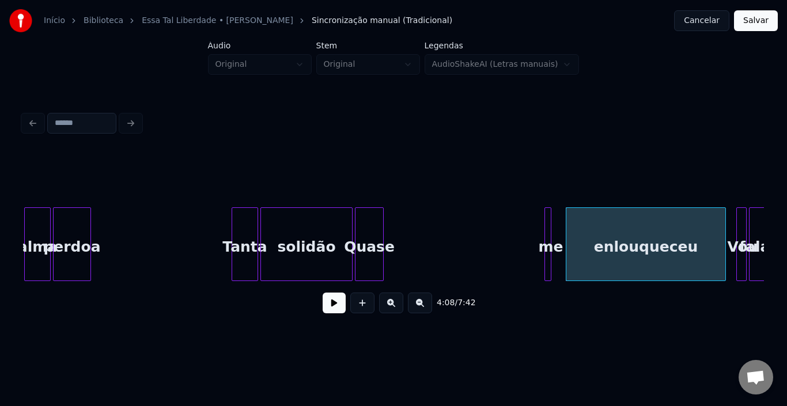
click at [545, 231] on div "me" at bounding box center [551, 247] width 12 height 78
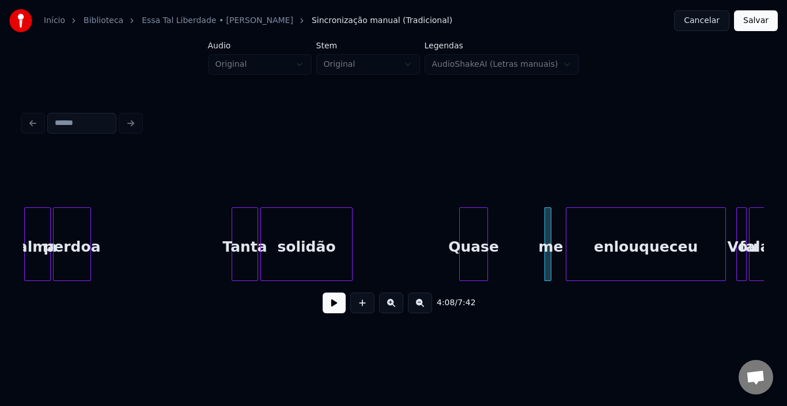
click at [475, 227] on div "Quase" at bounding box center [474, 247] width 28 height 78
click at [345, 295] on div "4:05 / 7:42" at bounding box center [393, 303] width 741 height 44
click at [343, 302] on button at bounding box center [334, 303] width 23 height 21
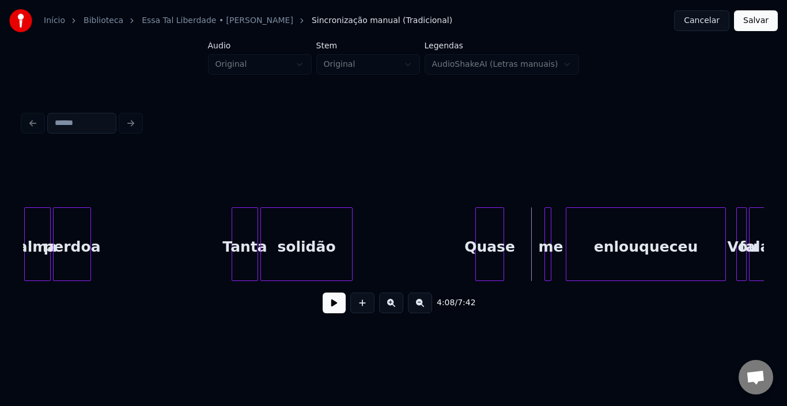
click at [485, 228] on div "Quase" at bounding box center [490, 247] width 28 height 78
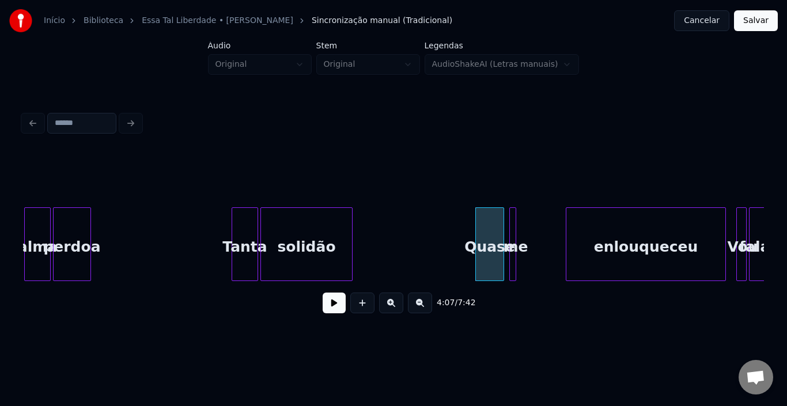
click at [519, 234] on div "me" at bounding box center [516, 247] width 12 height 78
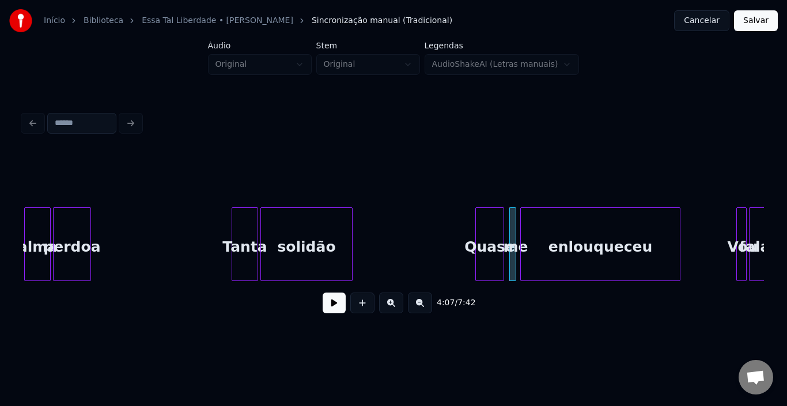
click at [543, 236] on div "enlouqueceu" at bounding box center [600, 247] width 159 height 78
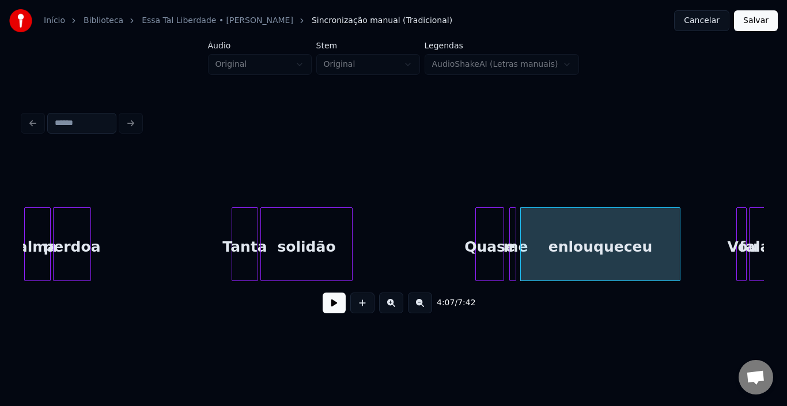
click at [477, 228] on div at bounding box center [477, 244] width 3 height 73
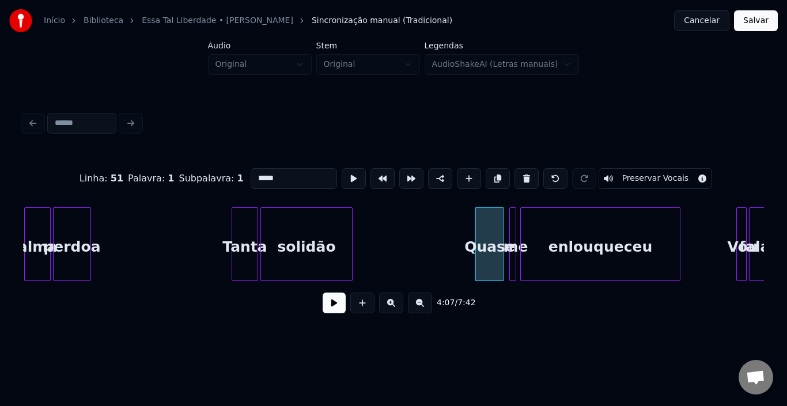
click at [336, 308] on button at bounding box center [334, 303] width 23 height 21
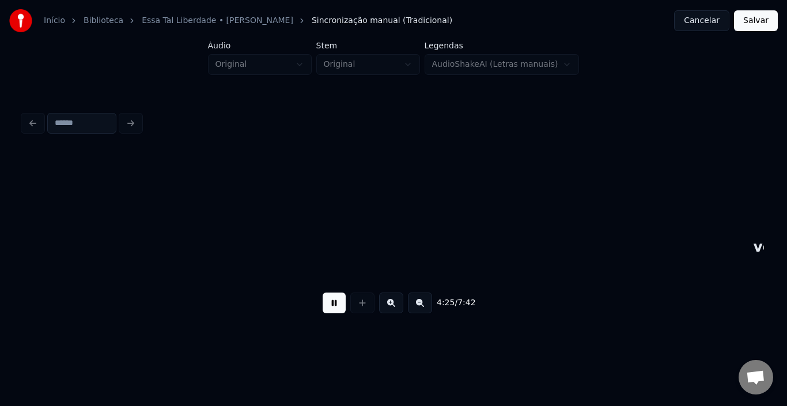
scroll to position [0, 15268]
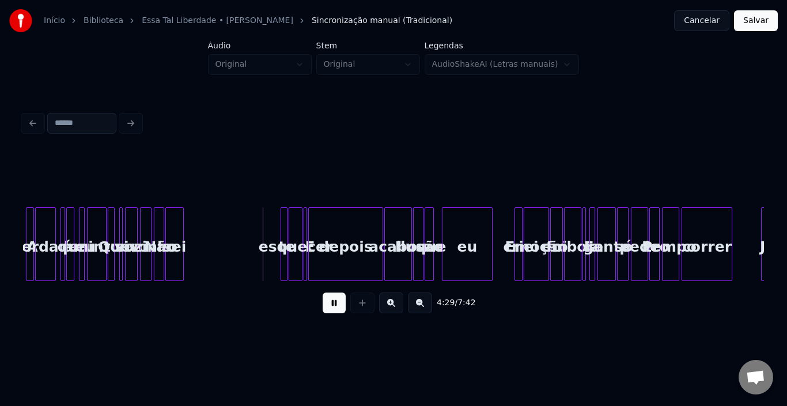
click at [334, 313] on button at bounding box center [334, 303] width 23 height 21
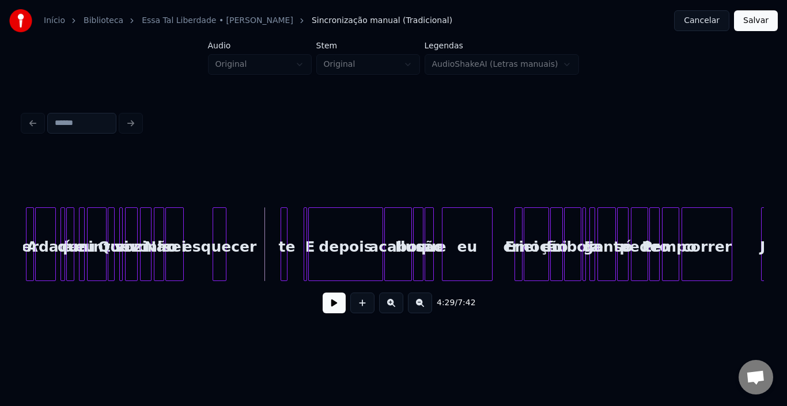
click at [213, 237] on div "esquecer" at bounding box center [219, 247] width 13 height 78
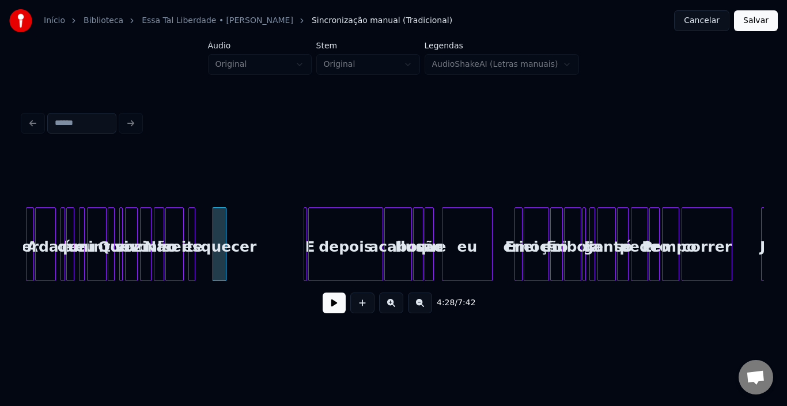
click at [206, 239] on div "esquecer" at bounding box center [207, 247] width 13 height 78
click at [168, 237] on div at bounding box center [167, 244] width 3 height 73
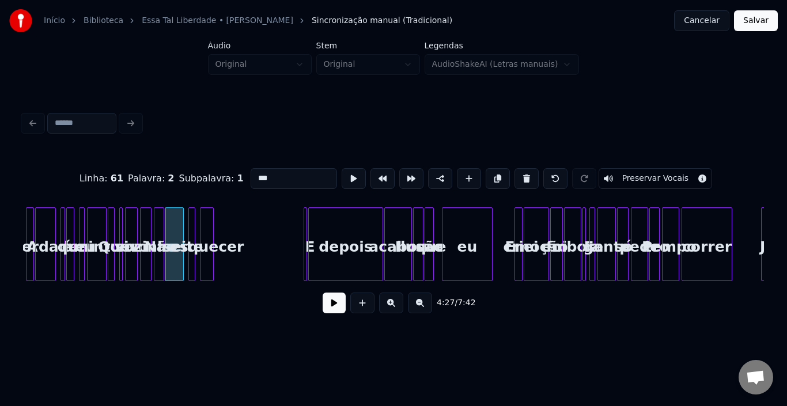
click at [337, 308] on button at bounding box center [334, 303] width 23 height 21
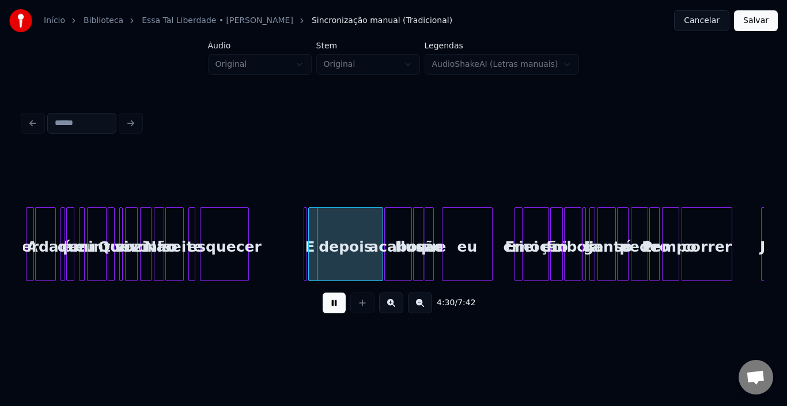
click at [248, 233] on div at bounding box center [246, 244] width 3 height 73
click at [333, 309] on button at bounding box center [334, 303] width 23 height 21
click at [304, 240] on div at bounding box center [304, 244] width 3 height 73
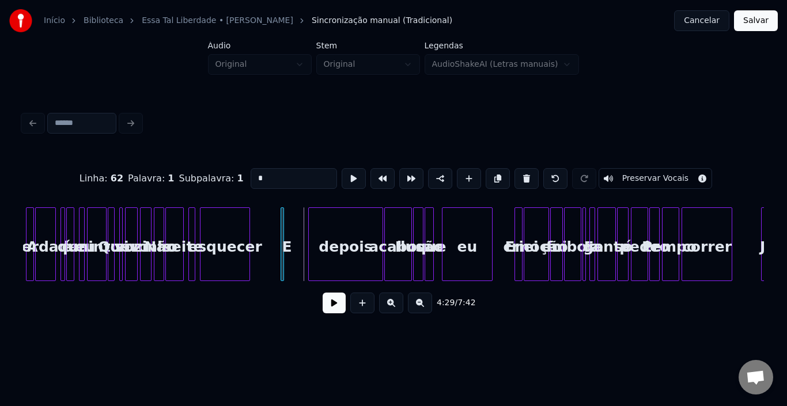
click at [285, 239] on div "E" at bounding box center [287, 247] width 12 height 78
click at [306, 235] on div "depois" at bounding box center [325, 247] width 74 height 78
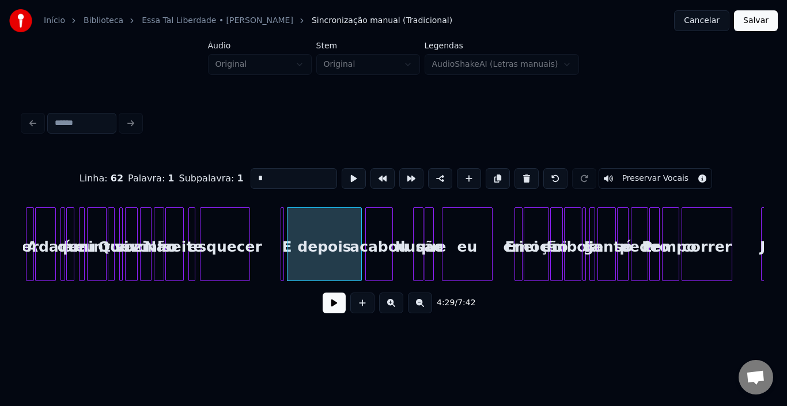
click at [371, 230] on div "acabou" at bounding box center [379, 247] width 27 height 78
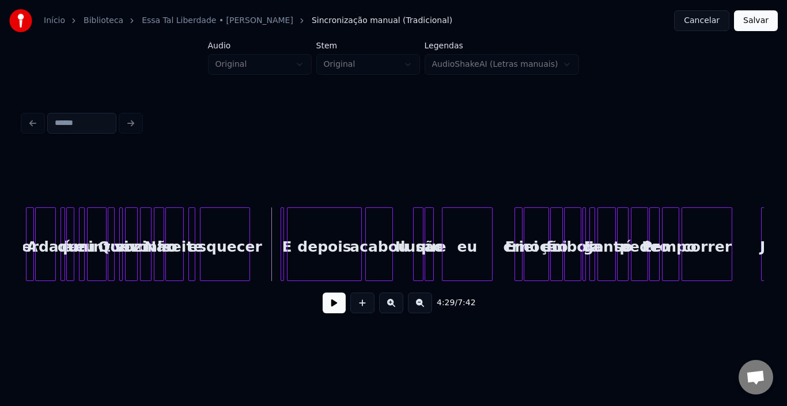
click at [332, 312] on button at bounding box center [334, 303] width 23 height 21
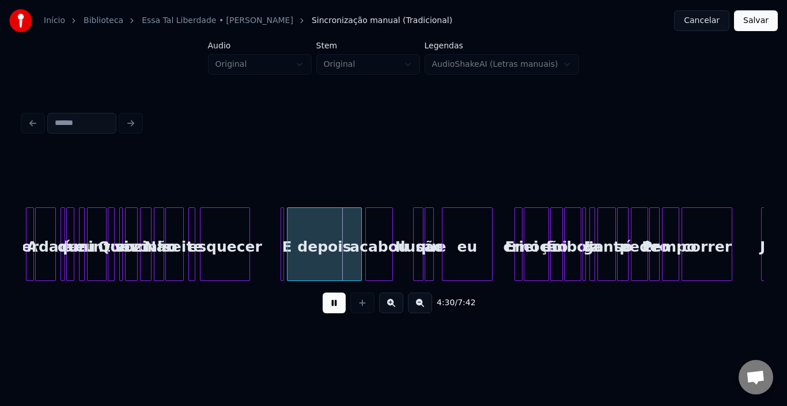
click at [332, 311] on button at bounding box center [334, 303] width 23 height 21
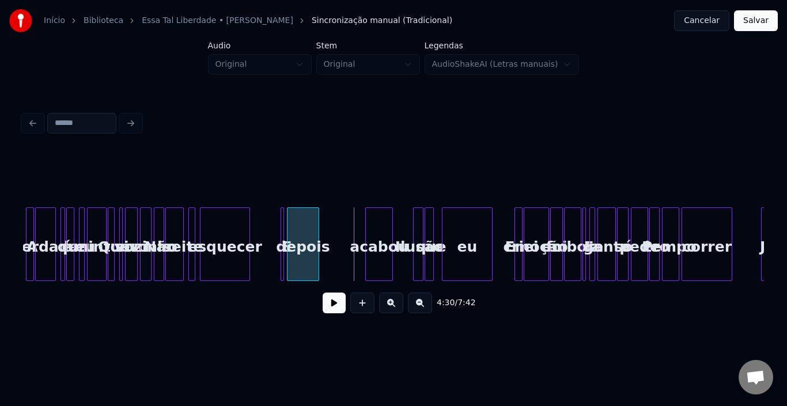
click at [318, 240] on div at bounding box center [316, 244] width 3 height 73
click at [338, 232] on div "acabou" at bounding box center [336, 247] width 27 height 78
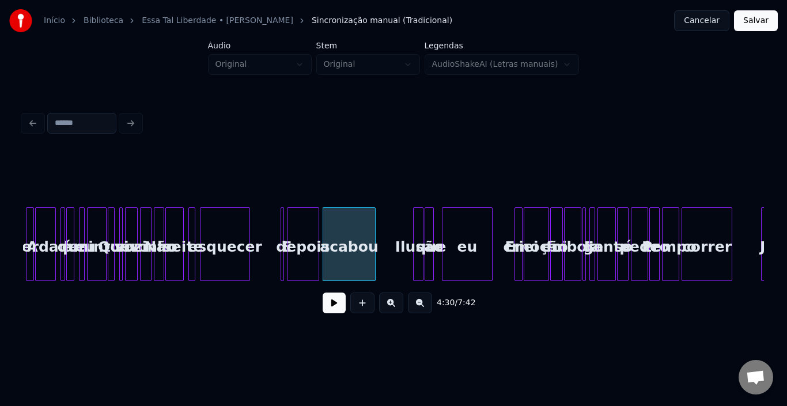
click at [374, 237] on div at bounding box center [373, 244] width 3 height 73
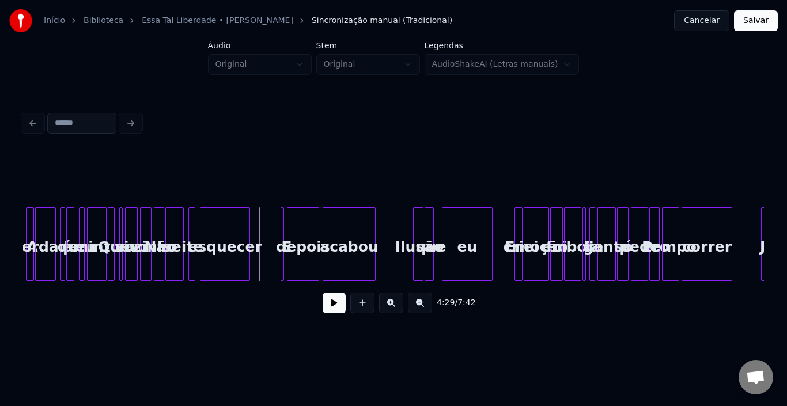
click at [334, 312] on button at bounding box center [334, 303] width 23 height 21
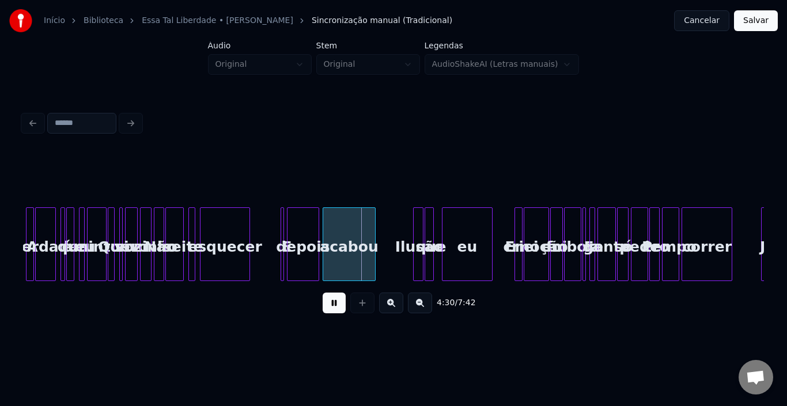
click at [334, 312] on button at bounding box center [334, 303] width 23 height 21
click at [312, 234] on div at bounding box center [310, 244] width 3 height 73
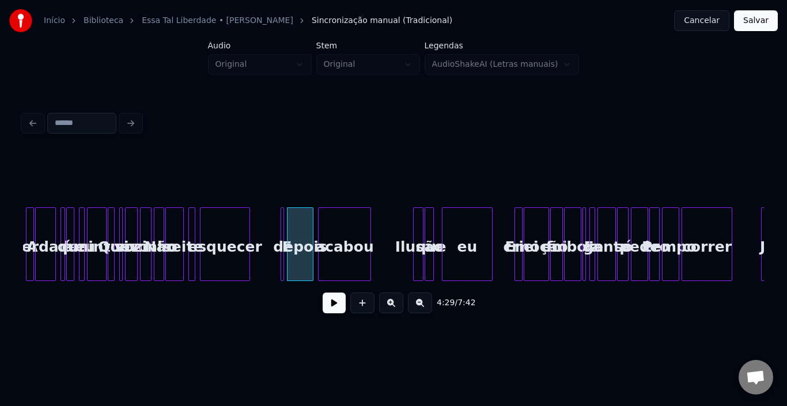
click at [330, 234] on div "acabou" at bounding box center [345, 247] width 52 height 78
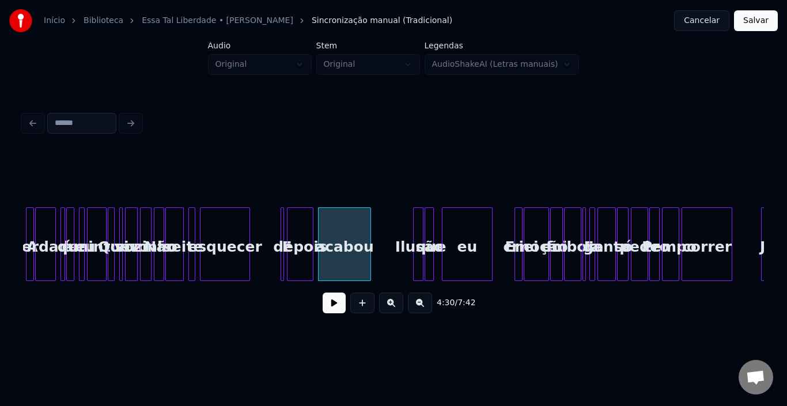
drag, startPoint x: 266, startPoint y: 237, endPoint x: 278, endPoint y: 240, distance: 11.9
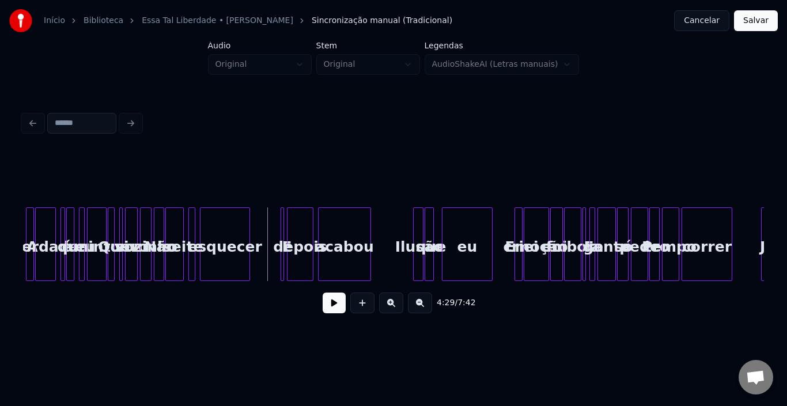
click at [341, 310] on button at bounding box center [334, 303] width 23 height 21
click at [351, 330] on div "4:31 / 7:42" at bounding box center [393, 215] width 750 height 228
click at [355, 313] on div at bounding box center [362, 303] width 29 height 21
click at [342, 308] on button at bounding box center [334, 303] width 23 height 21
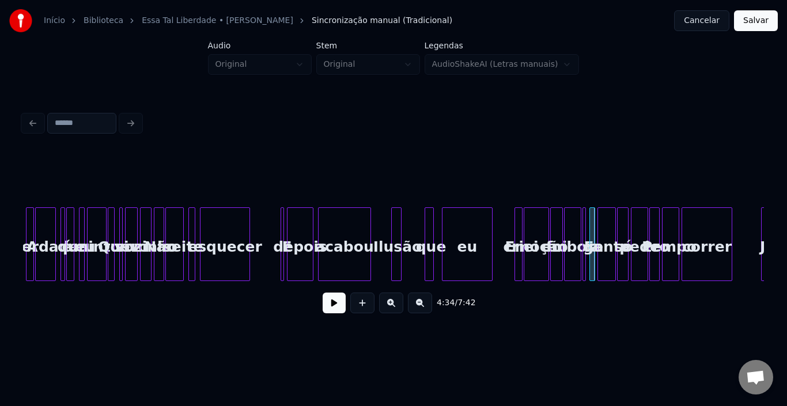
click at [395, 228] on div "Ilusão" at bounding box center [398, 247] width 12 height 78
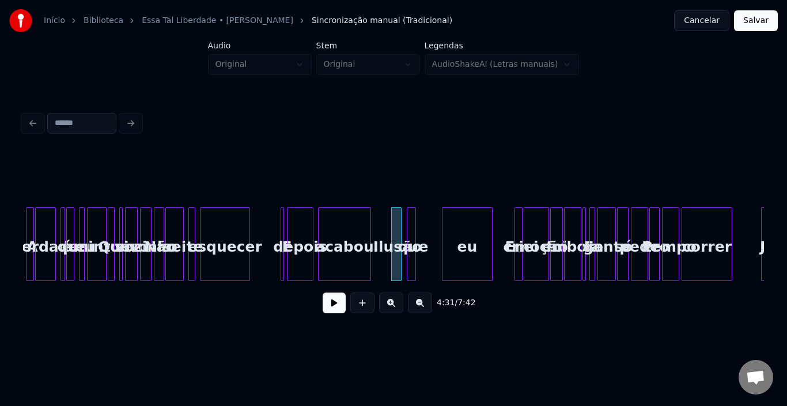
click at [411, 221] on div "que" at bounding box center [413, 247] width 12 height 78
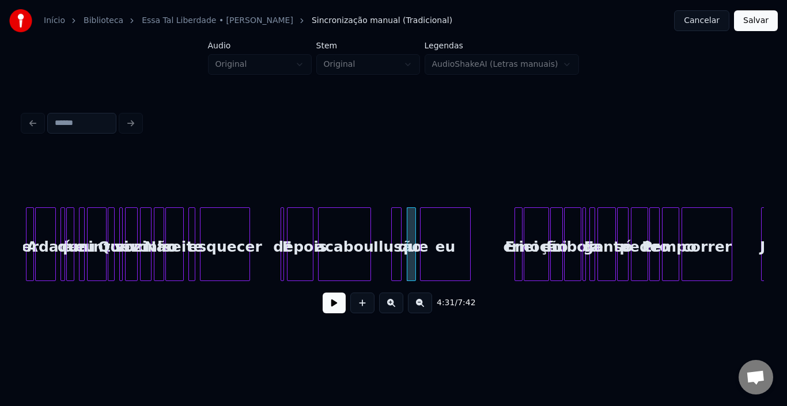
click at [438, 226] on div "eu" at bounding box center [446, 247] width 50 height 78
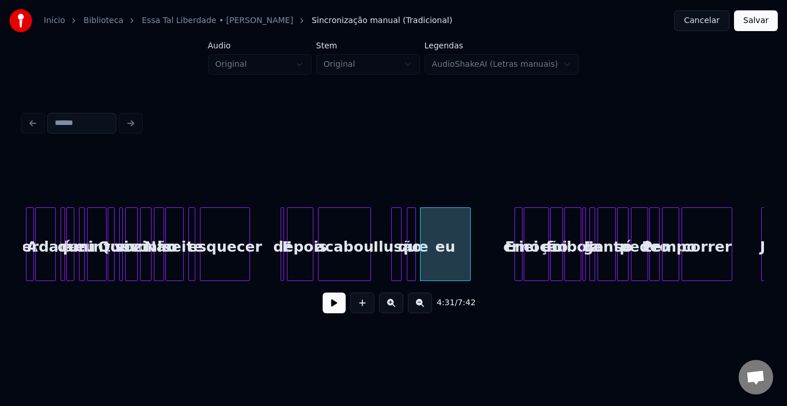
click at [518, 222] on div at bounding box center [516, 244] width 3 height 73
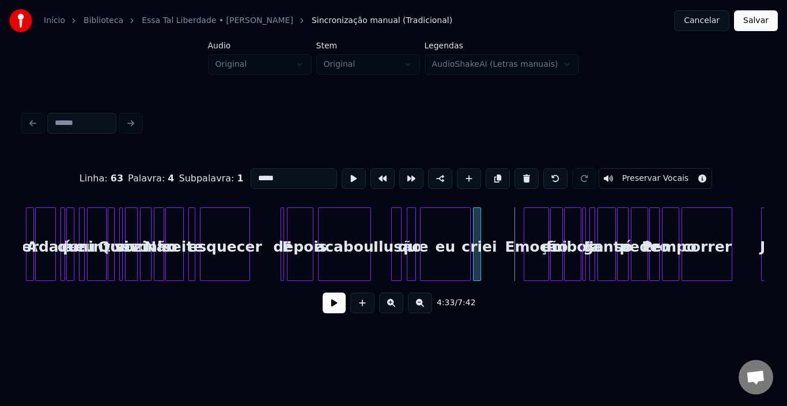
click at [473, 227] on div "criei" at bounding box center [477, 244] width 8 height 74
click at [392, 237] on div "Ilusão" at bounding box center [398, 247] width 12 height 78
type input "******"
click at [332, 307] on button at bounding box center [334, 303] width 23 height 21
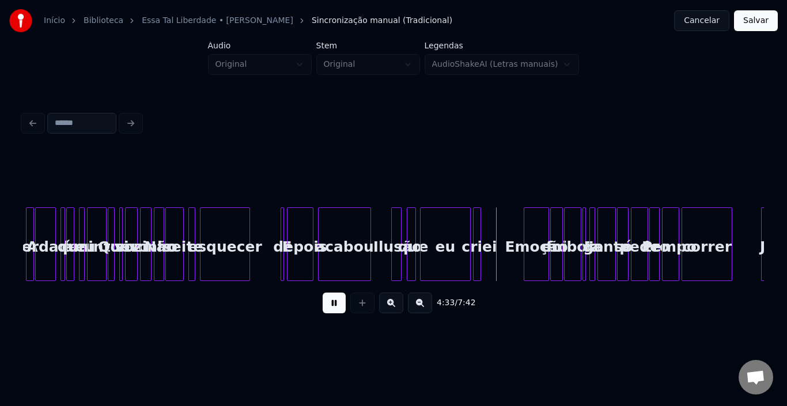
click at [332, 307] on button at bounding box center [334, 303] width 23 height 21
click at [442, 233] on div at bounding box center [441, 244] width 3 height 73
click at [474, 232] on div "criei" at bounding box center [480, 247] width 12 height 78
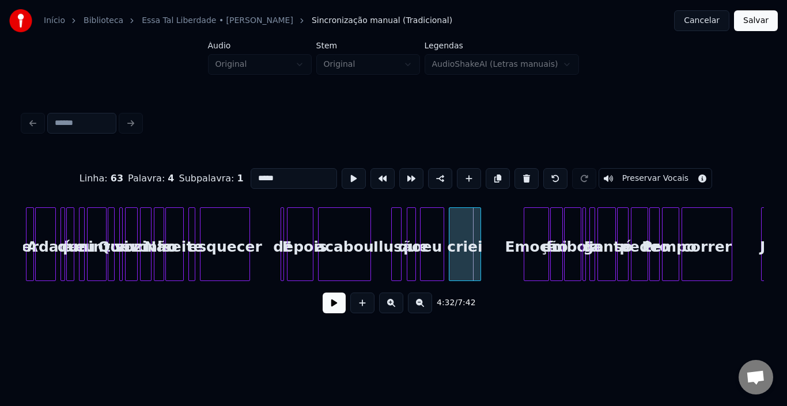
click at [449, 232] on div at bounding box center [450, 244] width 3 height 73
click at [392, 232] on div "Ilusão" at bounding box center [398, 247] width 12 height 78
type input "******"
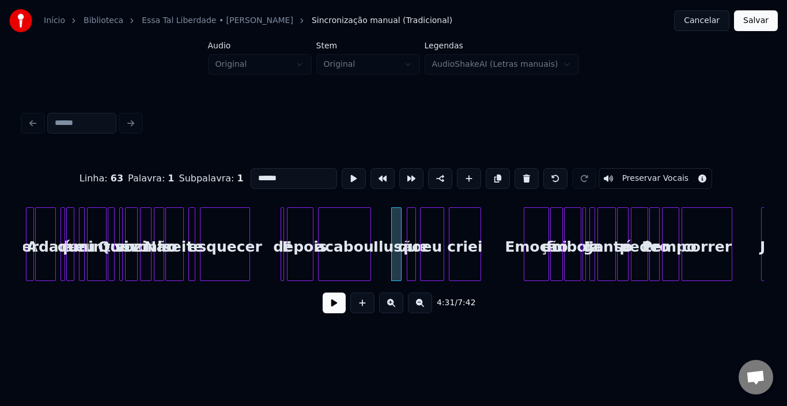
click at [335, 308] on button at bounding box center [334, 303] width 23 height 21
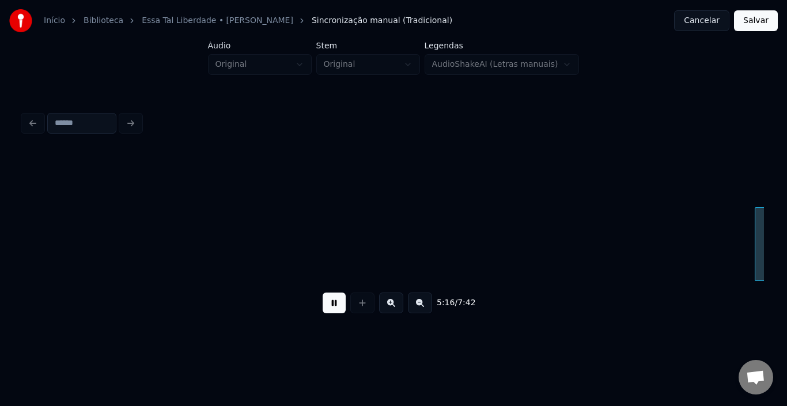
scroll to position [0, 18234]
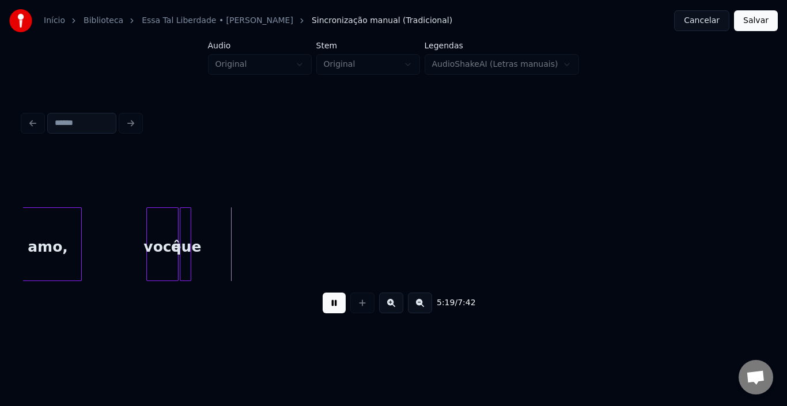
click at [334, 306] on button at bounding box center [334, 303] width 23 height 21
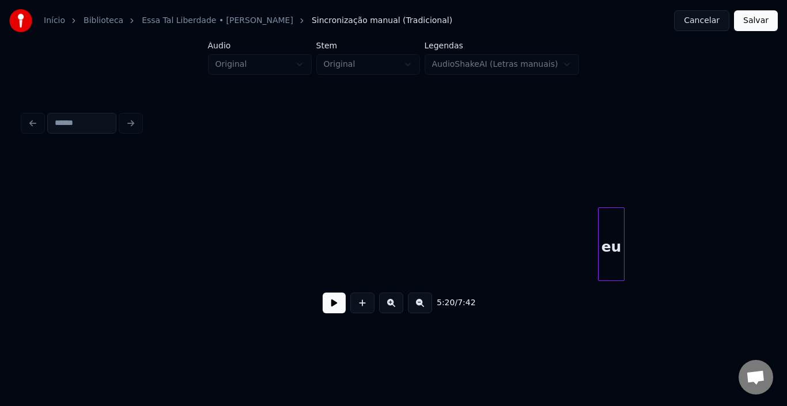
scroll to position [0, 18879]
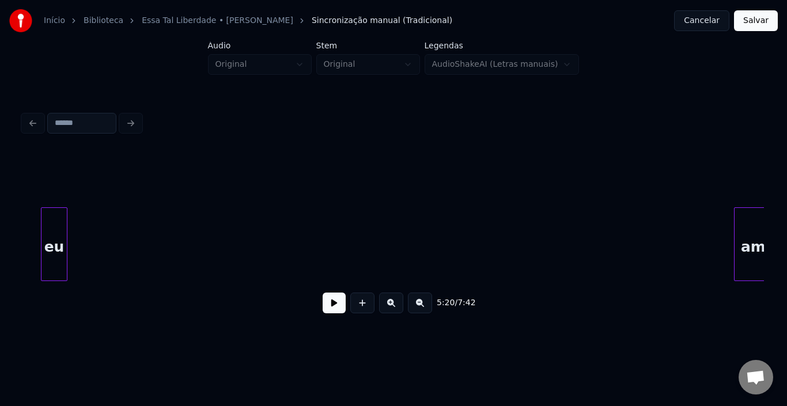
click at [57, 243] on div "eu" at bounding box center [53, 247] width 25 height 78
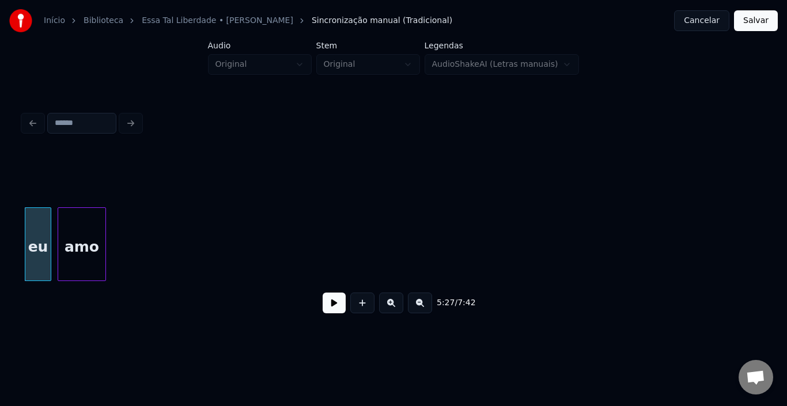
click at [88, 239] on div "amo" at bounding box center [81, 247] width 47 height 78
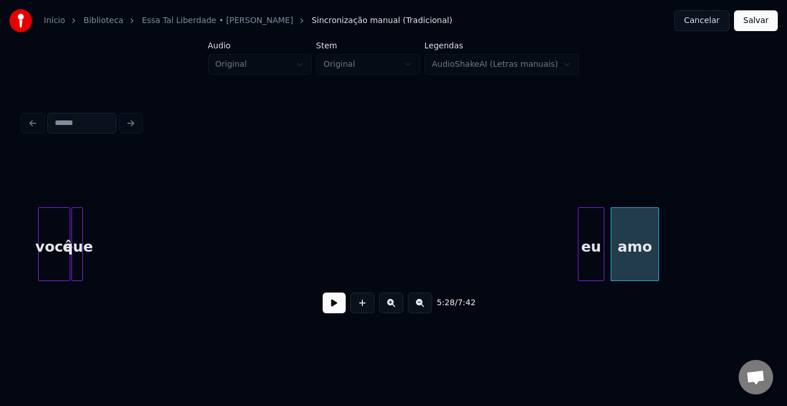
scroll to position [0, 18319]
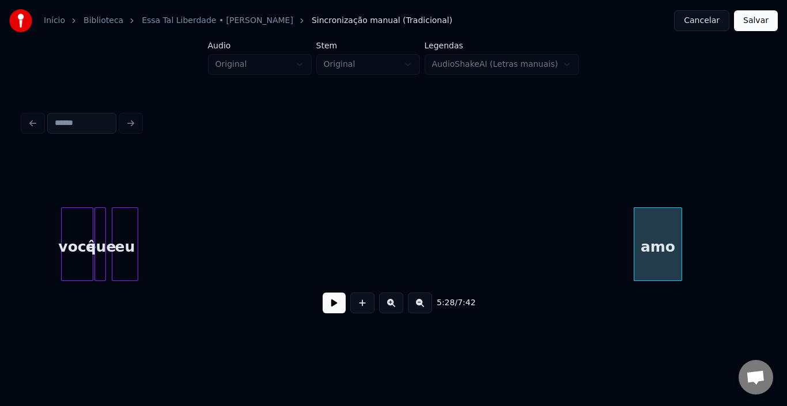
click at [124, 218] on div "eu" at bounding box center [124, 247] width 25 height 78
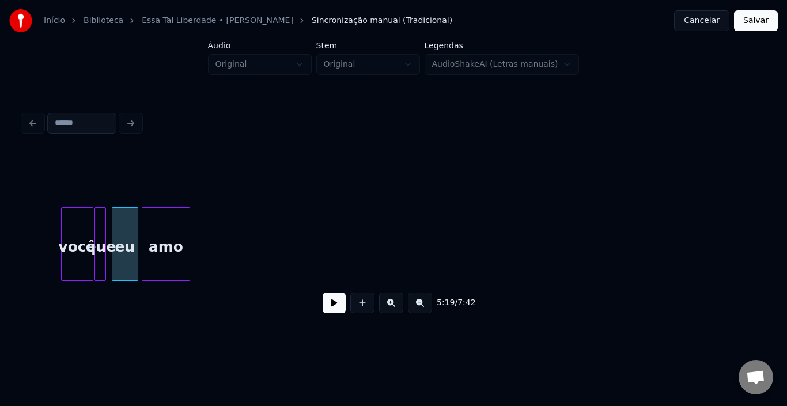
click at [168, 229] on div "amo" at bounding box center [165, 247] width 47 height 78
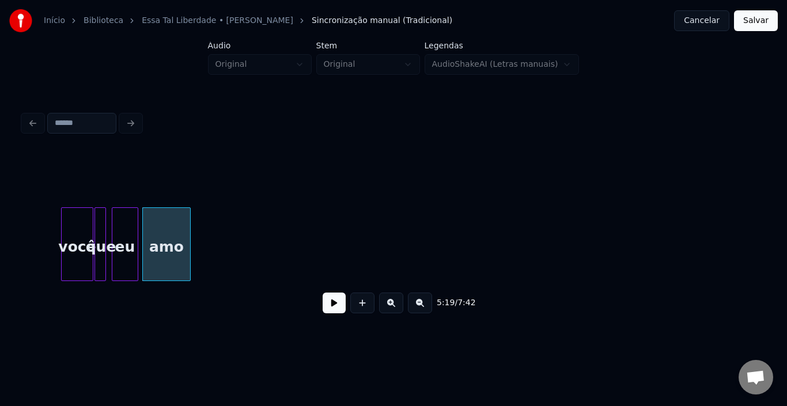
click at [337, 305] on button at bounding box center [334, 303] width 23 height 21
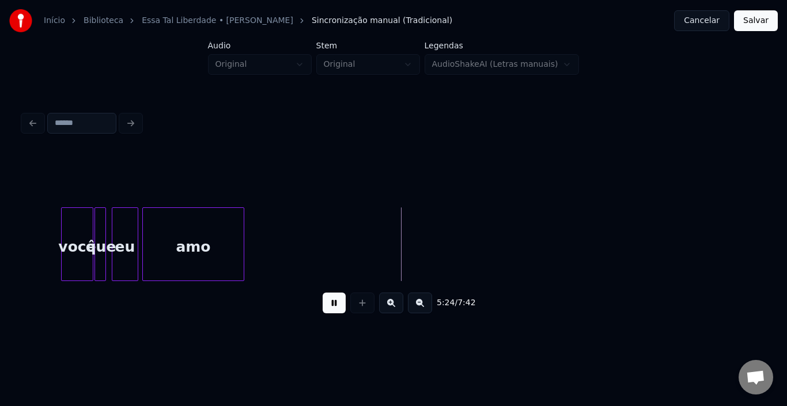
click at [244, 243] on div at bounding box center [241, 244] width 3 height 73
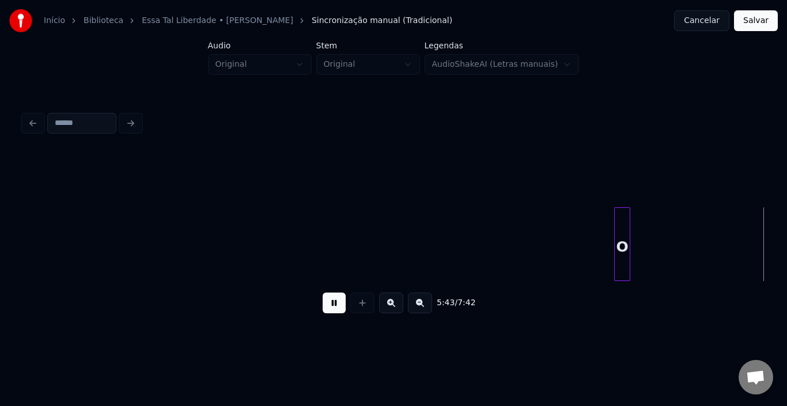
scroll to position [0, 19803]
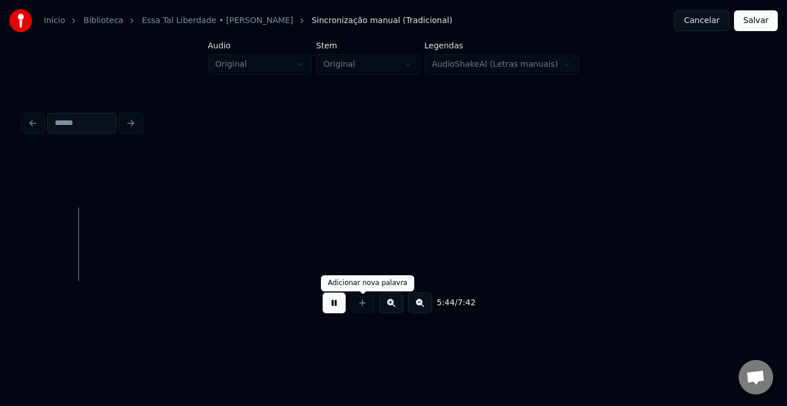
click at [328, 309] on button at bounding box center [334, 303] width 23 height 21
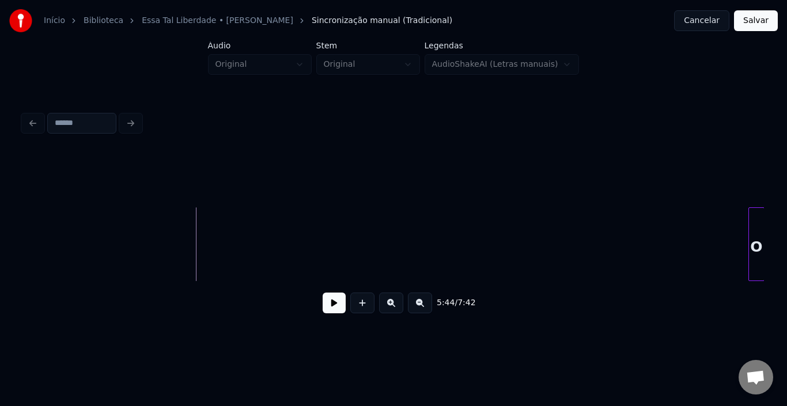
scroll to position [0, 19688]
click at [777, 235] on div "Início Biblioteca Essa Tal Liberdade • [PERSON_NAME] Sincronização manual (Trad…" at bounding box center [393, 168] width 787 height 337
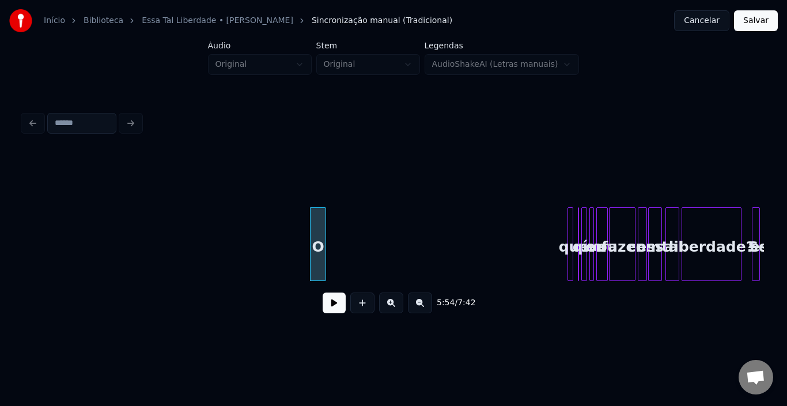
scroll to position [0, 20149]
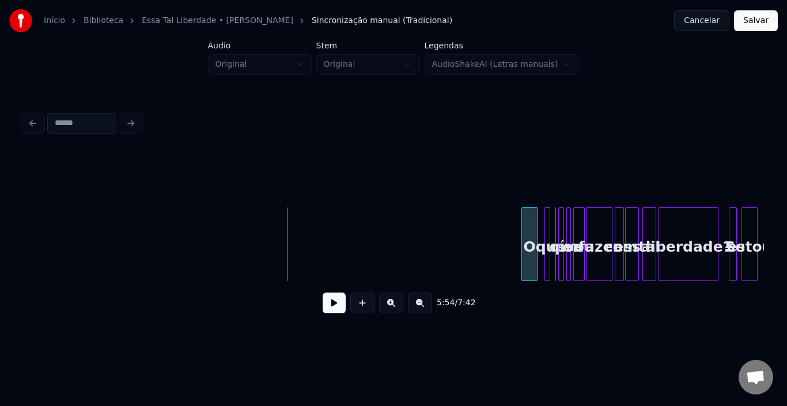
click at [533, 226] on div "O" at bounding box center [529, 247] width 15 height 78
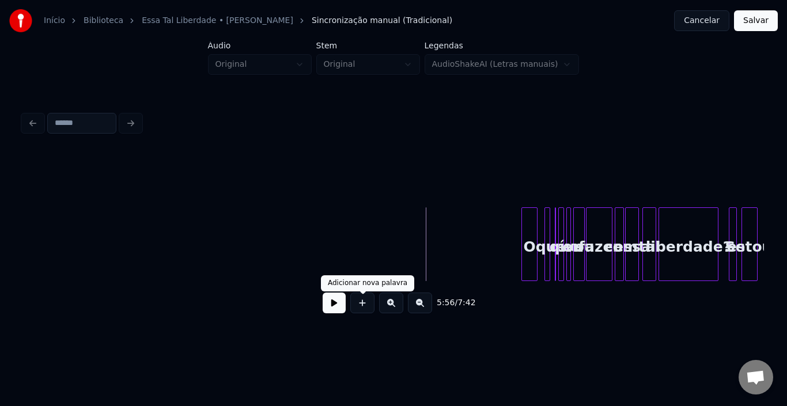
click at [327, 311] on button at bounding box center [334, 303] width 23 height 21
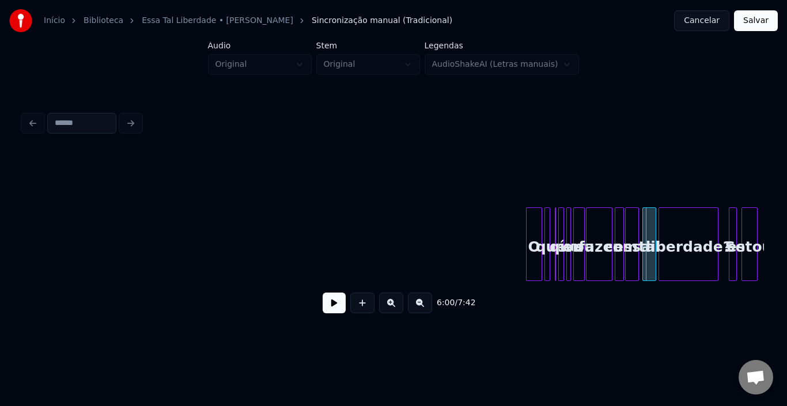
click at [532, 236] on div "O" at bounding box center [534, 247] width 15 height 78
click at [538, 236] on div "O" at bounding box center [538, 244] width 7 height 74
click at [341, 310] on button at bounding box center [334, 303] width 23 height 21
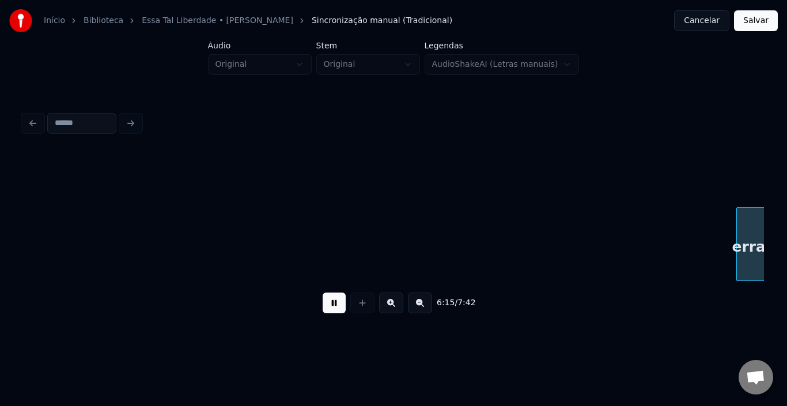
scroll to position [0, 21632]
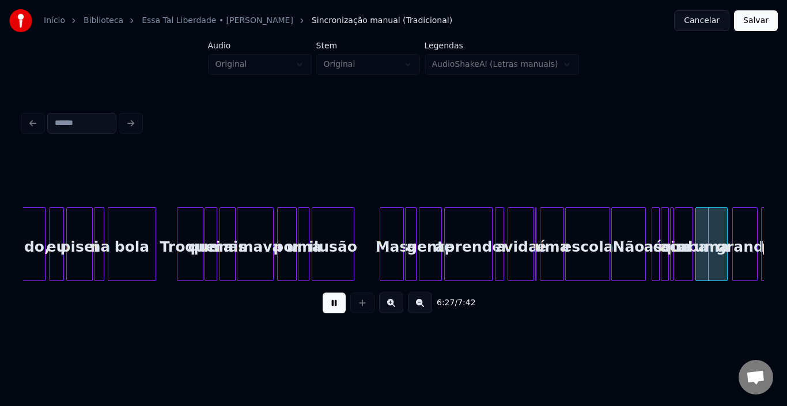
click at [330, 311] on button at bounding box center [334, 303] width 23 height 21
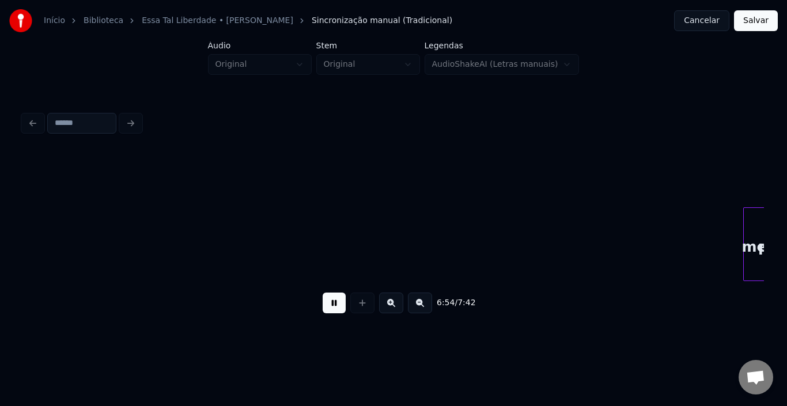
scroll to position [0, 23857]
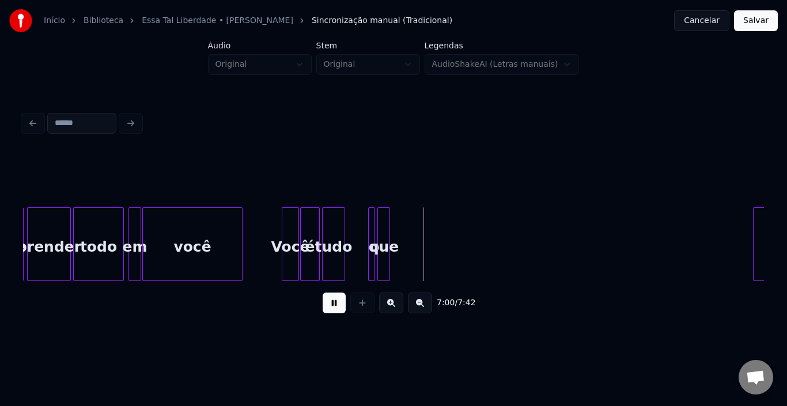
click at [330, 311] on button at bounding box center [334, 303] width 23 height 21
click at [766, 285] on div "7:01 / 7:42" at bounding box center [393, 215] width 750 height 228
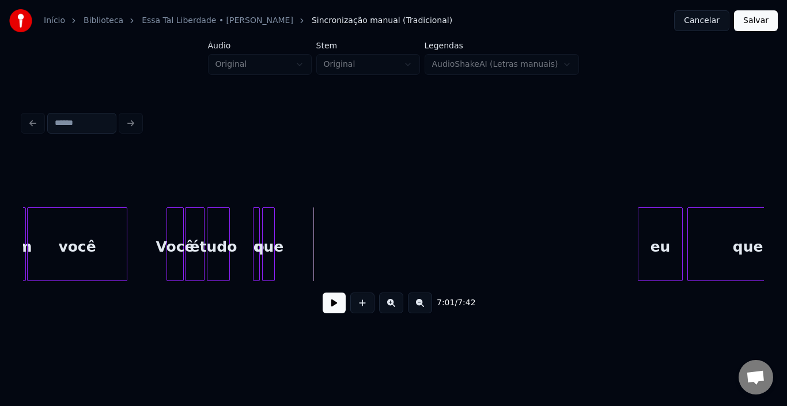
scroll to position [0, 24018]
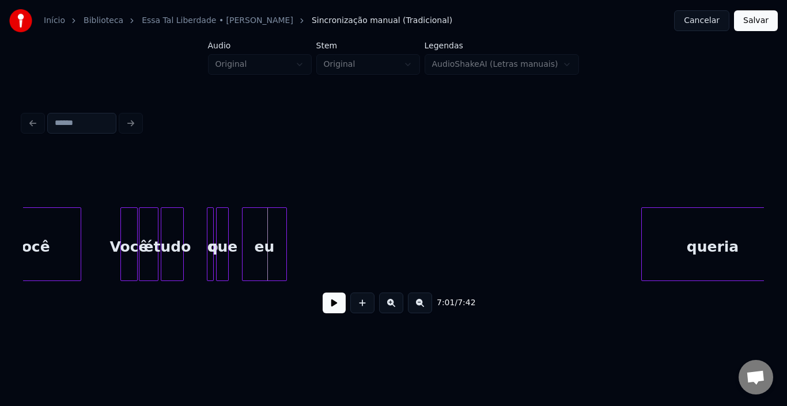
click at [272, 241] on div "eu" at bounding box center [265, 247] width 44 height 78
click at [219, 237] on div "que" at bounding box center [225, 247] width 12 height 78
click at [222, 239] on div "que" at bounding box center [228, 247] width 12 height 78
click at [195, 232] on div "o" at bounding box center [194, 247] width 12 height 78
click at [205, 233] on div "que" at bounding box center [207, 247] width 12 height 78
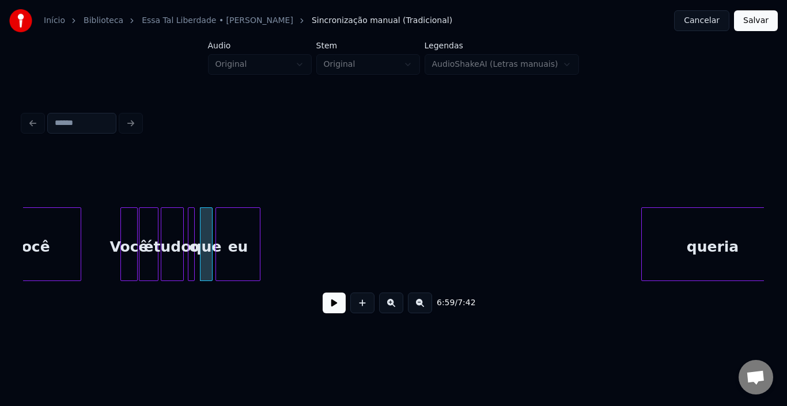
click at [228, 239] on div "eu" at bounding box center [238, 247] width 44 height 78
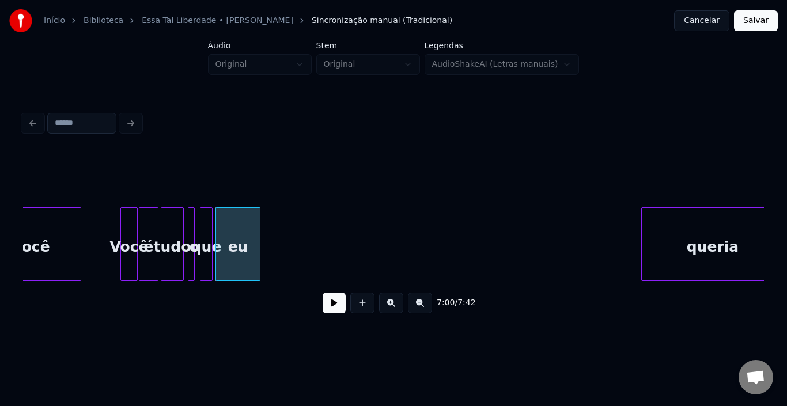
scroll to position [0, 24029]
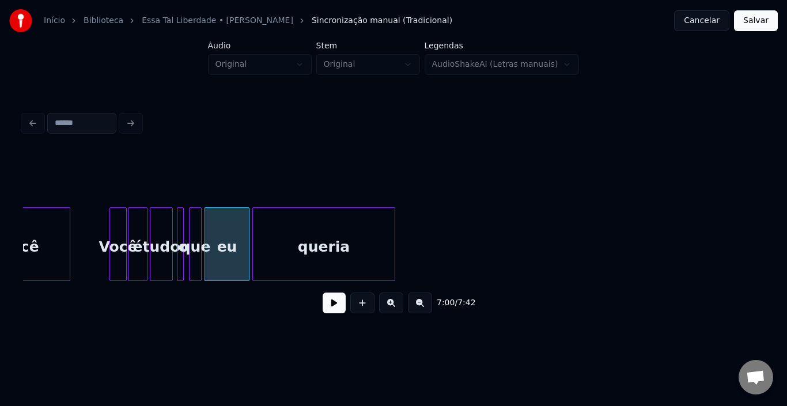
click at [334, 252] on div "queria" at bounding box center [324, 247] width 142 height 78
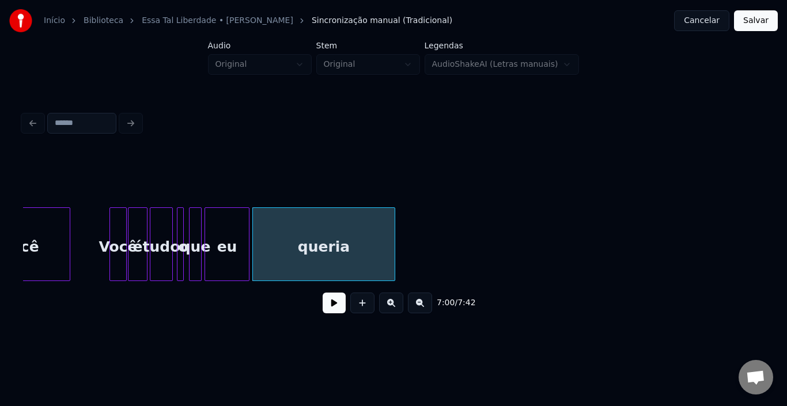
click at [110, 250] on div "Você" at bounding box center [118, 247] width 16 height 78
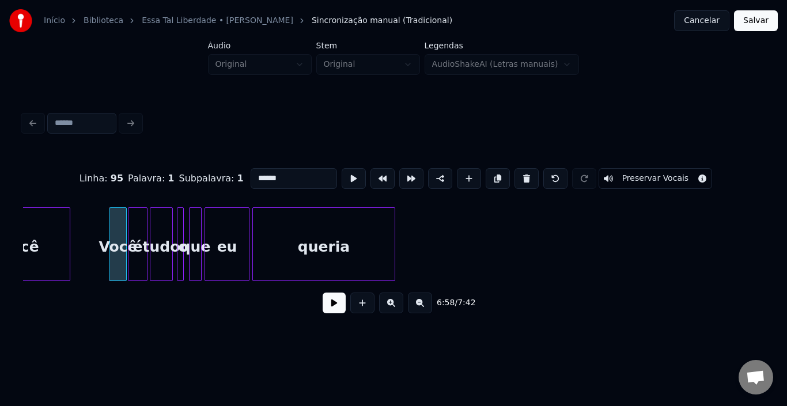
type input "****"
click at [320, 301] on div "6:58 / 7:42" at bounding box center [393, 302] width 723 height 25
click at [324, 302] on button at bounding box center [334, 303] width 23 height 21
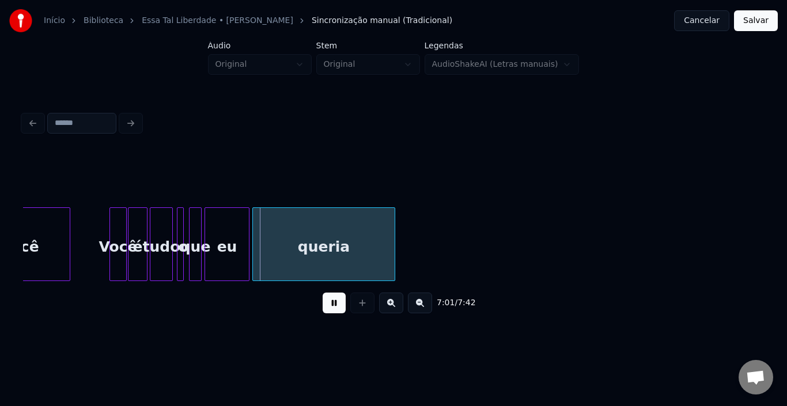
click at [324, 302] on button at bounding box center [334, 303] width 23 height 21
click at [235, 238] on div "eu" at bounding box center [227, 247] width 44 height 78
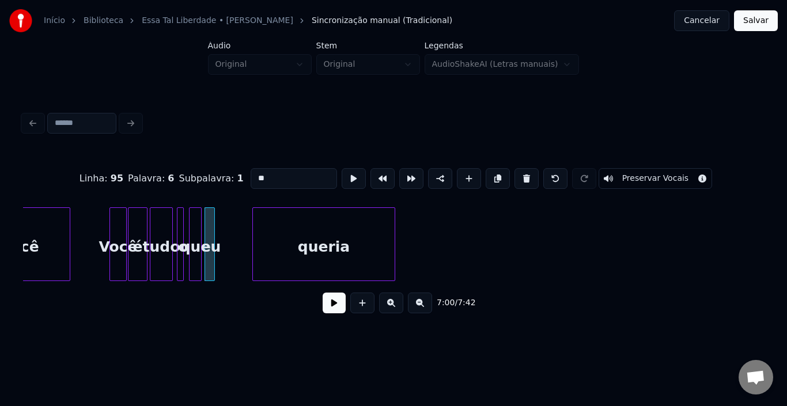
click at [214, 244] on div at bounding box center [212, 244] width 3 height 73
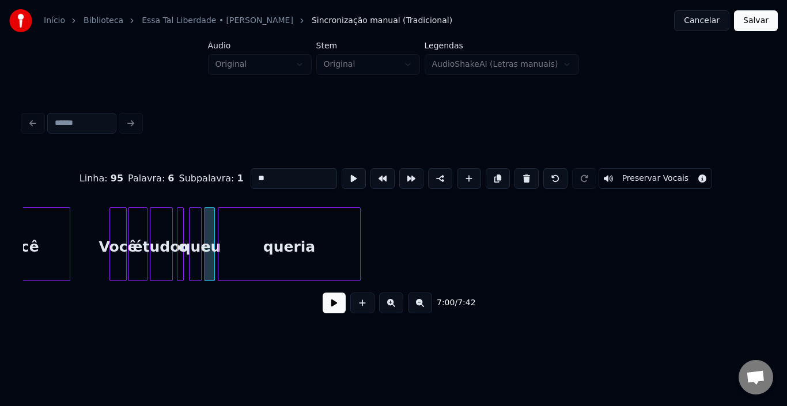
click at [258, 237] on div "queria" at bounding box center [289, 247] width 142 height 78
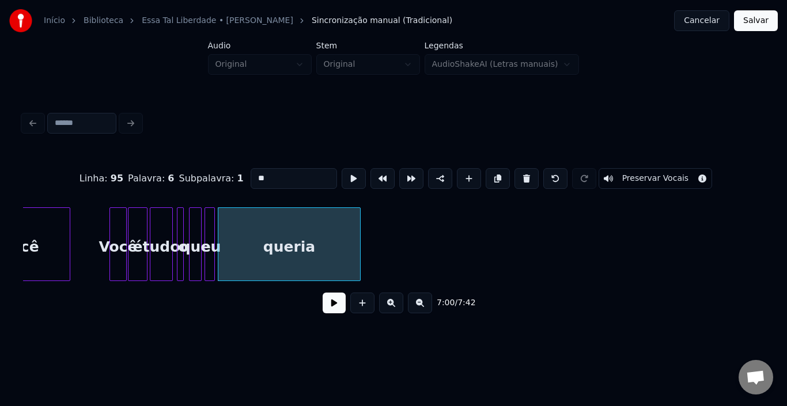
click at [110, 239] on div "Você" at bounding box center [118, 247] width 16 height 78
type input "****"
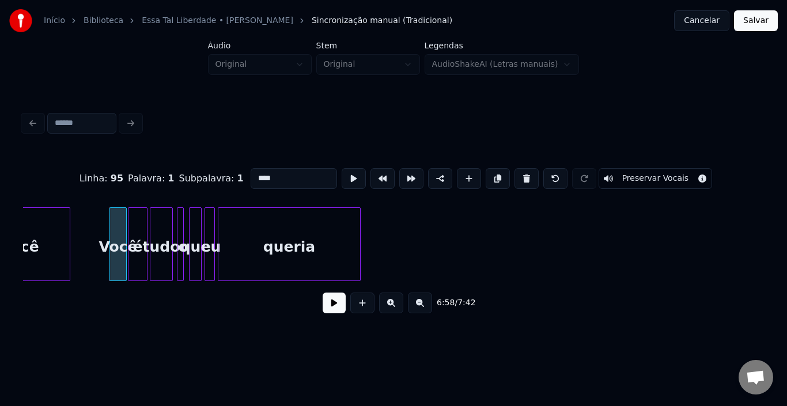
click at [339, 304] on button at bounding box center [334, 303] width 23 height 21
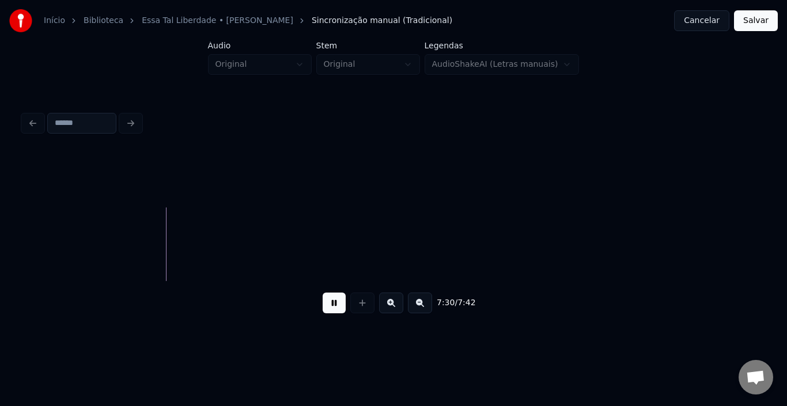
scroll to position [0, 25887]
click at [760, 24] on button "Salvar" at bounding box center [756, 20] width 44 height 21
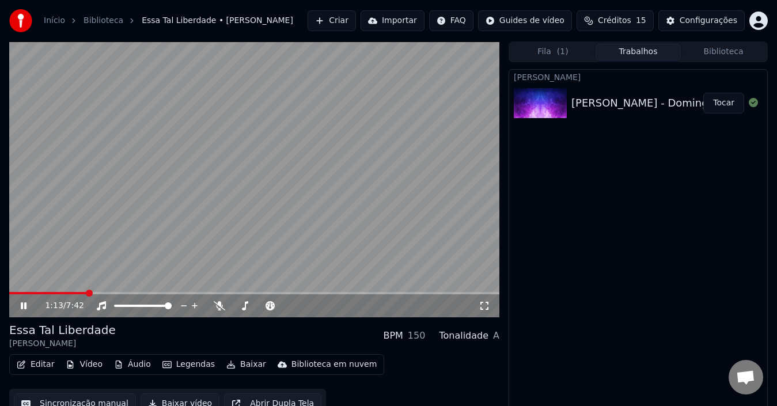
click at [81, 368] on button "Vídeo" at bounding box center [84, 365] width 46 height 16
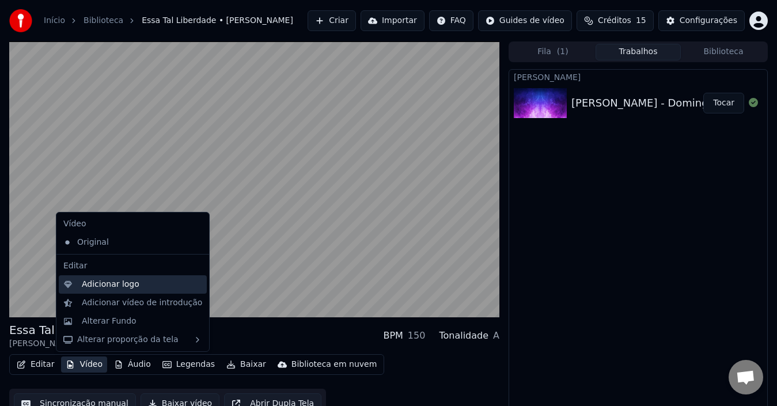
click at [120, 292] on div "Adicionar logo" at bounding box center [133, 284] width 148 height 18
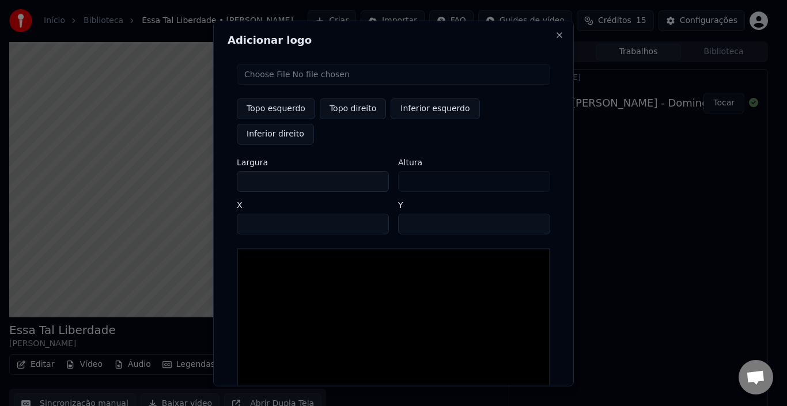
click at [319, 80] on input "file" at bounding box center [393, 73] width 313 height 21
type input "**********"
click at [256, 171] on input "***" at bounding box center [313, 181] width 152 height 21
type input "*"
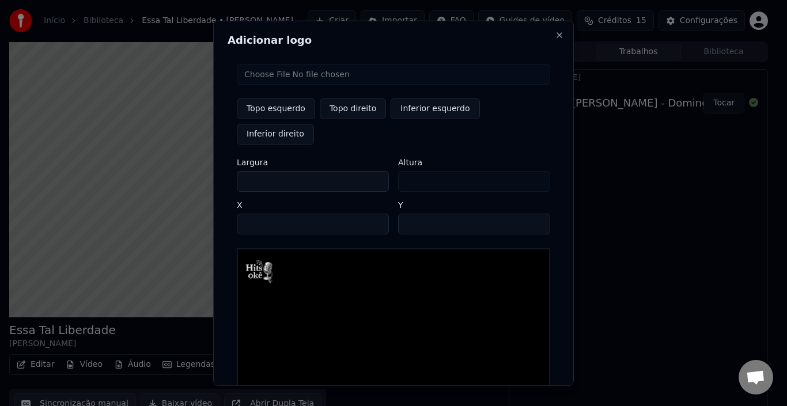
type input "*"
type input "**"
type input "***"
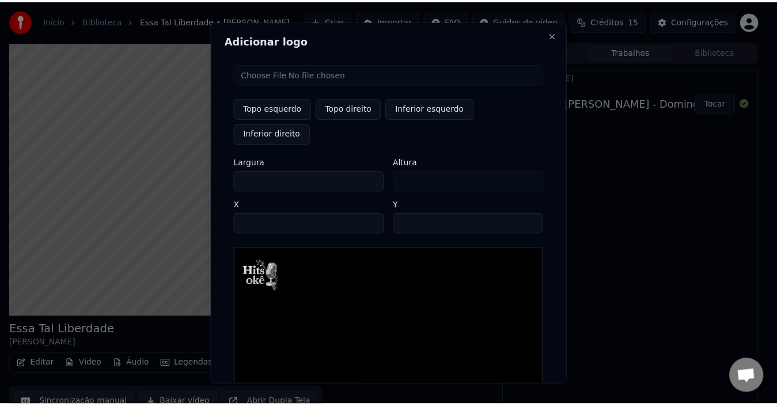
scroll to position [70, 0]
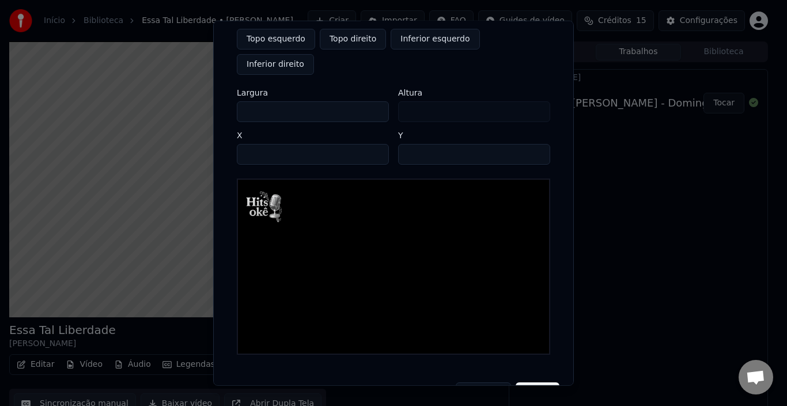
type input "***"
click at [535, 382] on button "Salvar" at bounding box center [538, 392] width 44 height 21
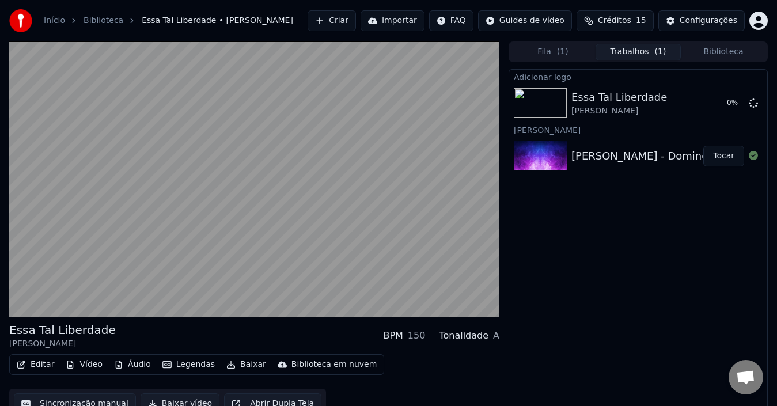
click at [24, 309] on video at bounding box center [254, 179] width 490 height 276
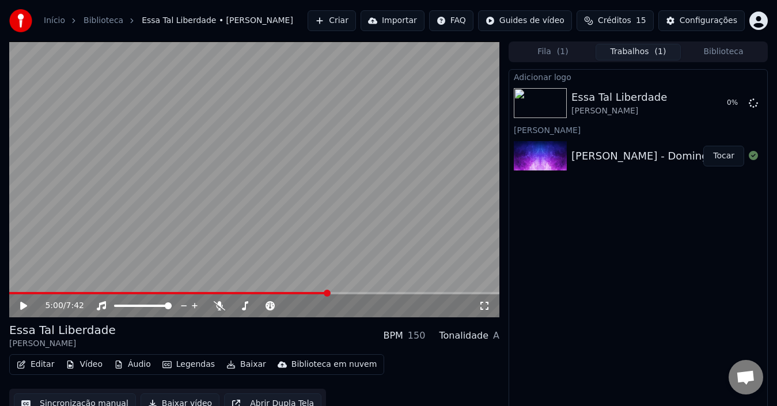
click at [45, 362] on button "Editar" at bounding box center [35, 365] width 47 height 16
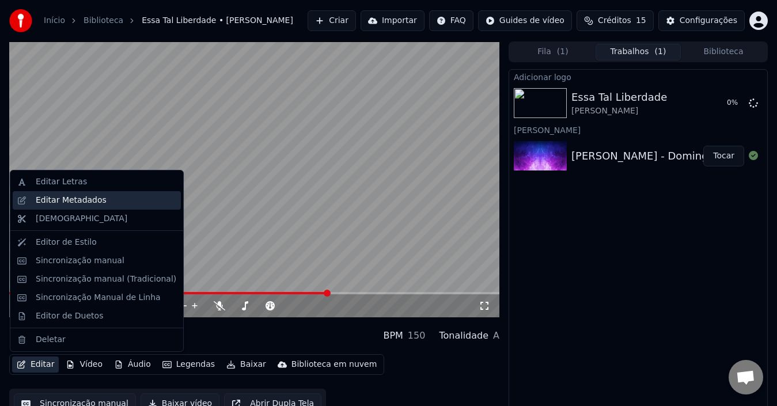
click at [90, 201] on div "Editar Metadados" at bounding box center [71, 201] width 71 height 12
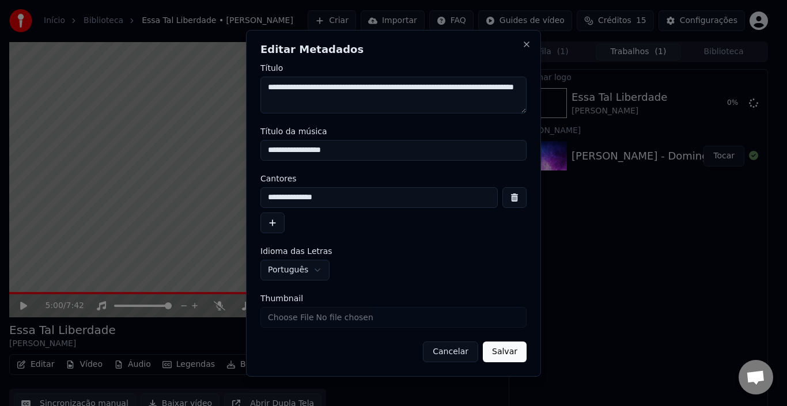
drag, startPoint x: 345, startPoint y: 102, endPoint x: 211, endPoint y: 81, distance: 134.8
click at [211, 81] on body "**********" at bounding box center [388, 203] width 777 height 406
click at [447, 353] on button "Cancelar" at bounding box center [450, 352] width 55 height 21
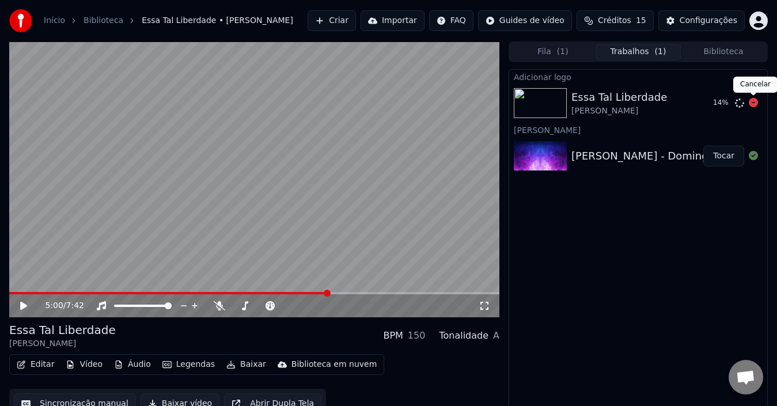
click at [754, 103] on icon at bounding box center [753, 102] width 9 height 9
click at [755, 105] on icon at bounding box center [753, 102] width 9 height 9
click at [751, 103] on icon at bounding box center [753, 102] width 9 height 9
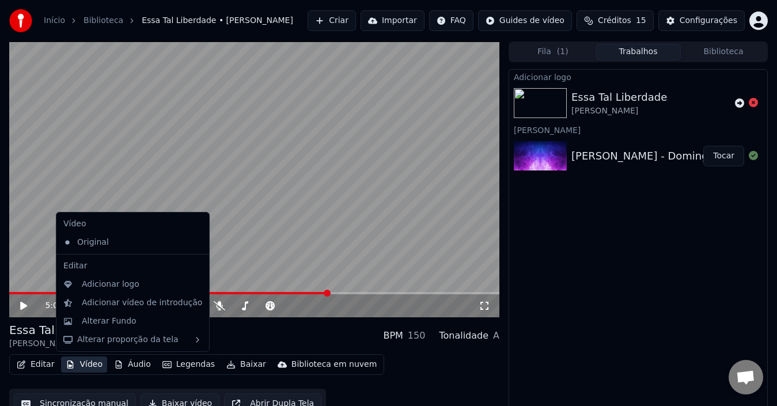
click at [89, 367] on button "Vídeo" at bounding box center [84, 365] width 46 height 16
click at [100, 324] on div "Alterar Fundo" at bounding box center [109, 322] width 55 height 12
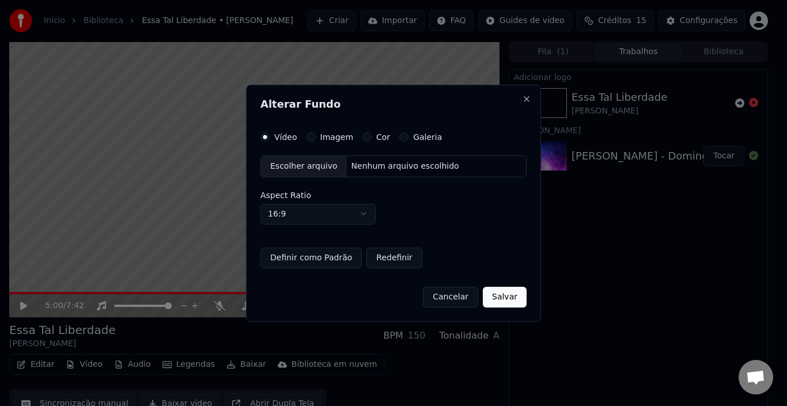
click at [402, 136] on div "Galeria" at bounding box center [420, 137] width 43 height 9
click at [306, 166] on div "Escolher arquivo" at bounding box center [304, 166] width 86 height 21
click at [315, 261] on button "Definir como Padrão" at bounding box center [310, 257] width 101 height 21
click at [318, 266] on button "Definir como Padrão" at bounding box center [310, 257] width 101 height 21
click at [507, 297] on button "Salvar" at bounding box center [505, 296] width 44 height 21
